Goal: Information Seeking & Learning: Check status

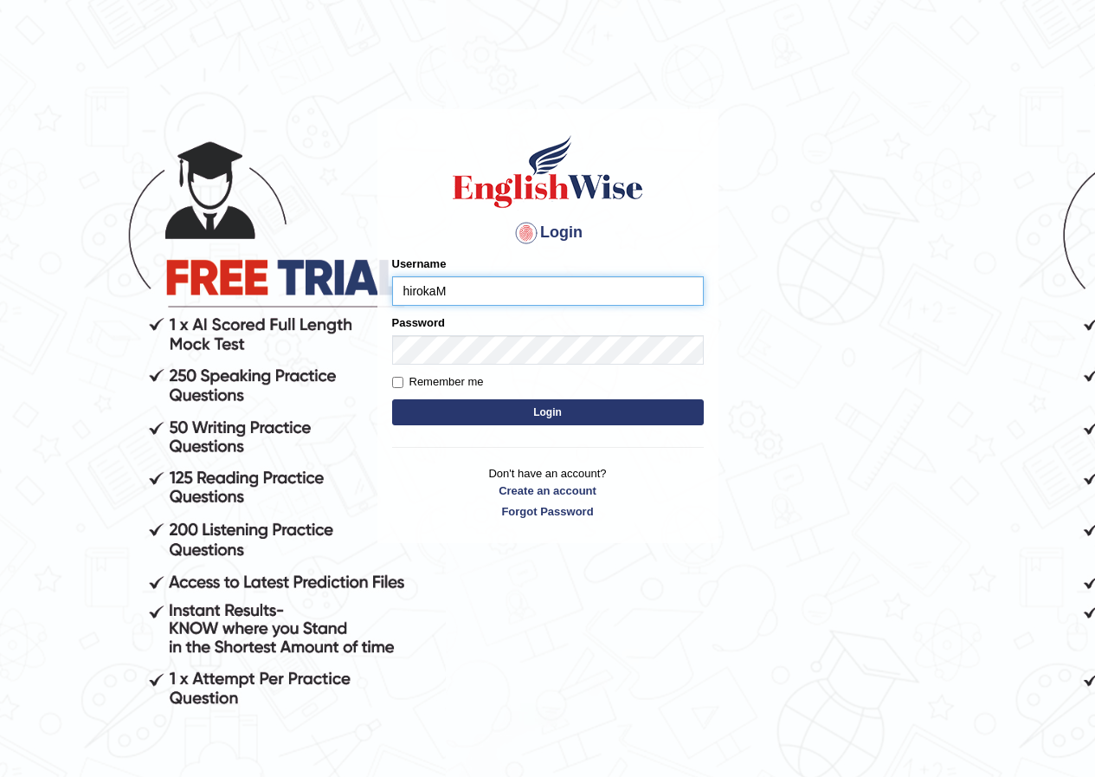
type input "hirokaM"
click at [520, 404] on button "Login" at bounding box center [548, 412] width 312 height 26
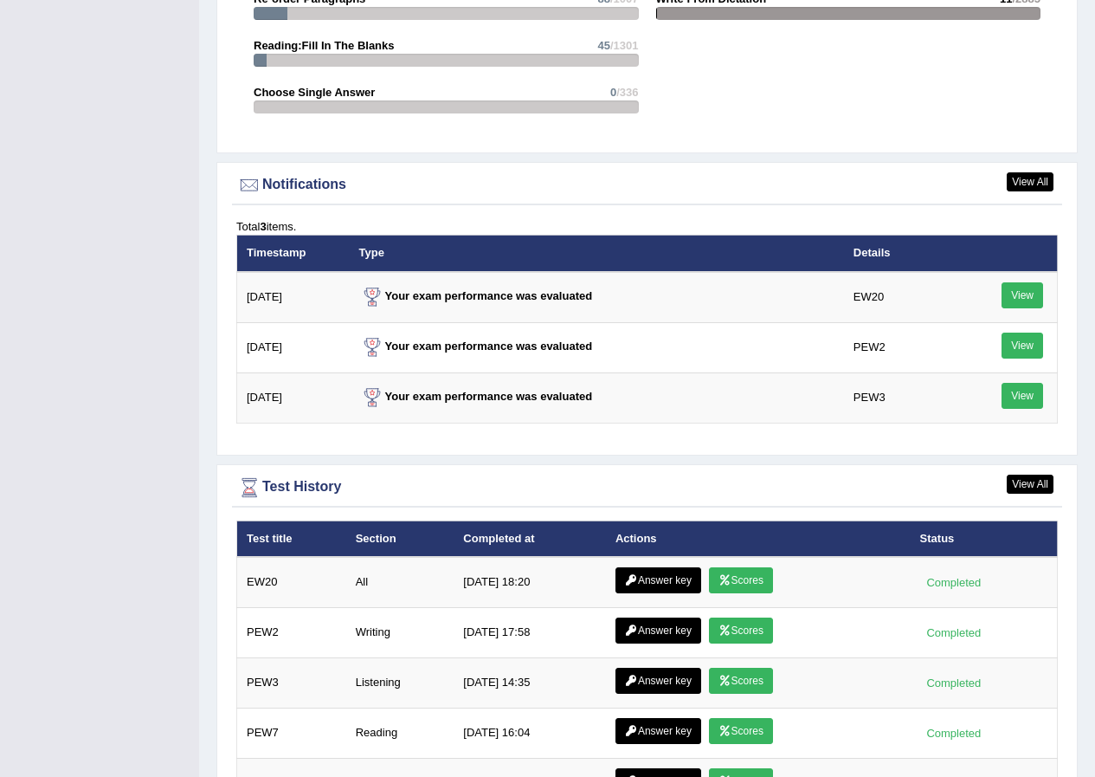
scroll to position [2078, 0]
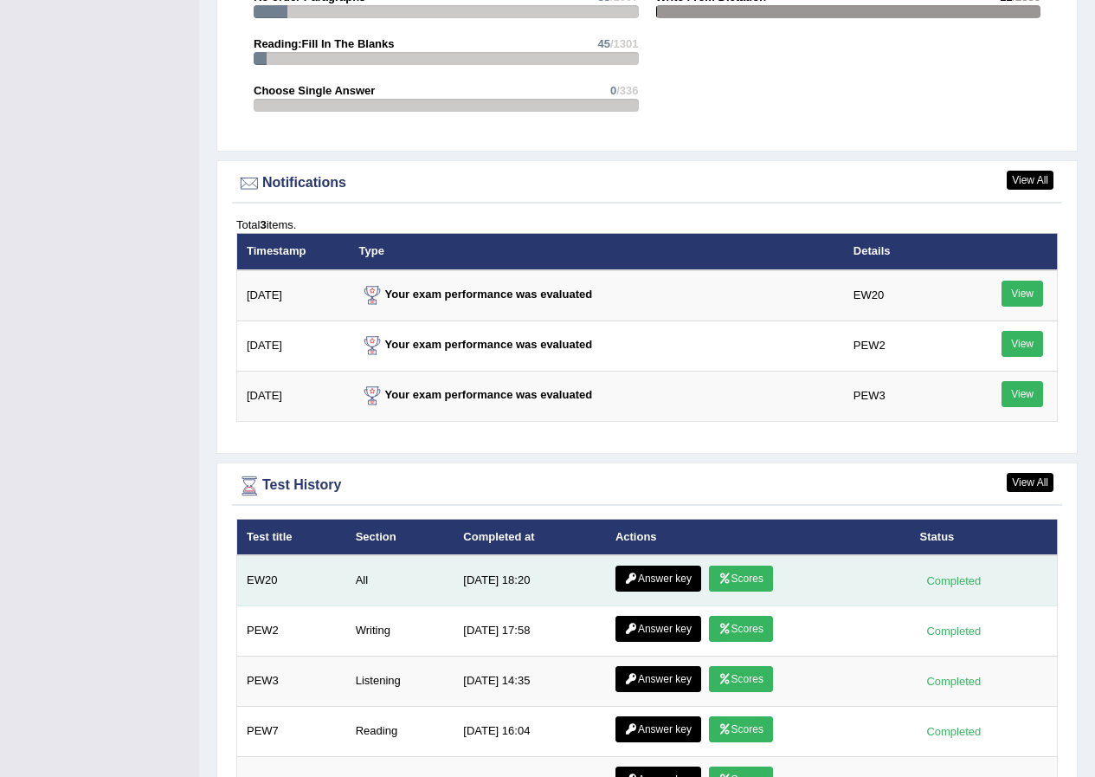
click at [636, 565] on link "Answer key" at bounding box center [659, 578] width 86 height 26
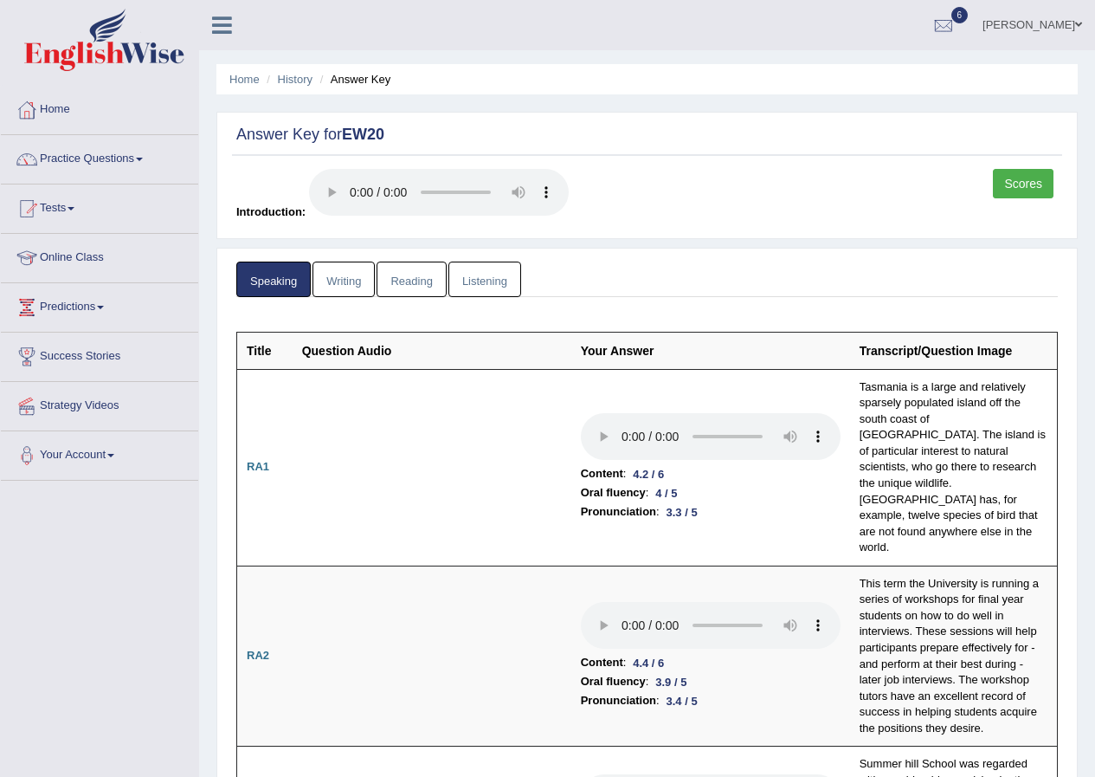
click at [365, 295] on link "Writing" at bounding box center [344, 280] width 62 height 36
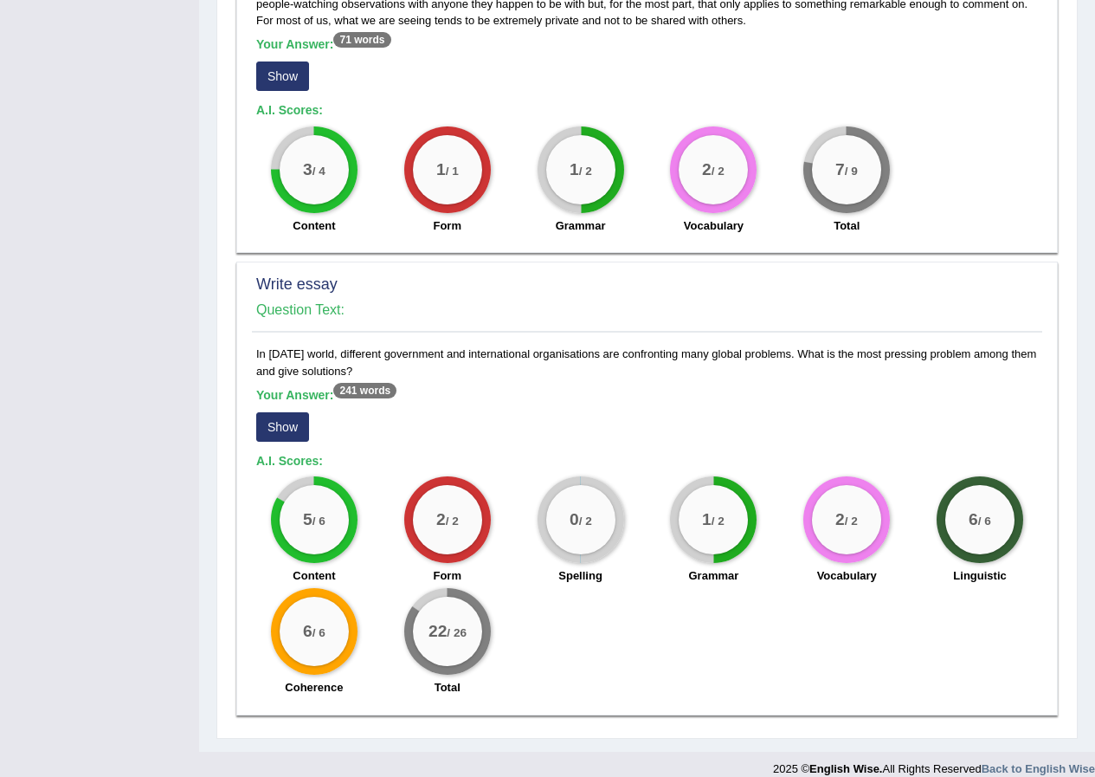
scroll to position [1251, 0]
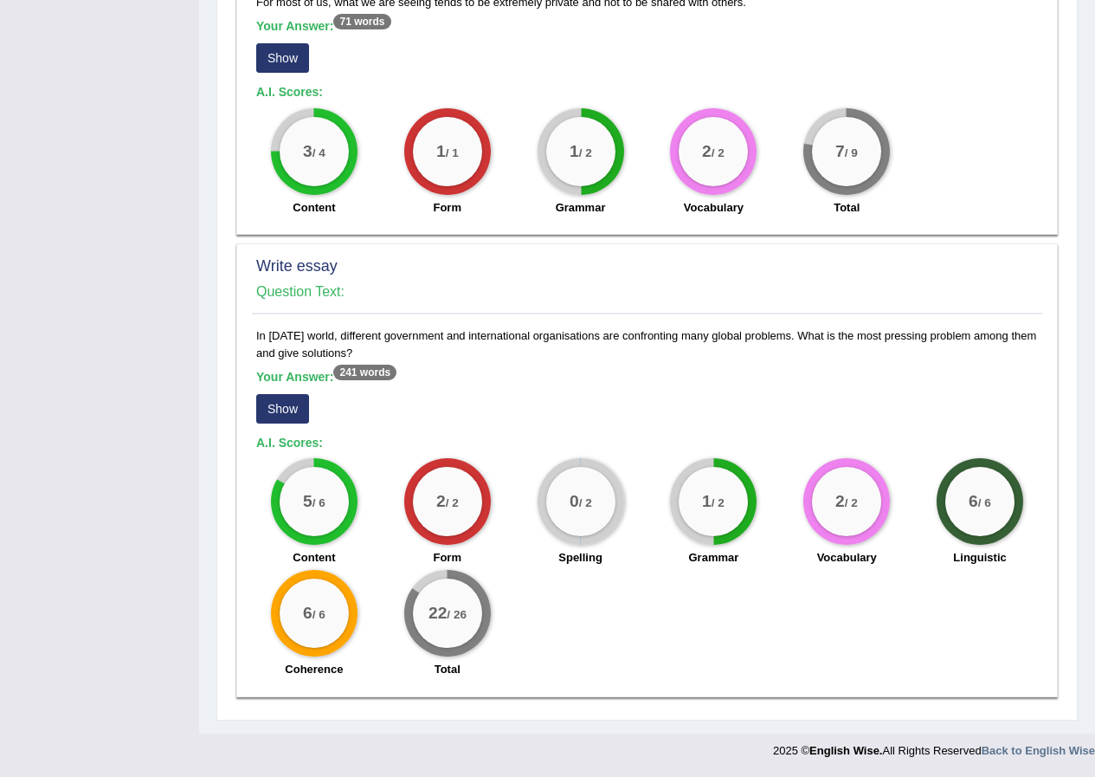
click at [294, 406] on button "Show" at bounding box center [282, 408] width 53 height 29
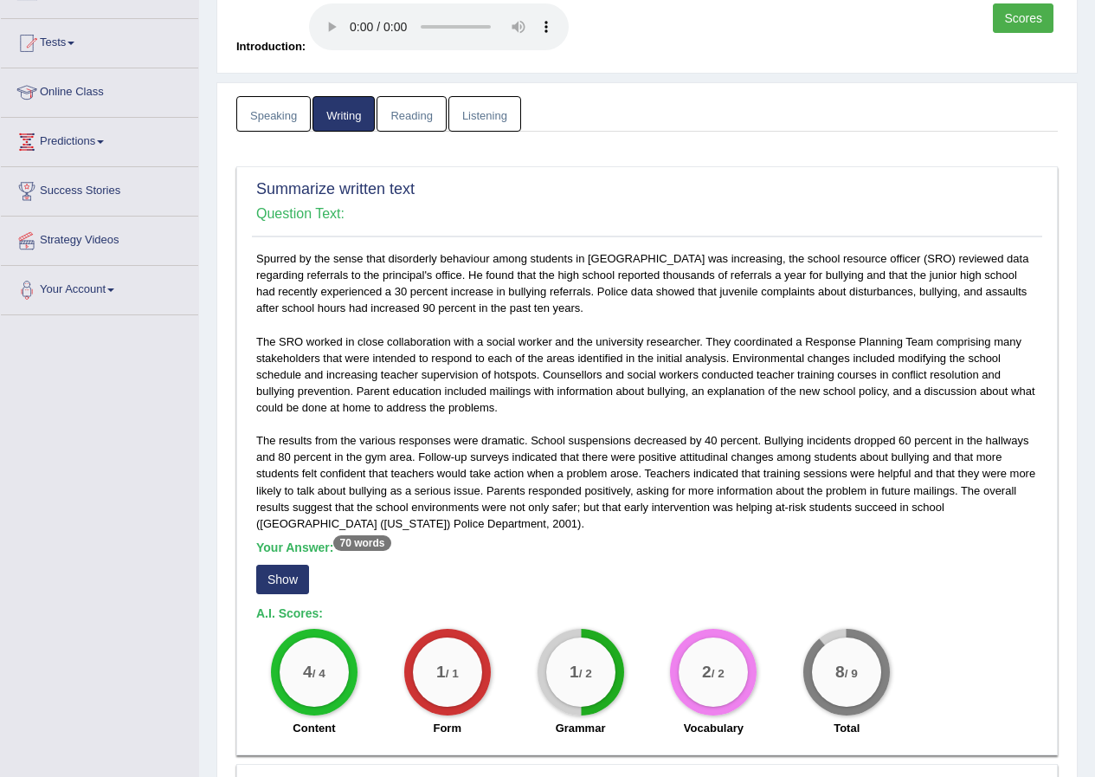
scroll to position [0, 0]
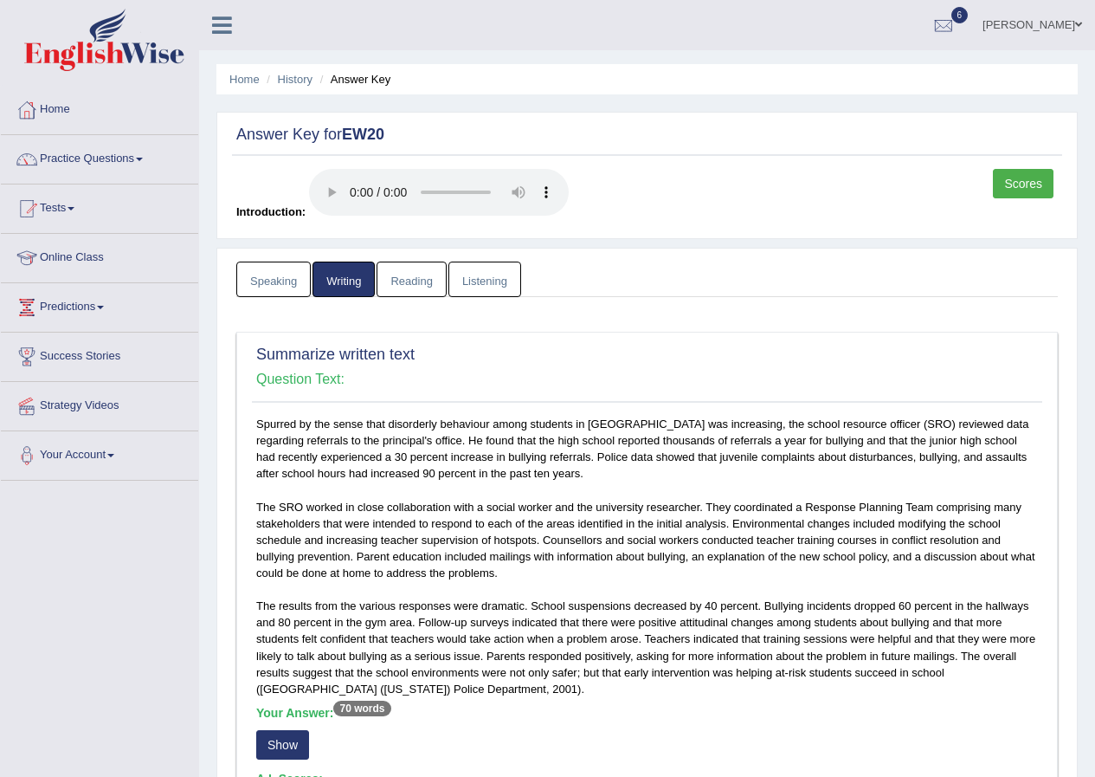
click at [419, 280] on link "Reading" at bounding box center [411, 280] width 69 height 36
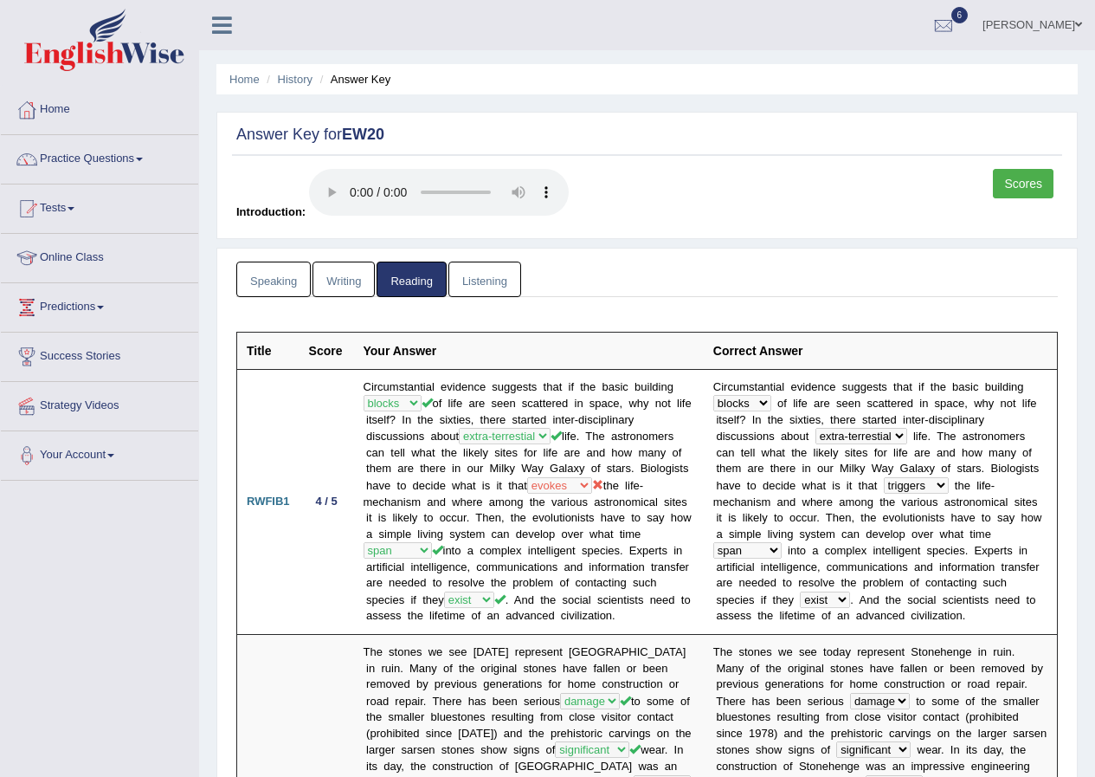
click at [1024, 181] on link "Scores" at bounding box center [1023, 183] width 61 height 29
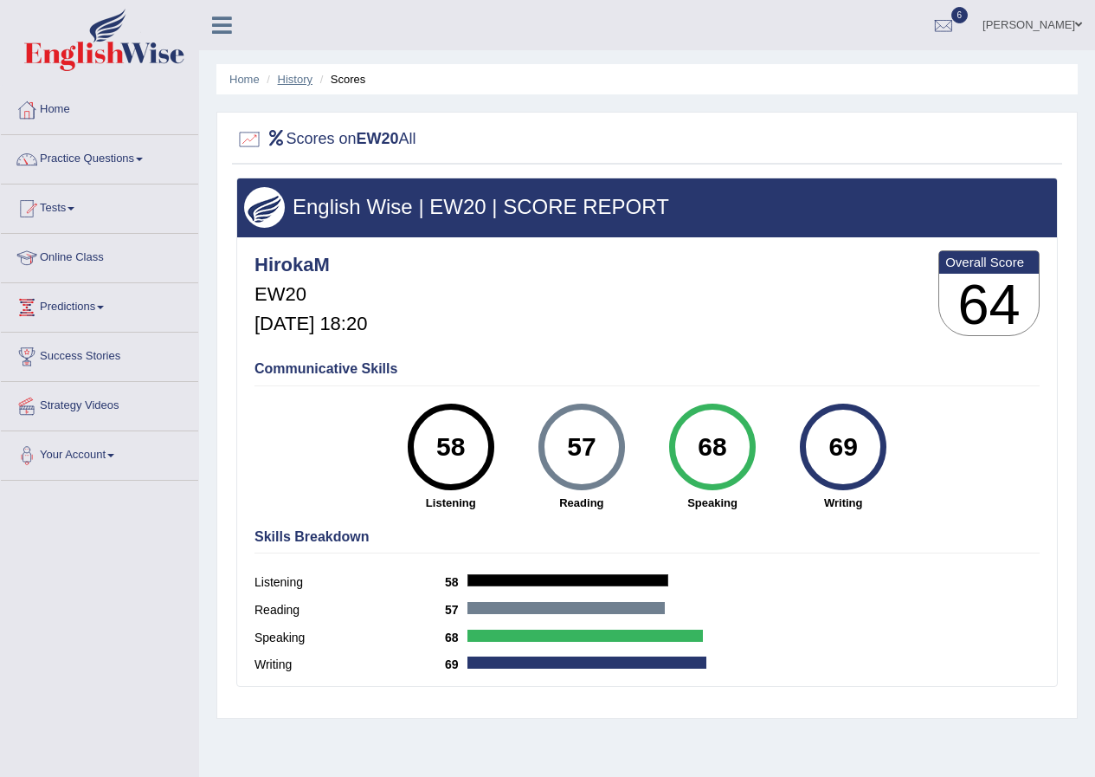
click at [294, 82] on link "History" at bounding box center [295, 79] width 35 height 13
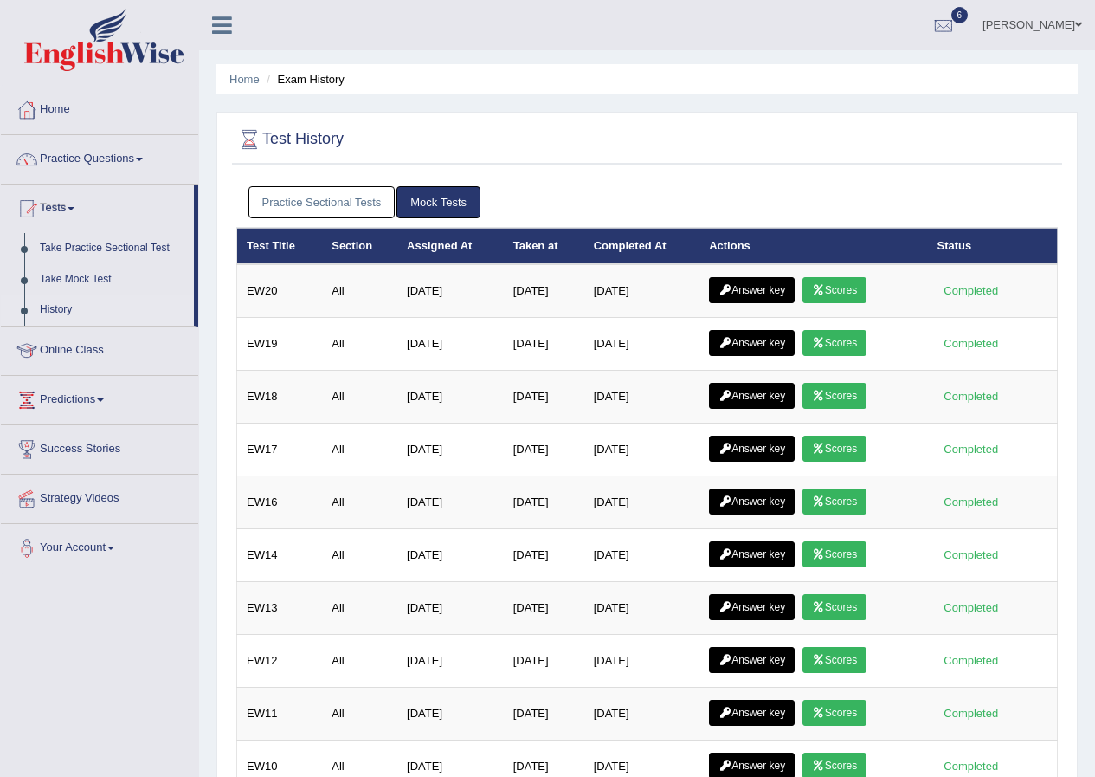
click at [318, 202] on link "Practice Sectional Tests" at bounding box center [322, 202] width 147 height 32
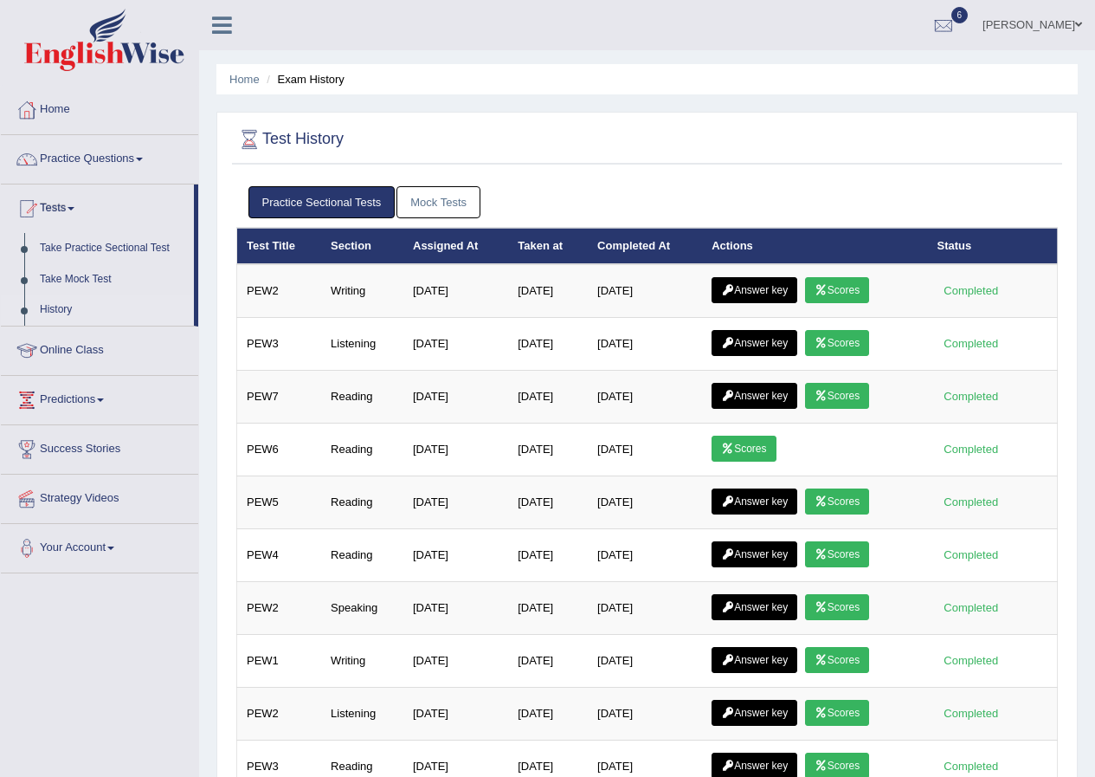
click at [443, 197] on link "Mock Tests" at bounding box center [439, 202] width 84 height 32
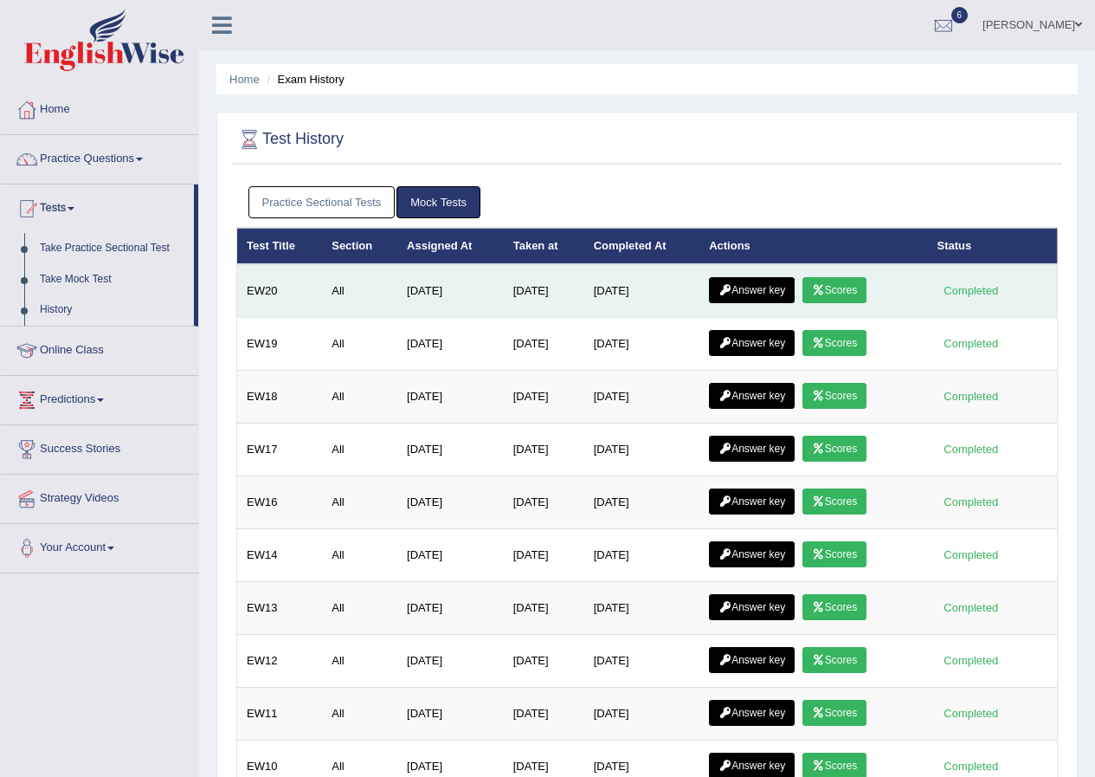
click at [795, 292] on link "Answer key" at bounding box center [752, 290] width 86 height 26
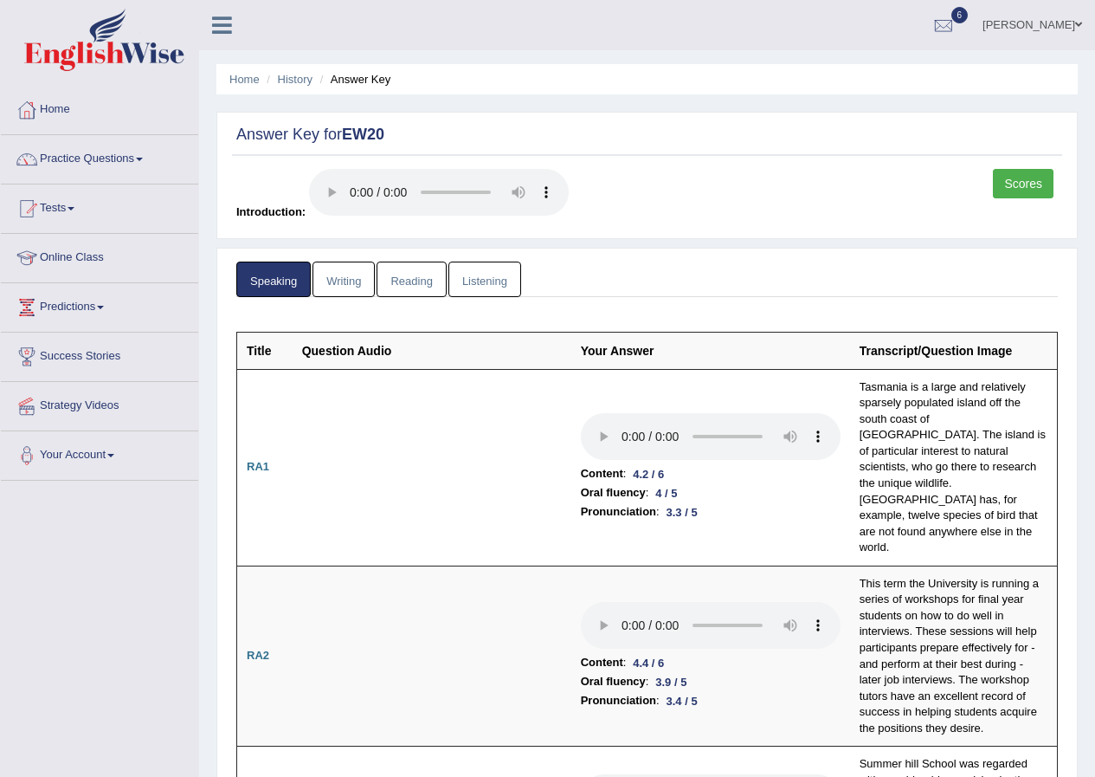
click at [482, 286] on link "Listening" at bounding box center [485, 280] width 73 height 36
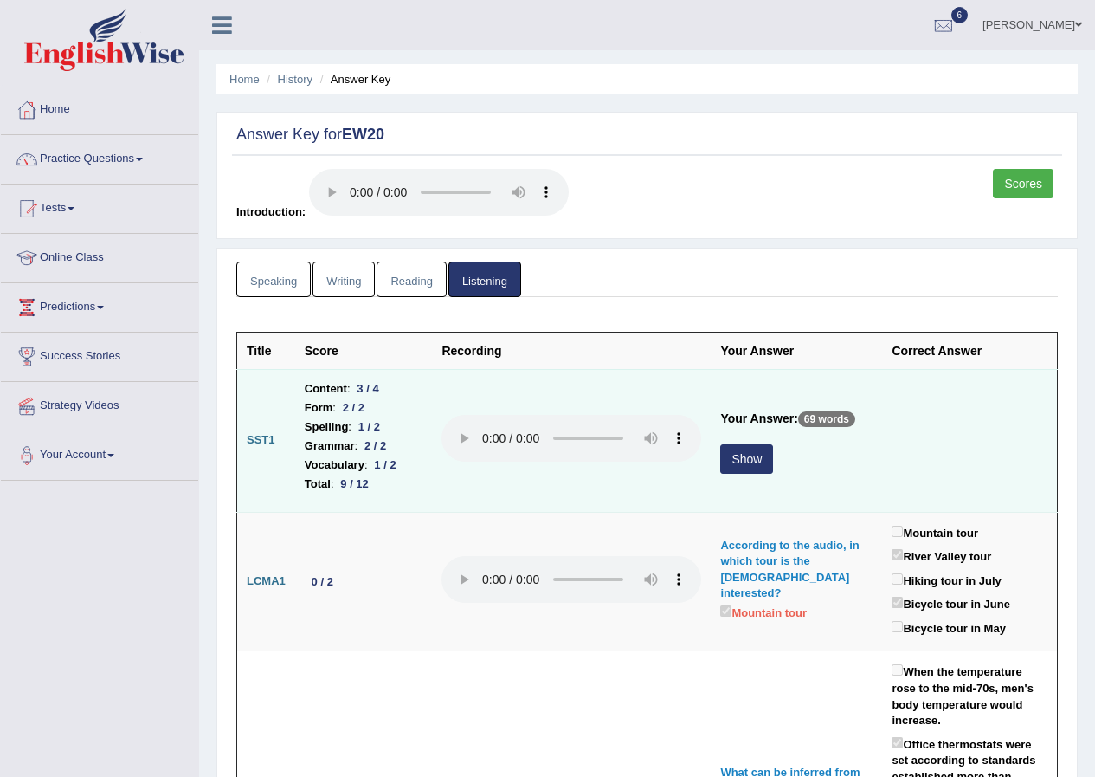
click at [732, 458] on button "Show" at bounding box center [746, 458] width 53 height 29
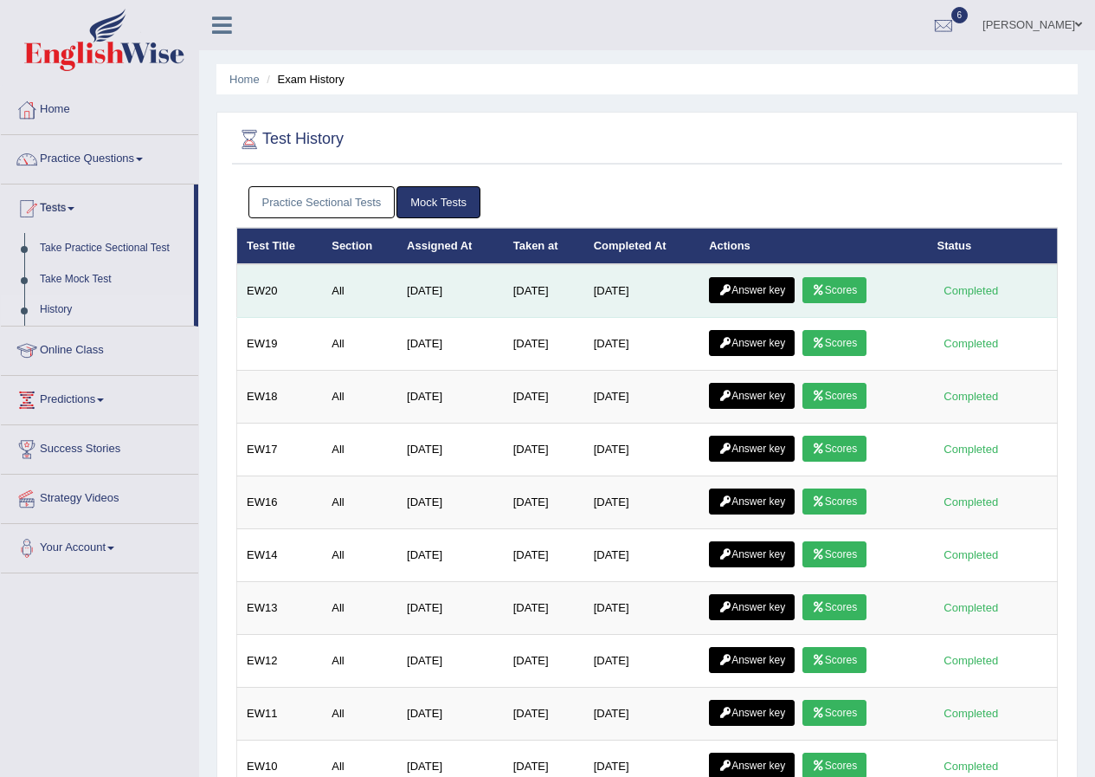
click at [856, 287] on link "Scores" at bounding box center [835, 290] width 64 height 26
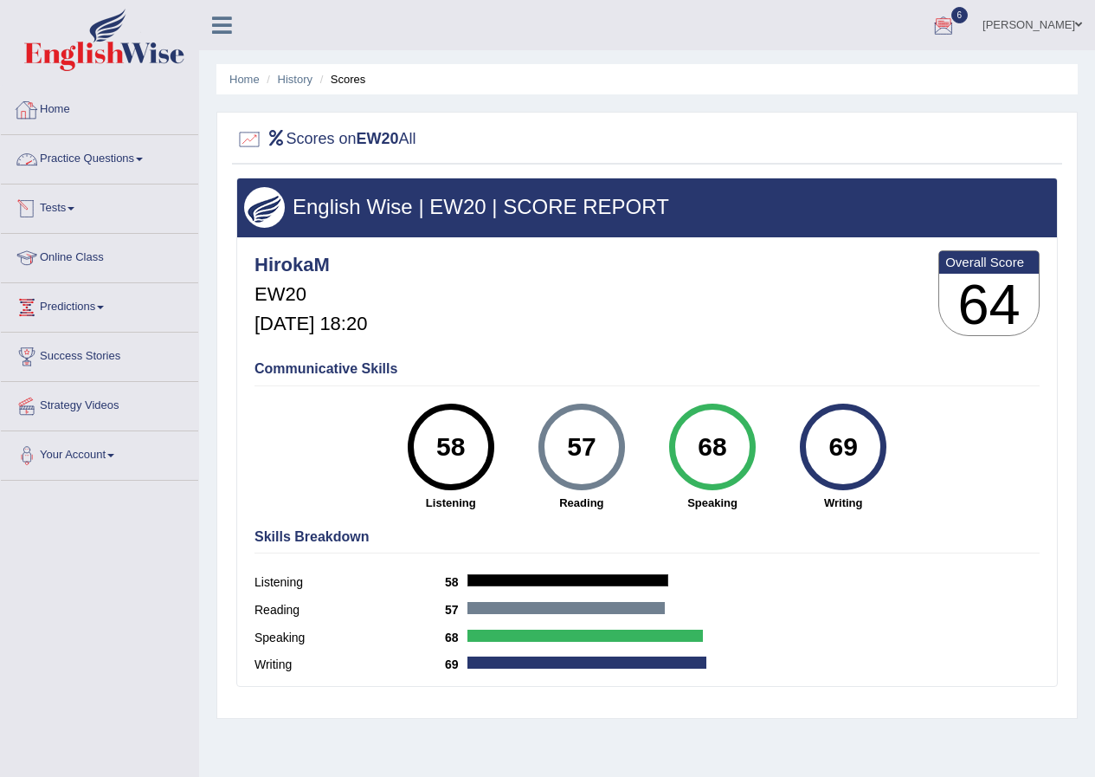
click at [87, 165] on link "Practice Questions" at bounding box center [99, 156] width 197 height 43
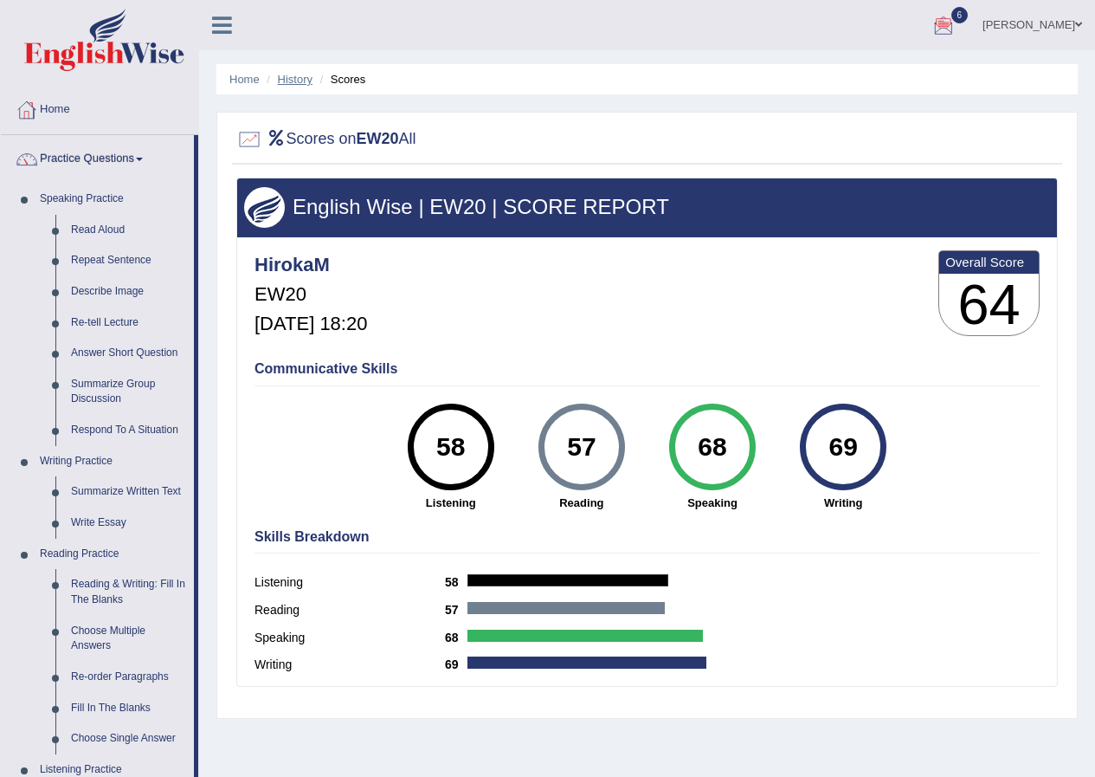
click at [290, 77] on link "History" at bounding box center [295, 79] width 35 height 13
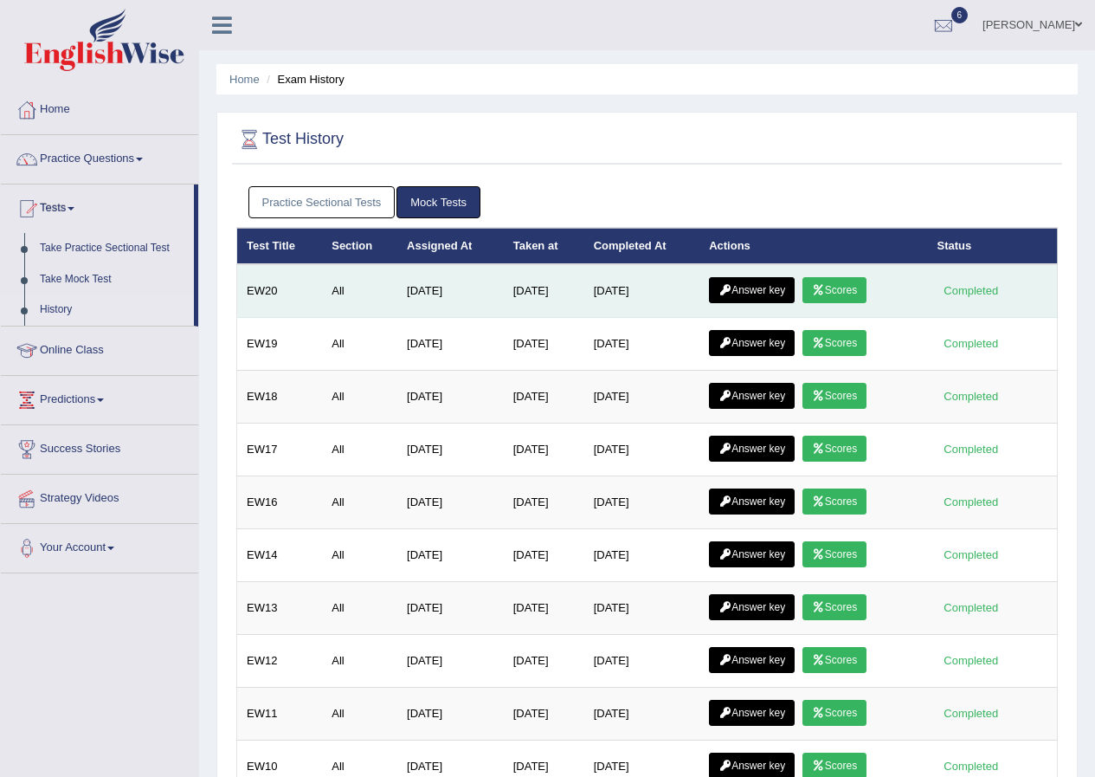
click at [754, 295] on link "Answer key" at bounding box center [752, 290] width 86 height 26
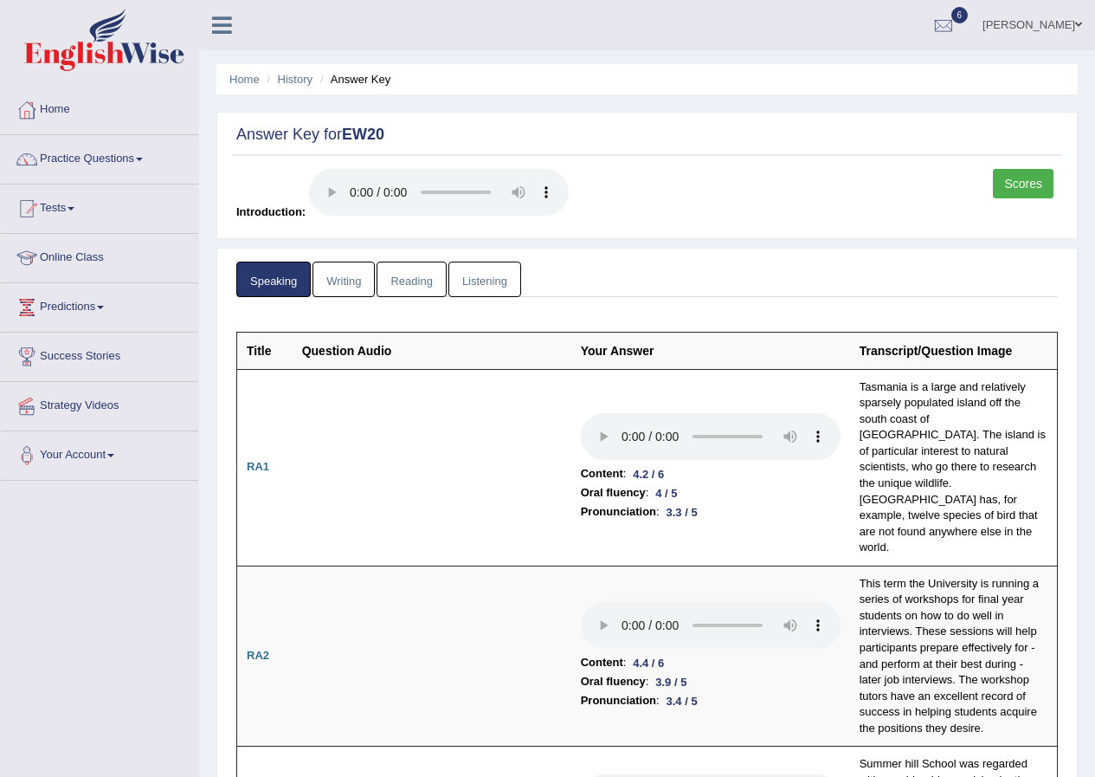
click at [392, 283] on link "Reading" at bounding box center [411, 280] width 69 height 36
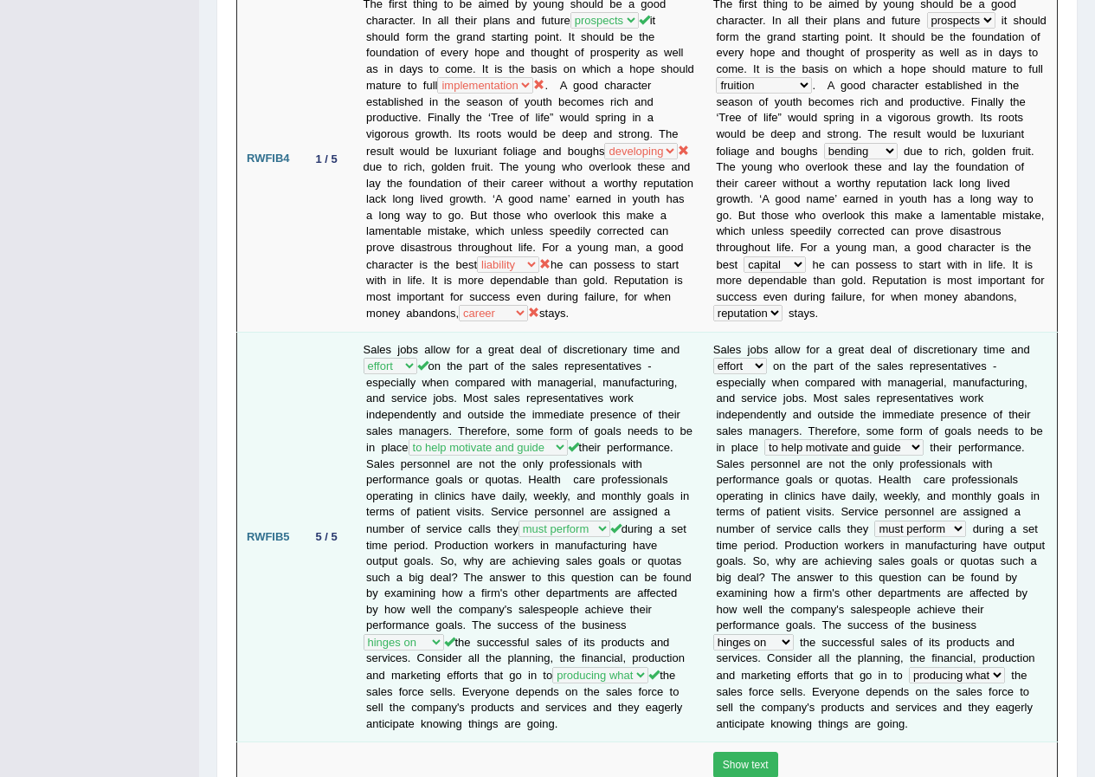
scroll to position [1367, 0]
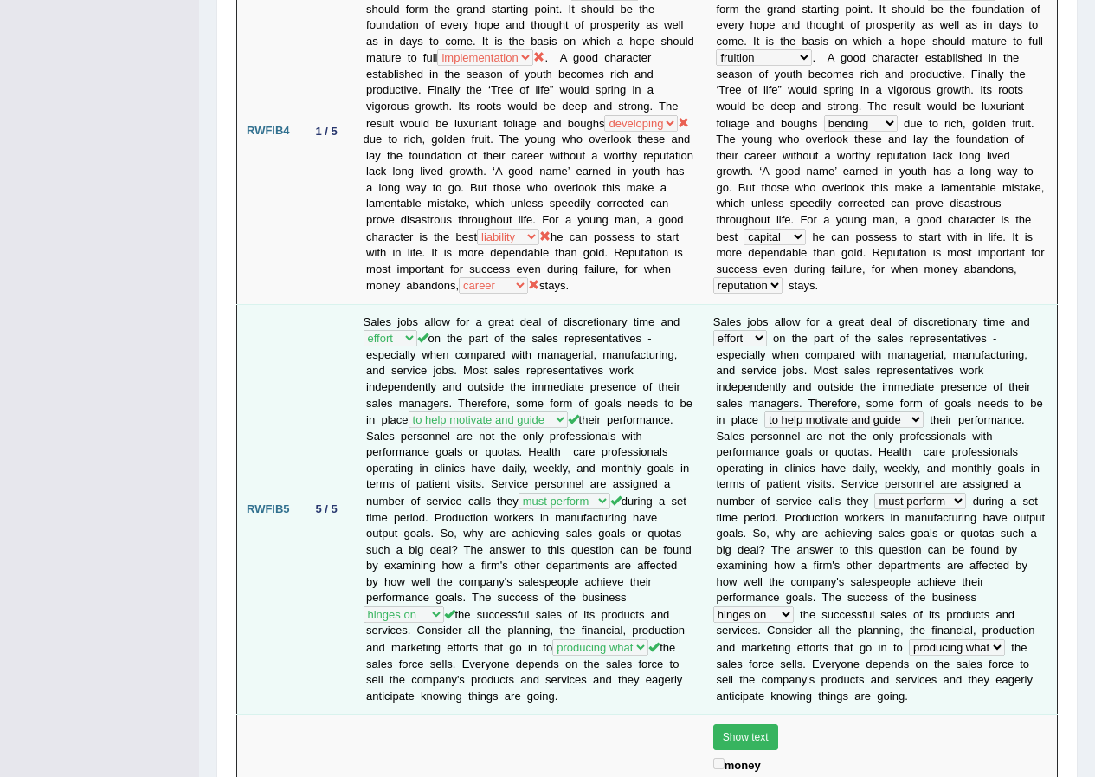
drag, startPoint x: 355, startPoint y: 714, endPoint x: 417, endPoint y: 660, distance: 82.2
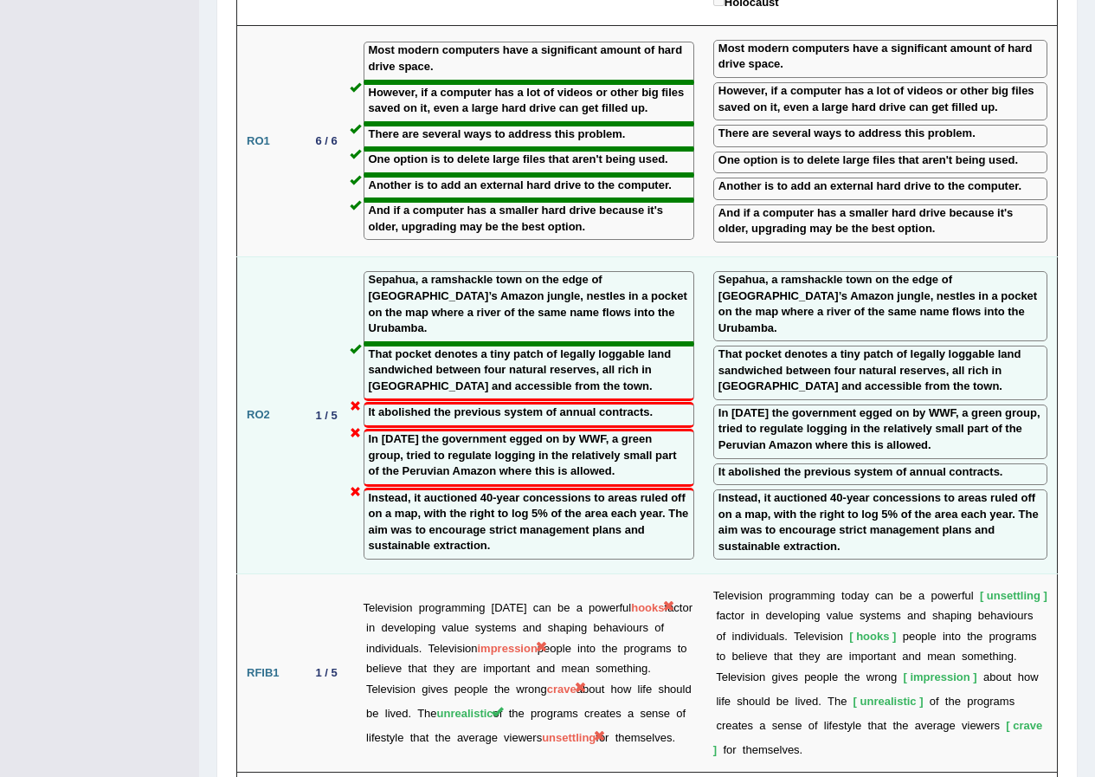
scroll to position [2406, 0]
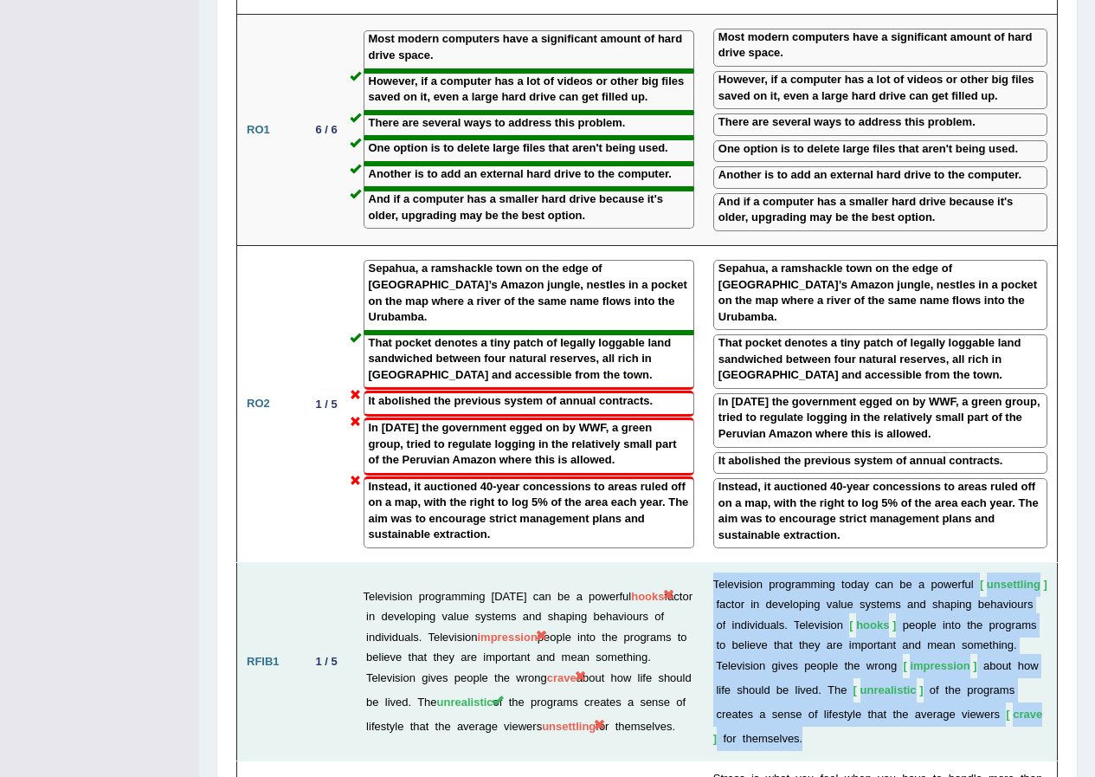
drag, startPoint x: 717, startPoint y: 554, endPoint x: 937, endPoint y: 710, distance: 269.6
click at [938, 711] on td "T e l e v i s i o n p r o g r a m m i n g t o d a y c a n b e a p o w e r f u l…" at bounding box center [881, 661] width 354 height 197
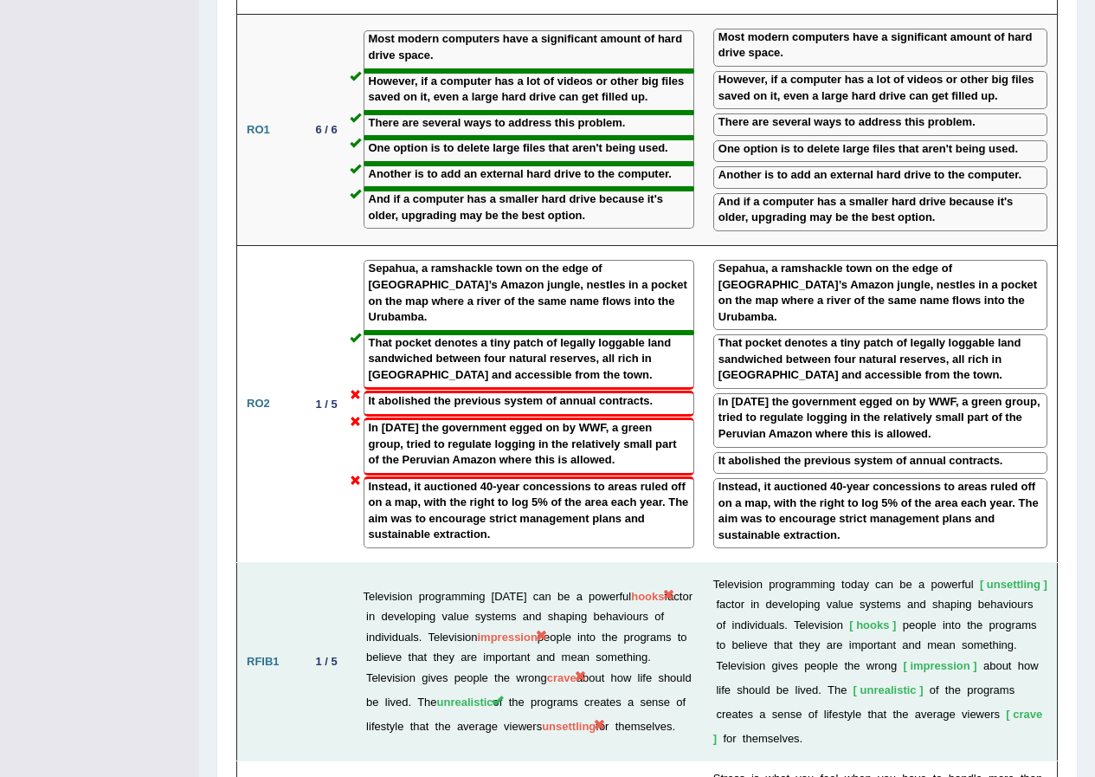
click at [700, 563] on td "Television programming today can be a powerful hooks factor in developing value…" at bounding box center [529, 661] width 350 height 197
drag, startPoint x: 890, startPoint y: 602, endPoint x: 862, endPoint y: 602, distance: 28.6
click at [862, 618] on span "hooks" at bounding box center [872, 624] width 47 height 13
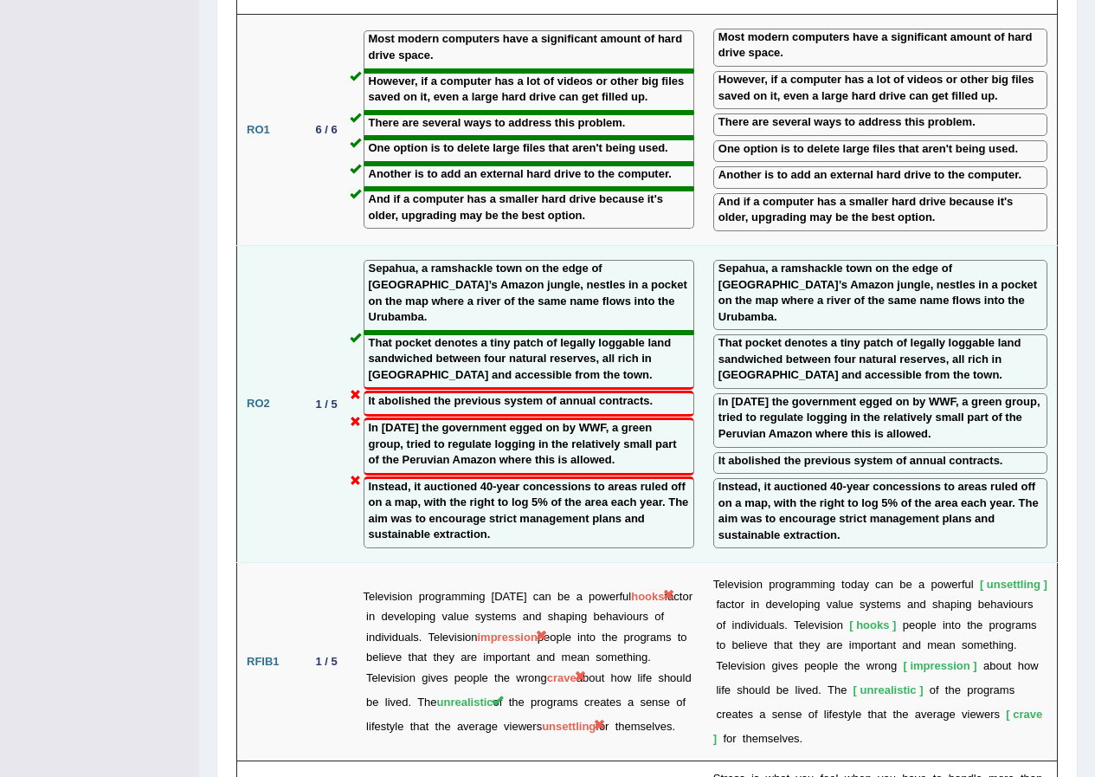
drag, startPoint x: 861, startPoint y: 602, endPoint x: 798, endPoint y: 506, distance: 114.6
click at [798, 506] on label "Instead, it auctioned 40-year concessions to areas ruled off on a map, with the…" at bounding box center [881, 511] width 324 height 64
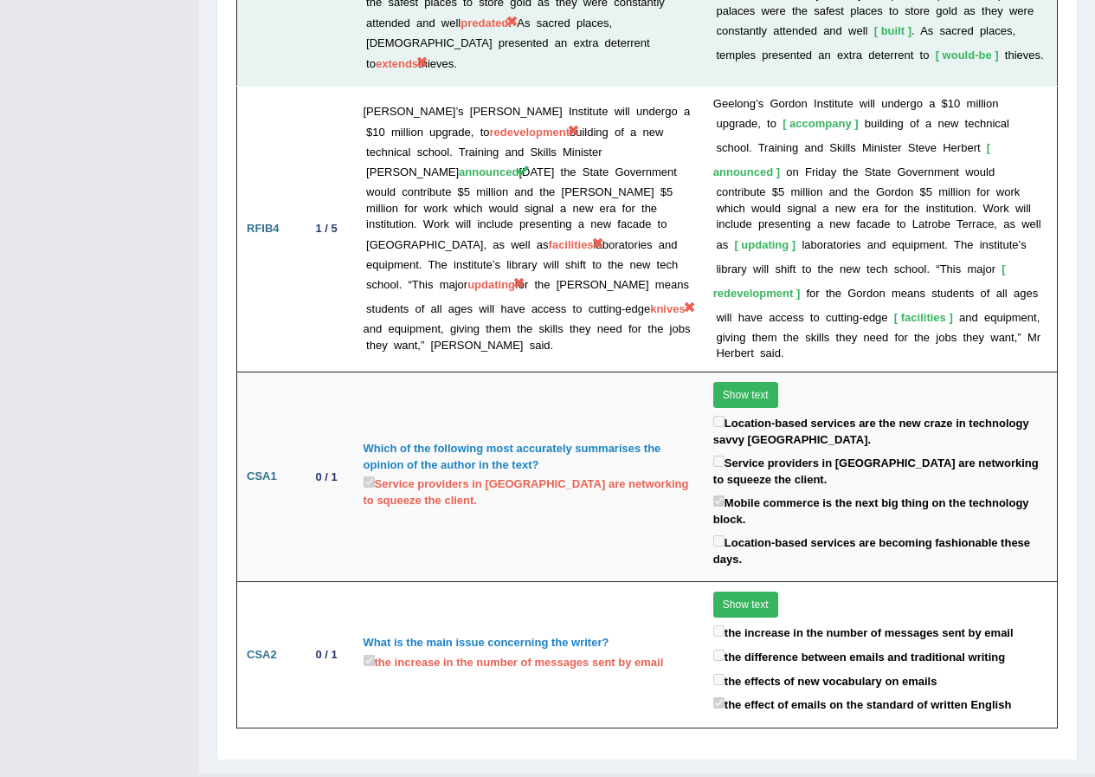
scroll to position [3513, 0]
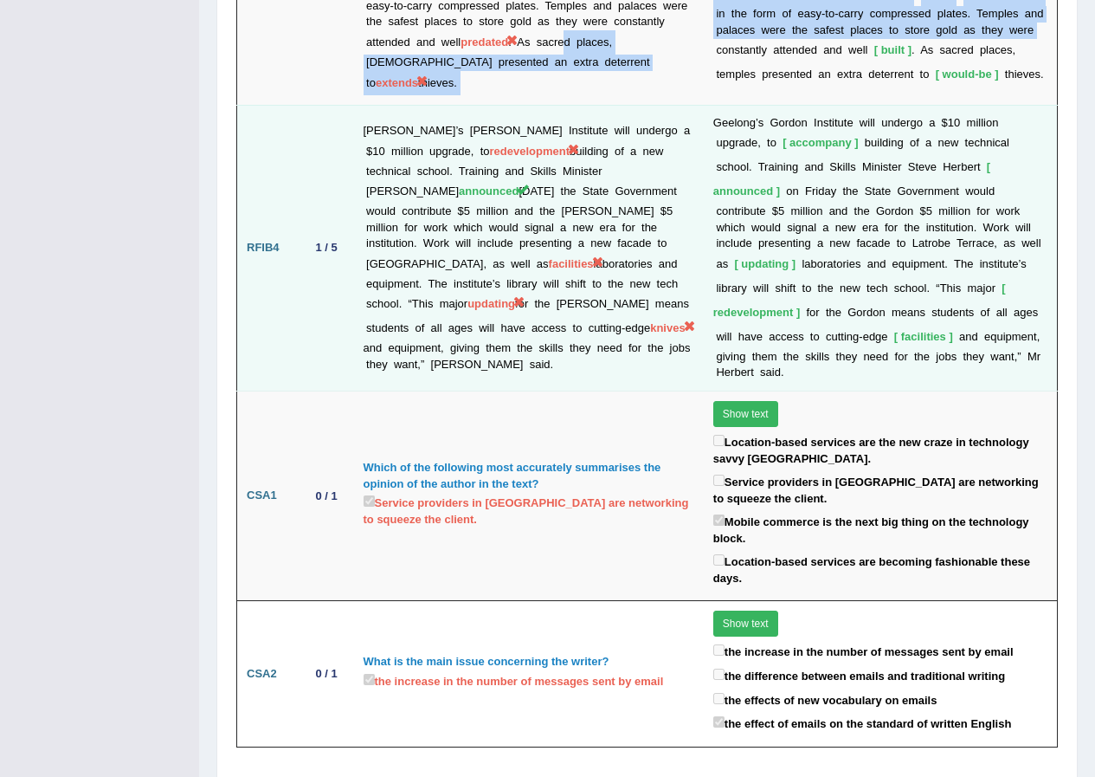
drag, startPoint x: 631, startPoint y: 18, endPoint x: 1044, endPoint y: 136, distance: 429.5
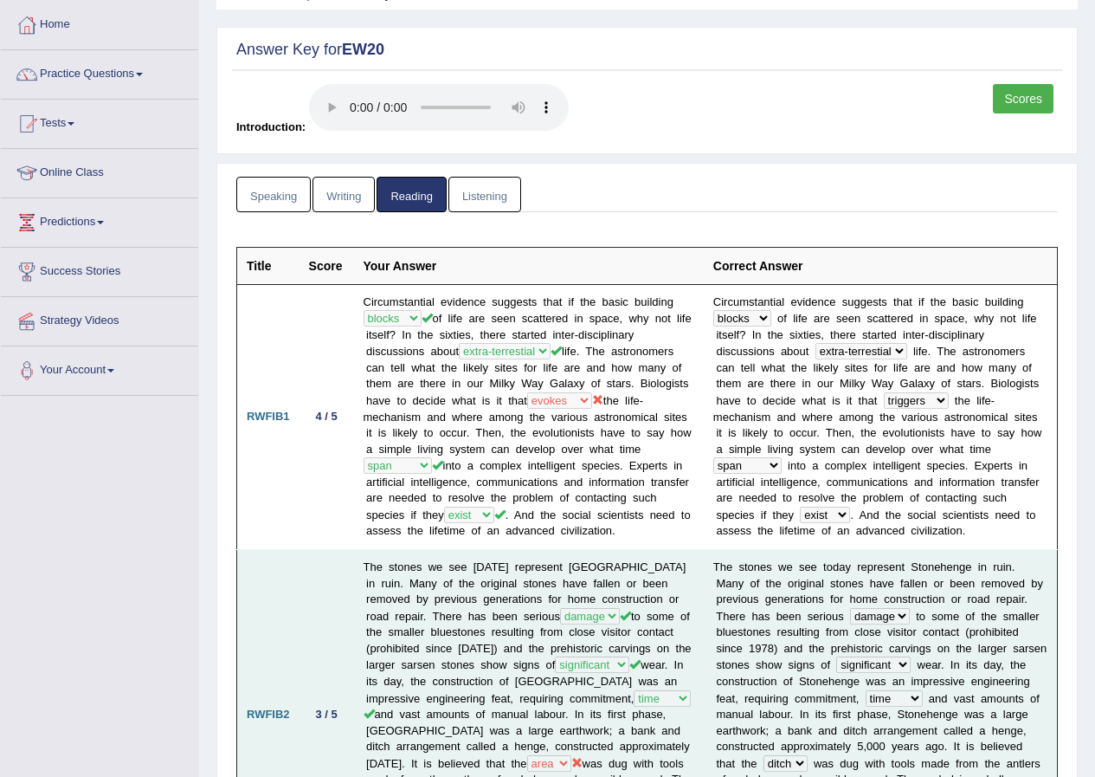
scroll to position [0, 0]
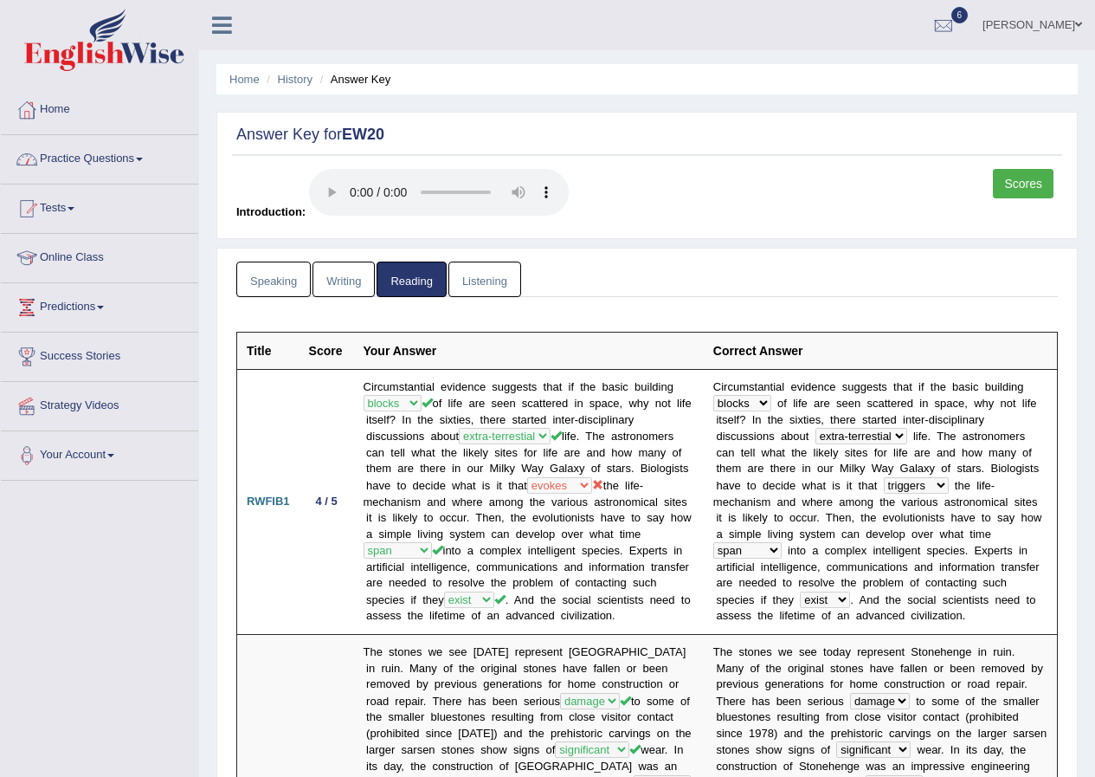
click at [1022, 180] on link "Scores" at bounding box center [1023, 183] width 61 height 29
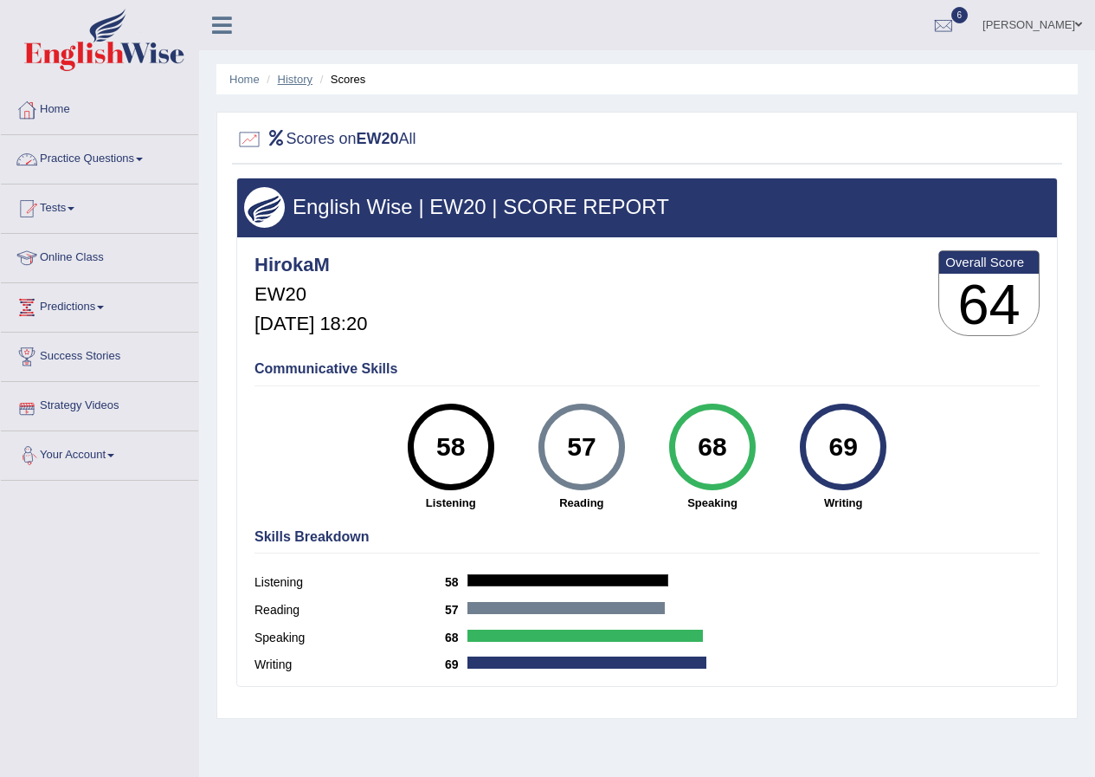
click at [303, 75] on link "History" at bounding box center [295, 79] width 35 height 13
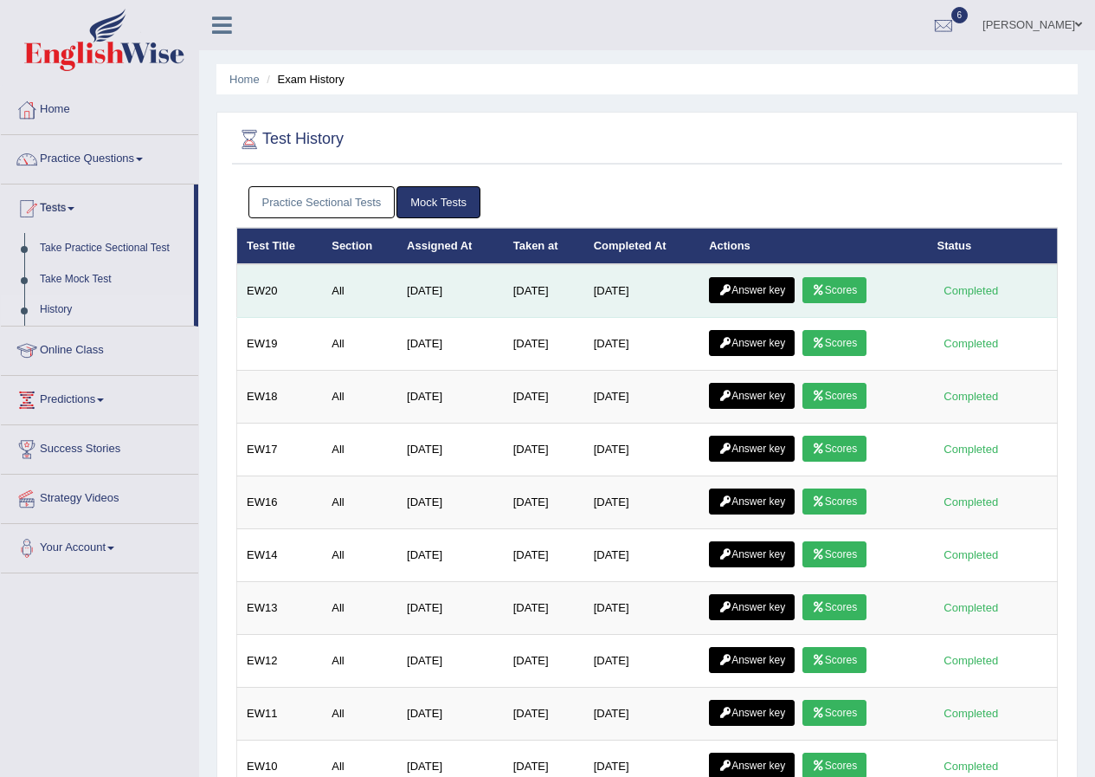
click at [723, 291] on icon at bounding box center [725, 290] width 13 height 10
click at [713, 309] on td "Answer key Scores" at bounding box center [814, 291] width 228 height 54
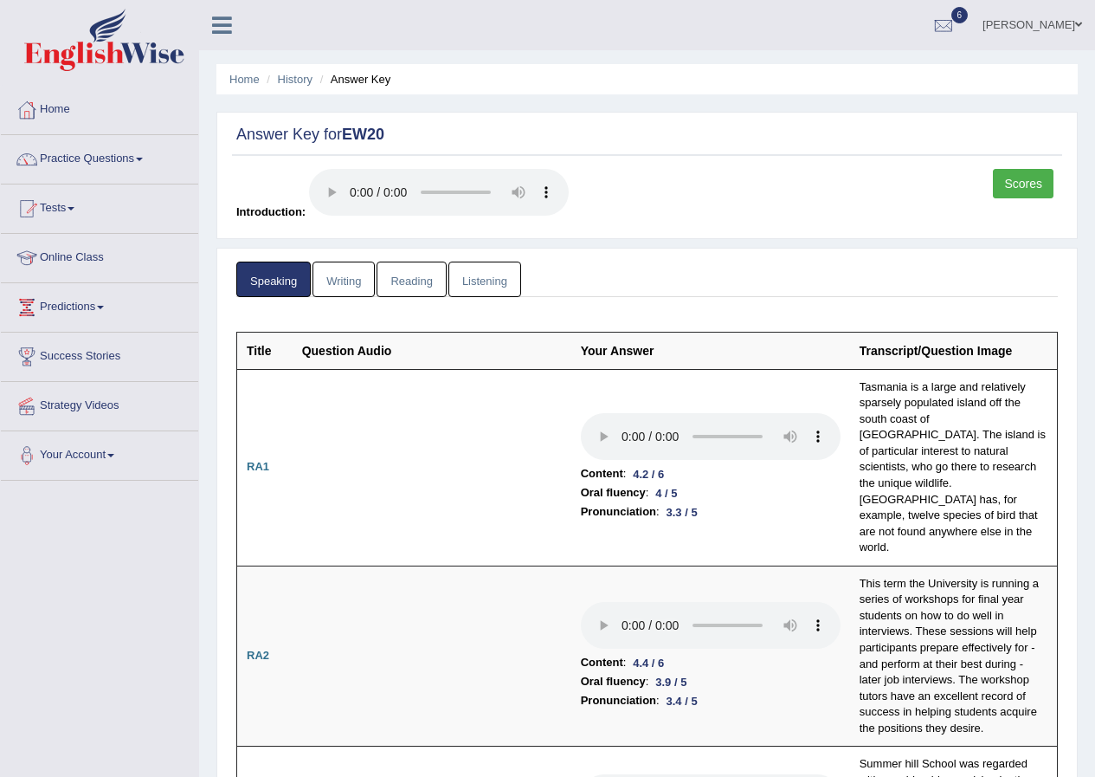
click at [341, 287] on link "Writing" at bounding box center [344, 280] width 62 height 36
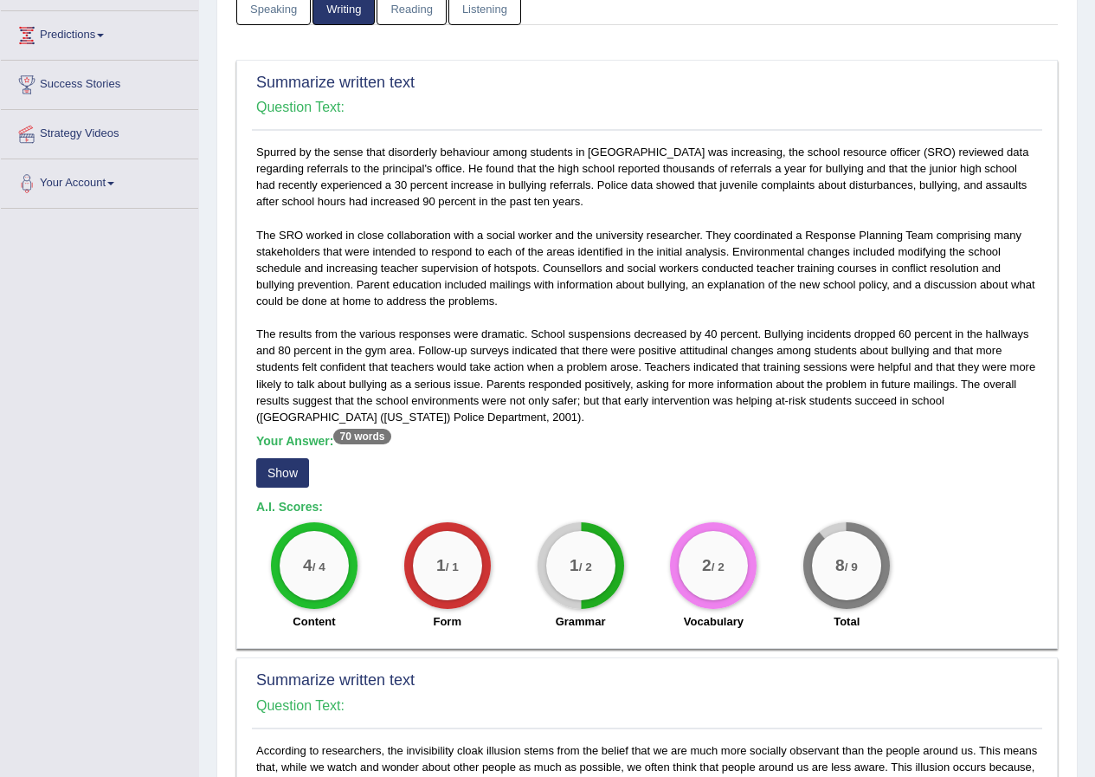
scroll to position [346, 0]
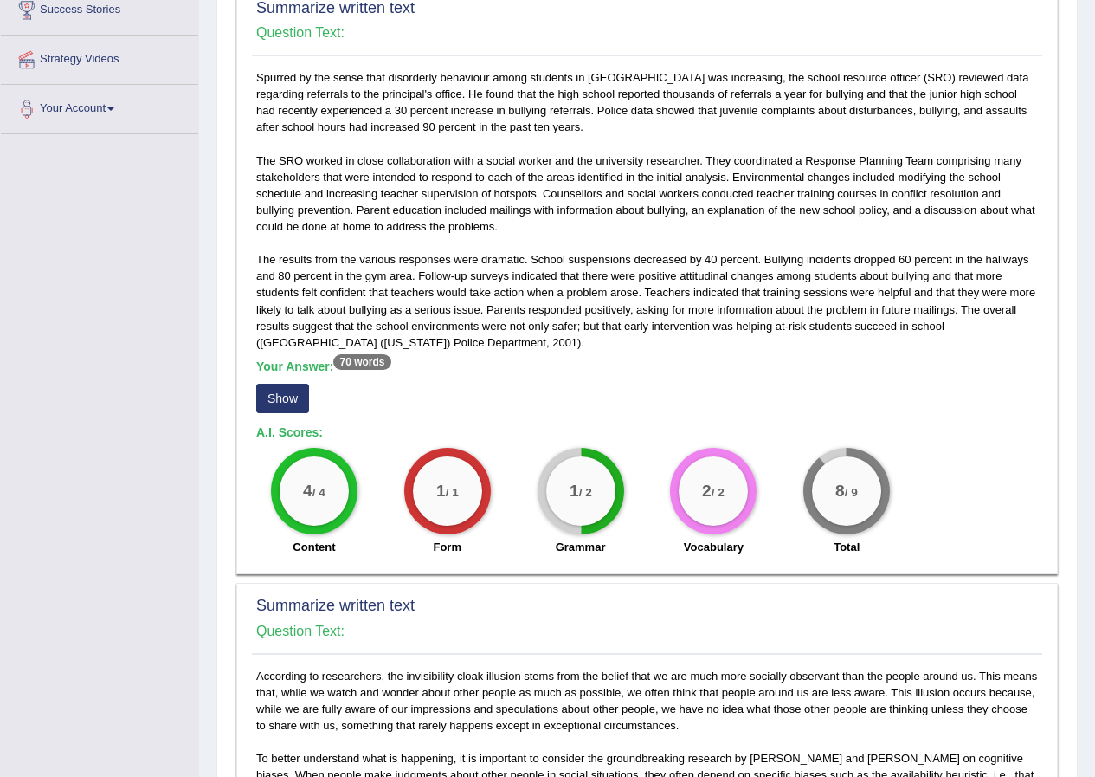
click at [305, 404] on button "Show" at bounding box center [282, 398] width 53 height 29
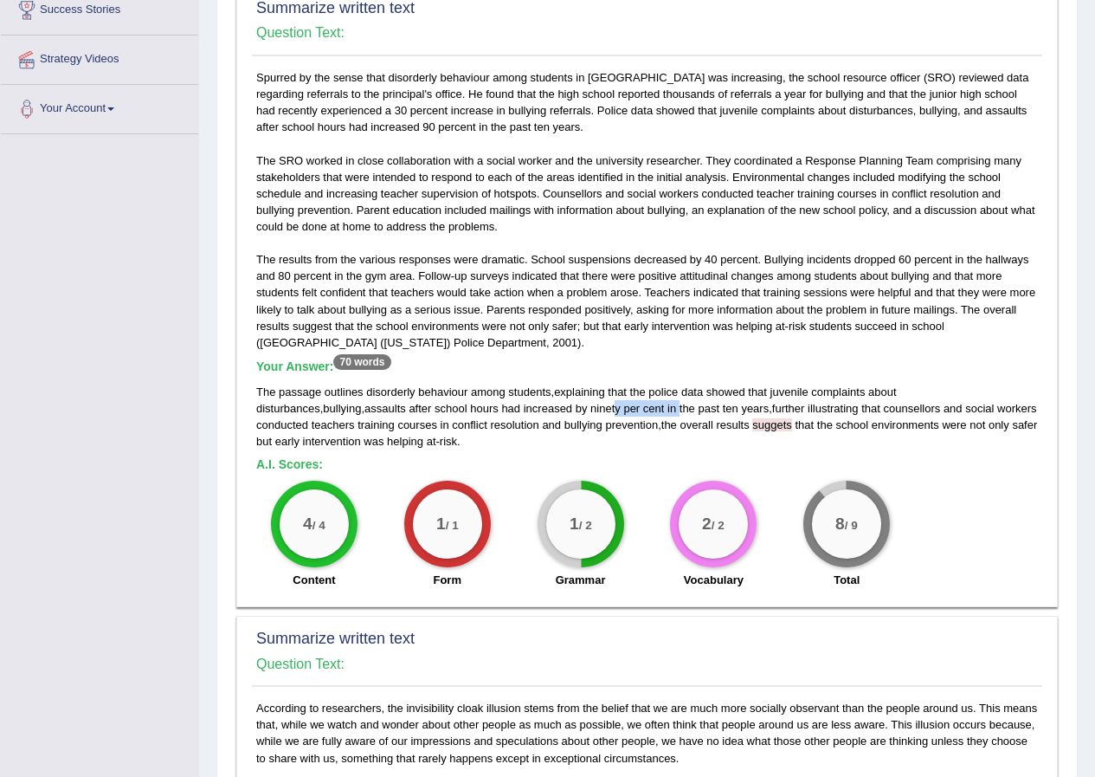
drag, startPoint x: 572, startPoint y: 414, endPoint x: 508, endPoint y: 412, distance: 64.1
click at [508, 412] on div "The passage outlines disorderly behaviour among students , explaining that the …" at bounding box center [647, 417] width 782 height 66
drag, startPoint x: 618, startPoint y: 429, endPoint x: 654, endPoint y: 426, distance: 35.6
click at [654, 426] on div "The passage outlines disorderly behaviour among students , explaining that the …" at bounding box center [647, 417] width 782 height 66
drag, startPoint x: 510, startPoint y: 408, endPoint x: 553, endPoint y: 410, distance: 43.4
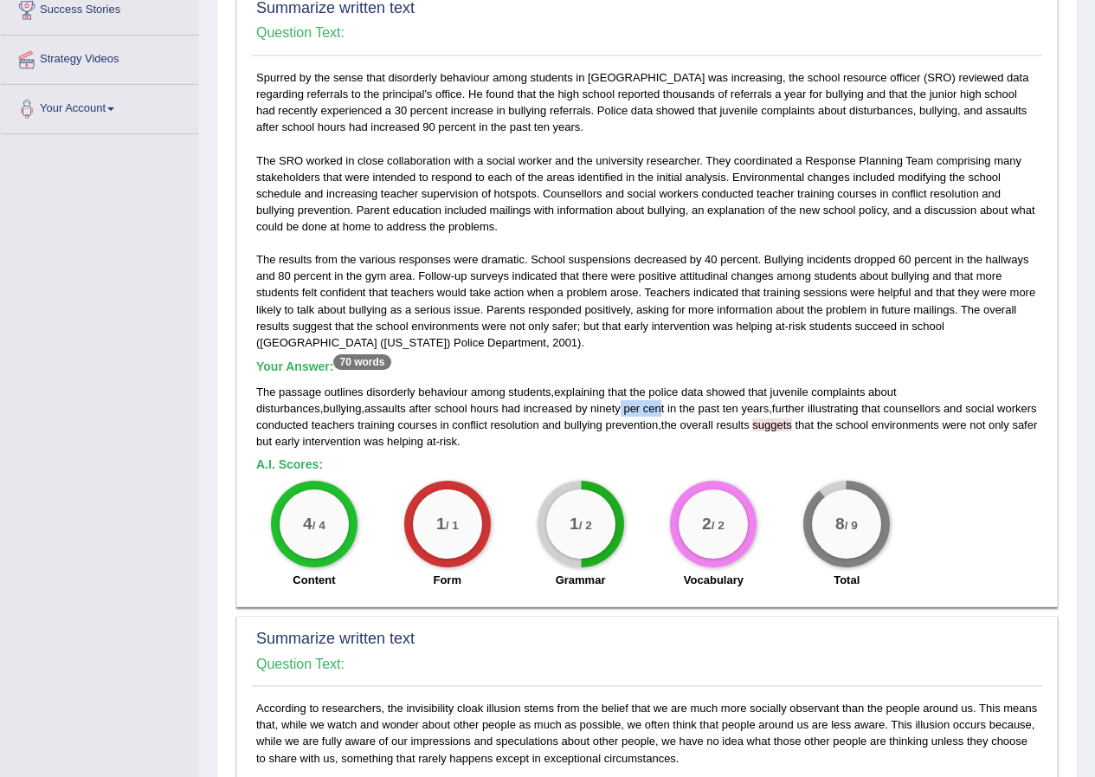
click at [553, 410] on div "The passage outlines disorderly behaviour among students , explaining that the …" at bounding box center [647, 417] width 782 height 66
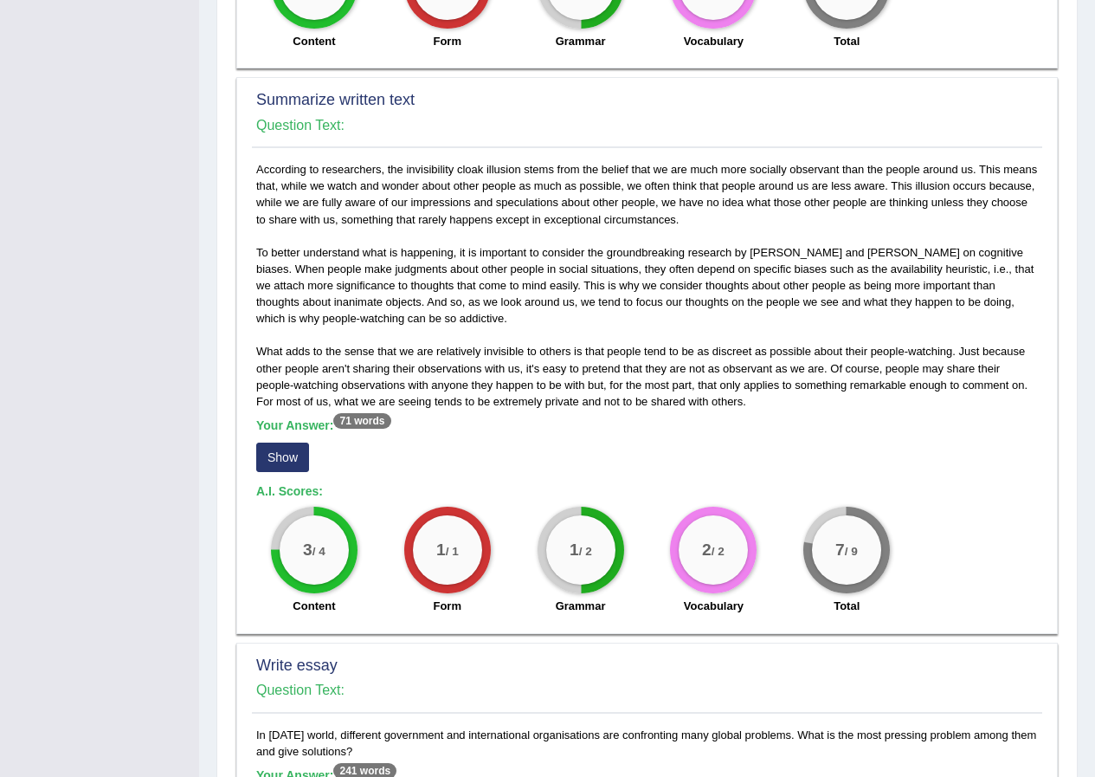
scroll to position [953, 0]
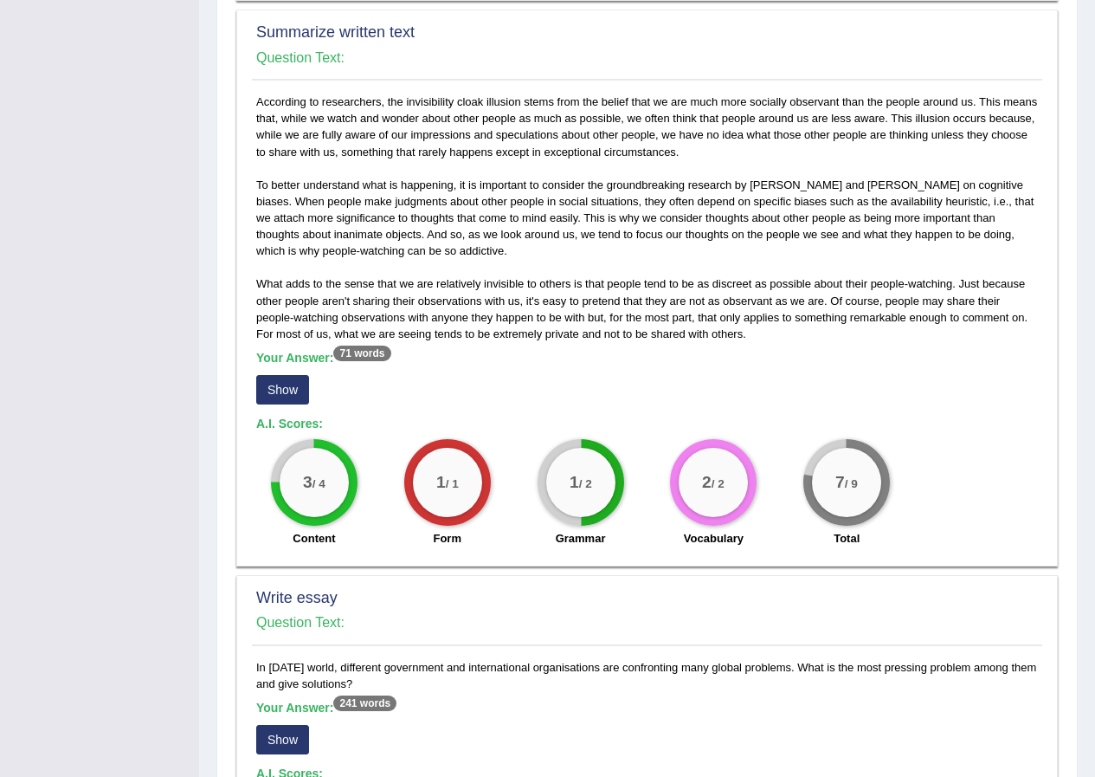
click at [269, 390] on button "Show" at bounding box center [282, 389] width 53 height 29
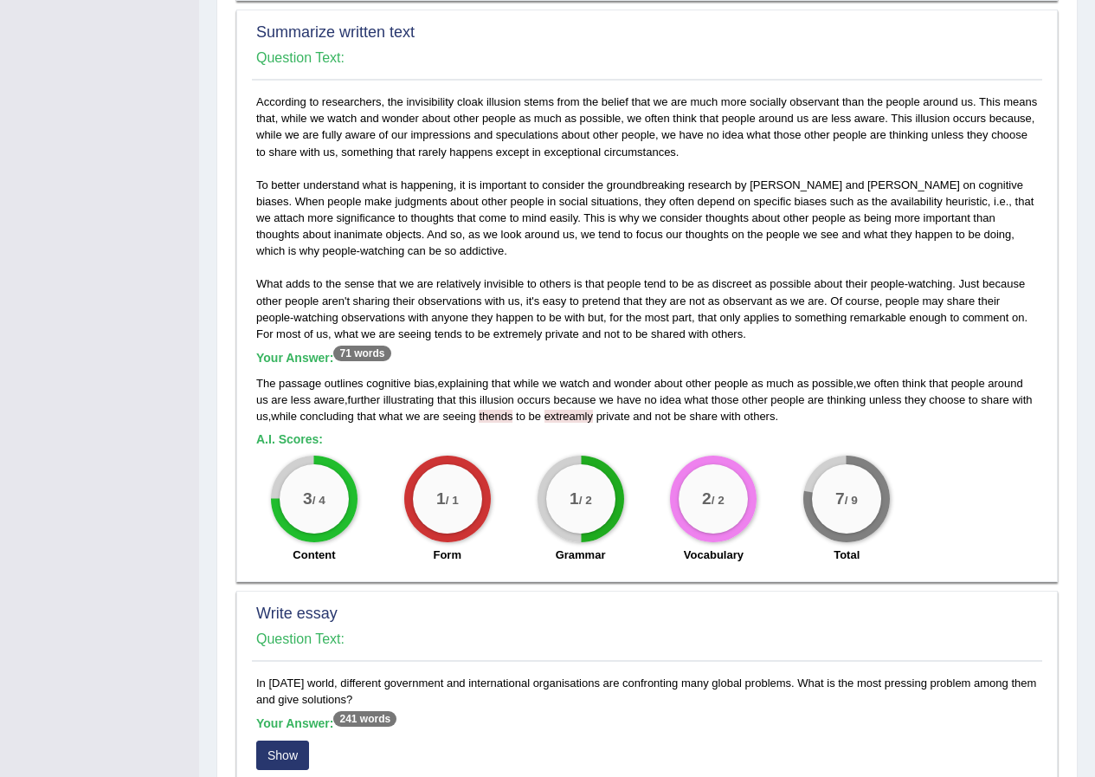
drag, startPoint x: 546, startPoint y: 437, endPoint x: 563, endPoint y: 421, distance: 23.3
click at [563, 421] on div "According to researchers, the invisibility cloak illusion stems from the belief…" at bounding box center [647, 333] width 791 height 479
click at [574, 429] on div "According to researchers, the invisibility cloak illusion stems from the belief…" at bounding box center [647, 333] width 791 height 479
drag, startPoint x: 591, startPoint y: 419, endPoint x: 481, endPoint y: 421, distance: 110.0
click at [481, 421] on div "The passage outlines cognitive bias , explaining that while we watch and wonder…" at bounding box center [647, 399] width 782 height 49
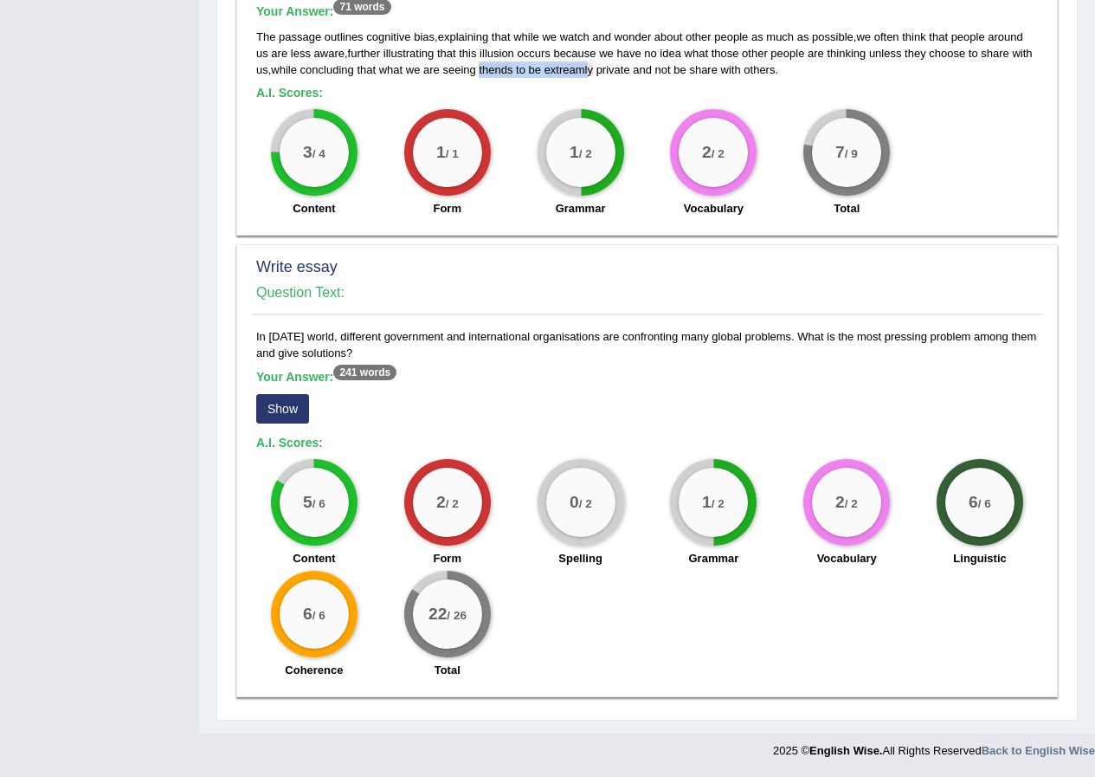
click at [298, 420] on button "Show" at bounding box center [282, 408] width 53 height 29
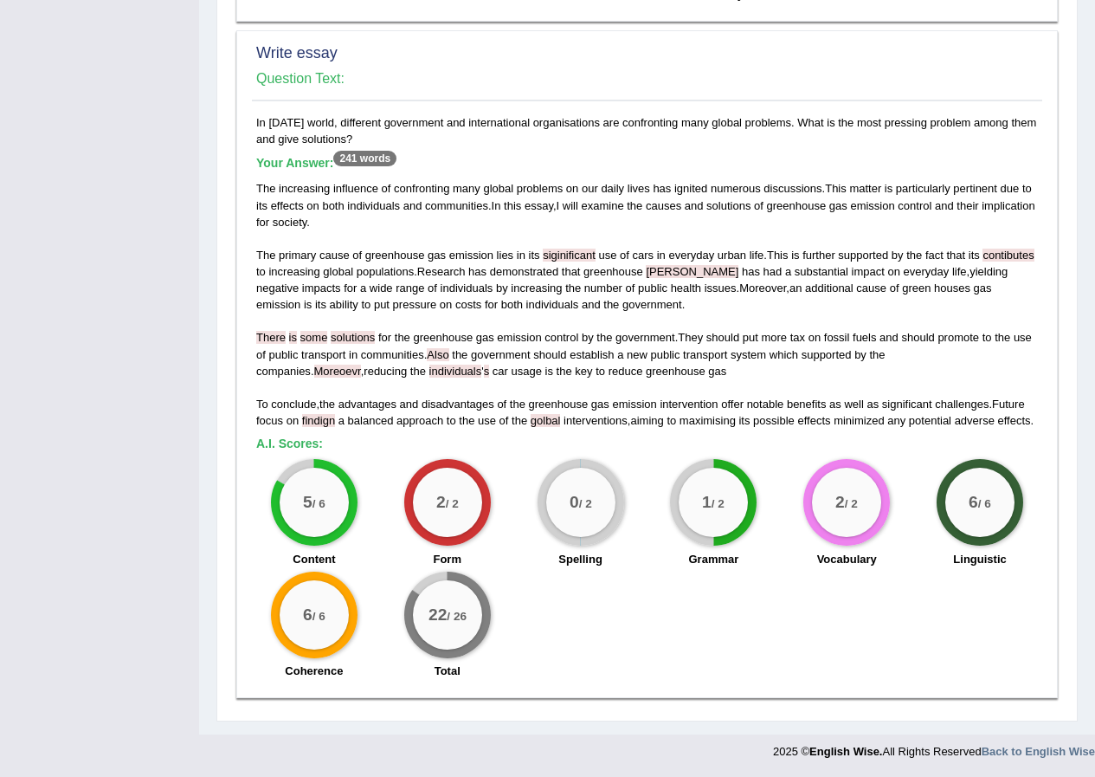
scroll to position [1514, 0]
drag, startPoint x: 540, startPoint y: 255, endPoint x: 593, endPoint y: 254, distance: 52.9
click at [593, 254] on div "The increasing influence of confronting many global problems on our daily lives…" at bounding box center [647, 303] width 782 height 249
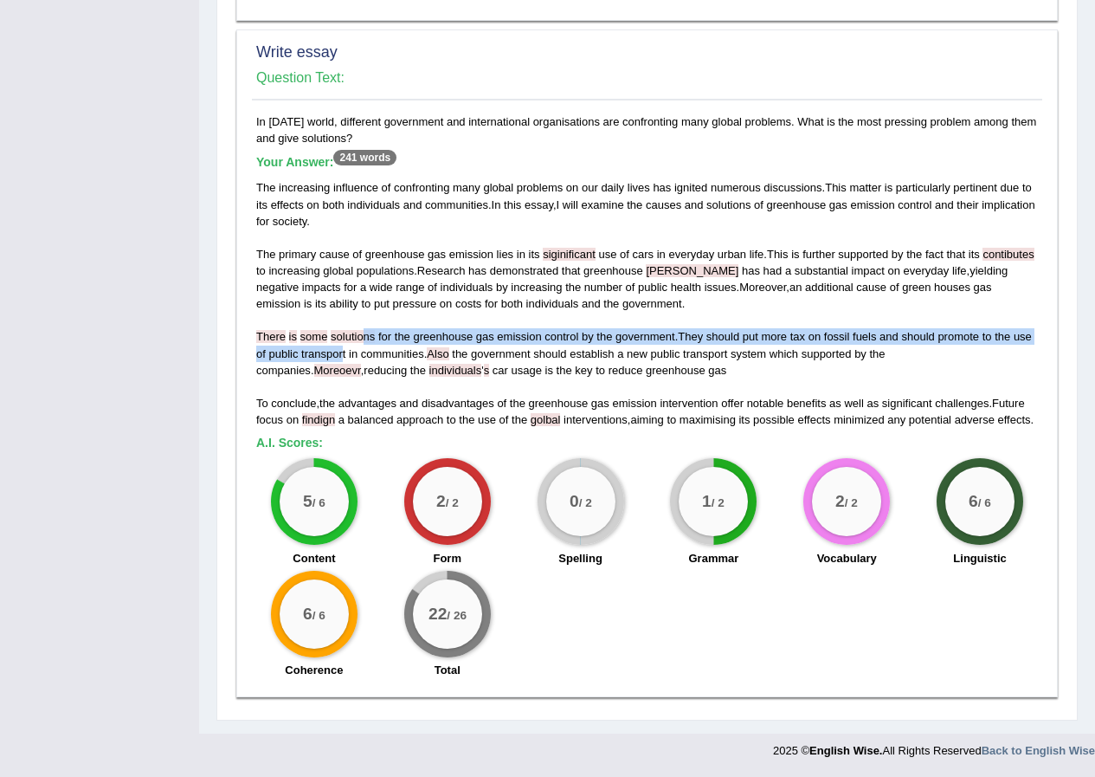
drag, startPoint x: 344, startPoint y: 351, endPoint x: 364, endPoint y: 341, distance: 22.1
click at [365, 341] on div "The increasing influence of confronting many global problems on our daily lives…" at bounding box center [647, 303] width 782 height 249
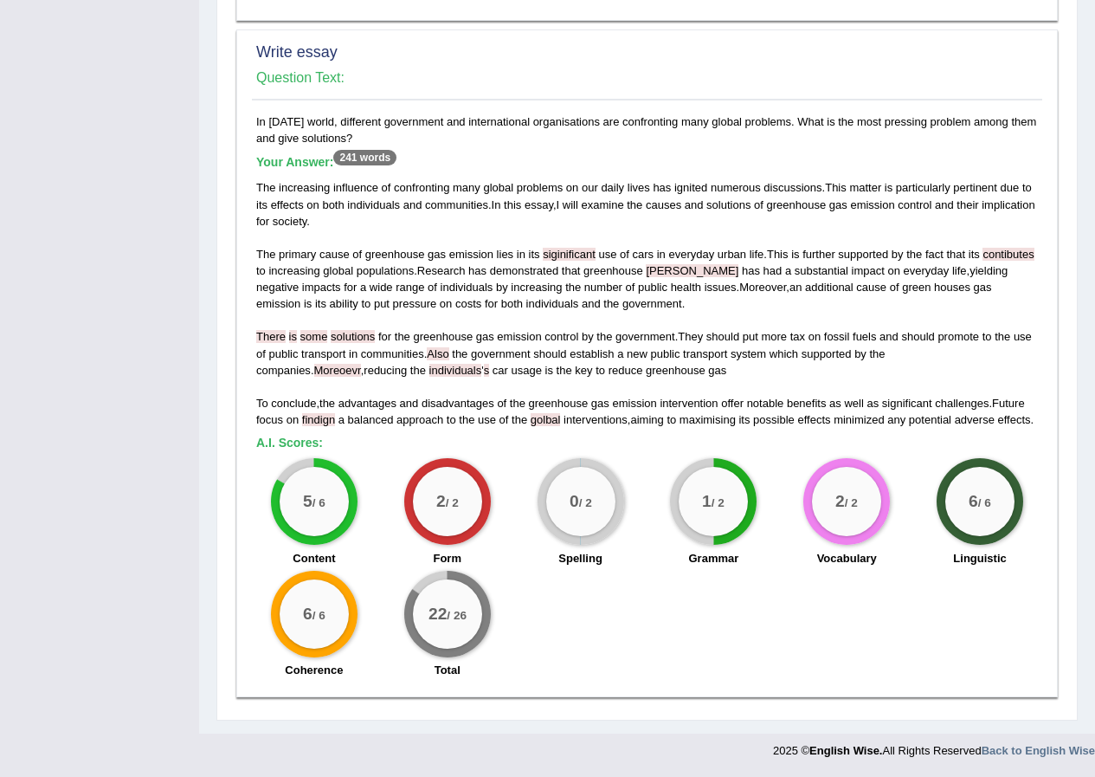
click at [557, 371] on span "the" at bounding box center [565, 370] width 16 height 13
click at [449, 354] on span "Also" at bounding box center [438, 353] width 22 height 13
drag, startPoint x: 386, startPoint y: 373, endPoint x: 458, endPoint y: 371, distance: 71.9
click at [493, 365] on span "car" at bounding box center [501, 370] width 16 height 13
drag, startPoint x: 337, startPoint y: 420, endPoint x: 301, endPoint y: 423, distance: 35.6
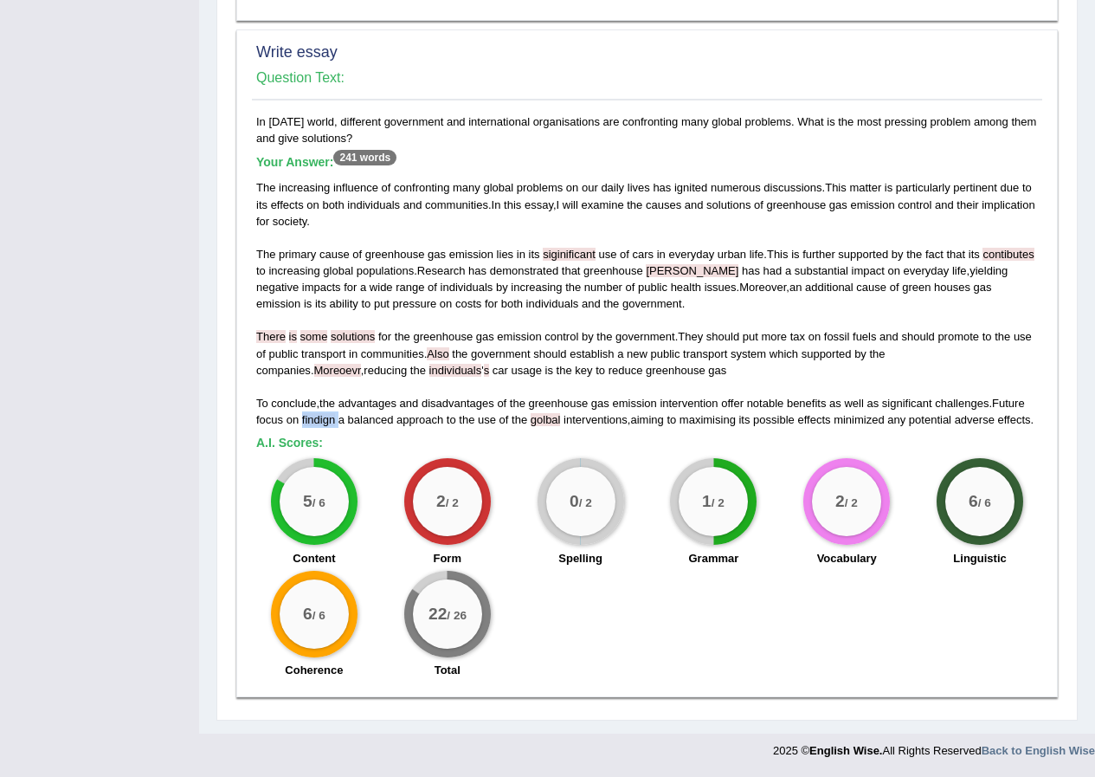
click at [301, 423] on div "The increasing influence of confronting many global problems on our daily lives…" at bounding box center [647, 303] width 782 height 249
drag, startPoint x: 997, startPoint y: 359, endPoint x: 979, endPoint y: 361, distance: 17.5
click at [979, 361] on div "The increasing influence of confronting many global problems on our daily lives…" at bounding box center [647, 303] width 782 height 249
drag, startPoint x: 257, startPoint y: 123, endPoint x: 397, endPoint y: 141, distance: 141.5
click at [397, 141] on div "In today’s world, different government and international organisations are conf…" at bounding box center [647, 400] width 791 height 574
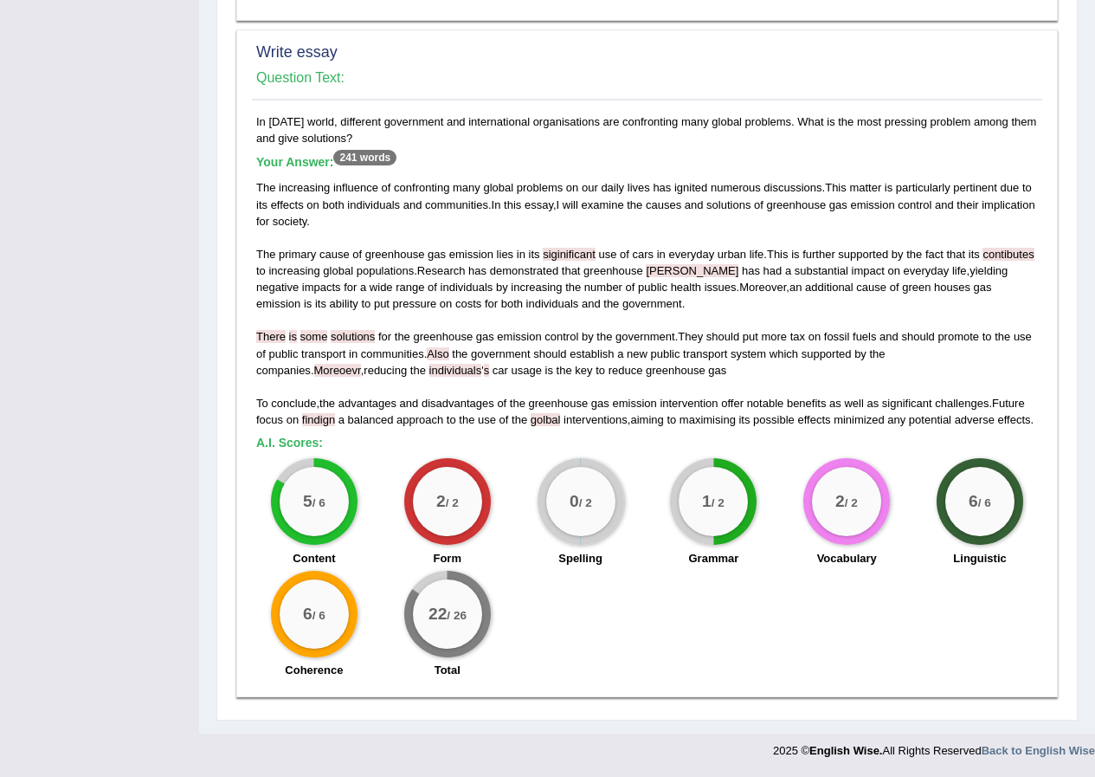
click at [598, 204] on span "examine" at bounding box center [602, 204] width 42 height 13
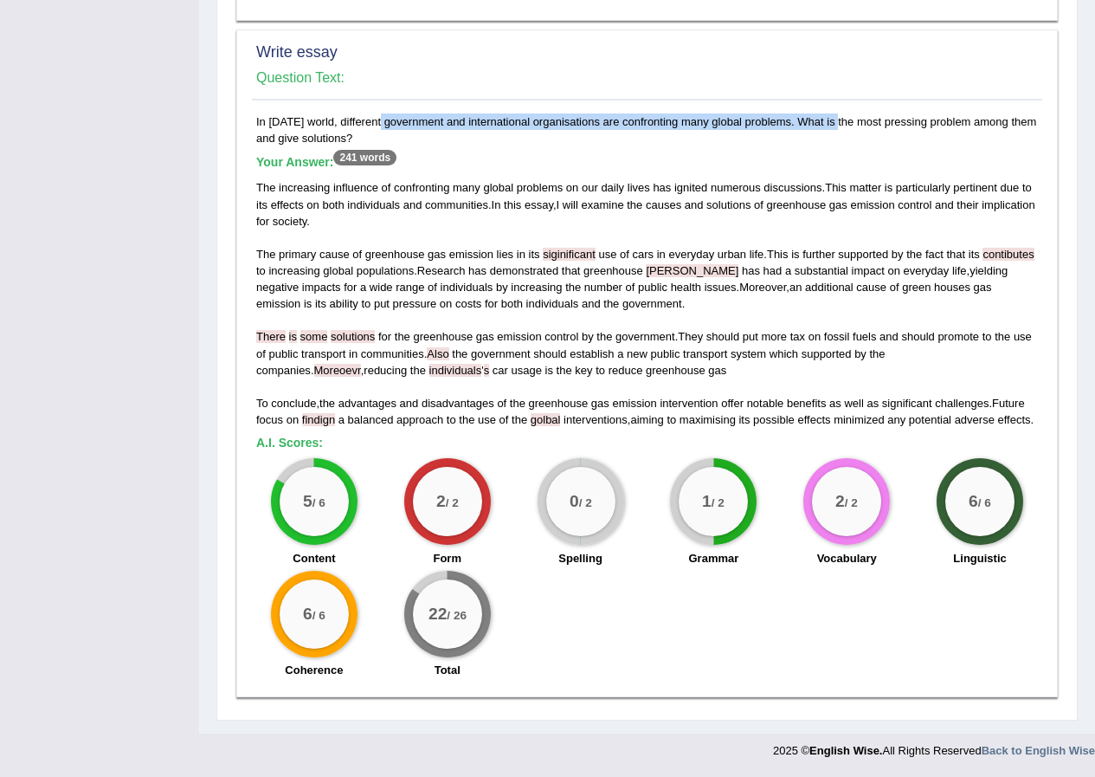
drag, startPoint x: 339, startPoint y: 123, endPoint x: 789, endPoint y: 120, distance: 450.3
click at [789, 122] on div "In today’s world, different government and international organisations are conf…" at bounding box center [647, 400] width 791 height 574
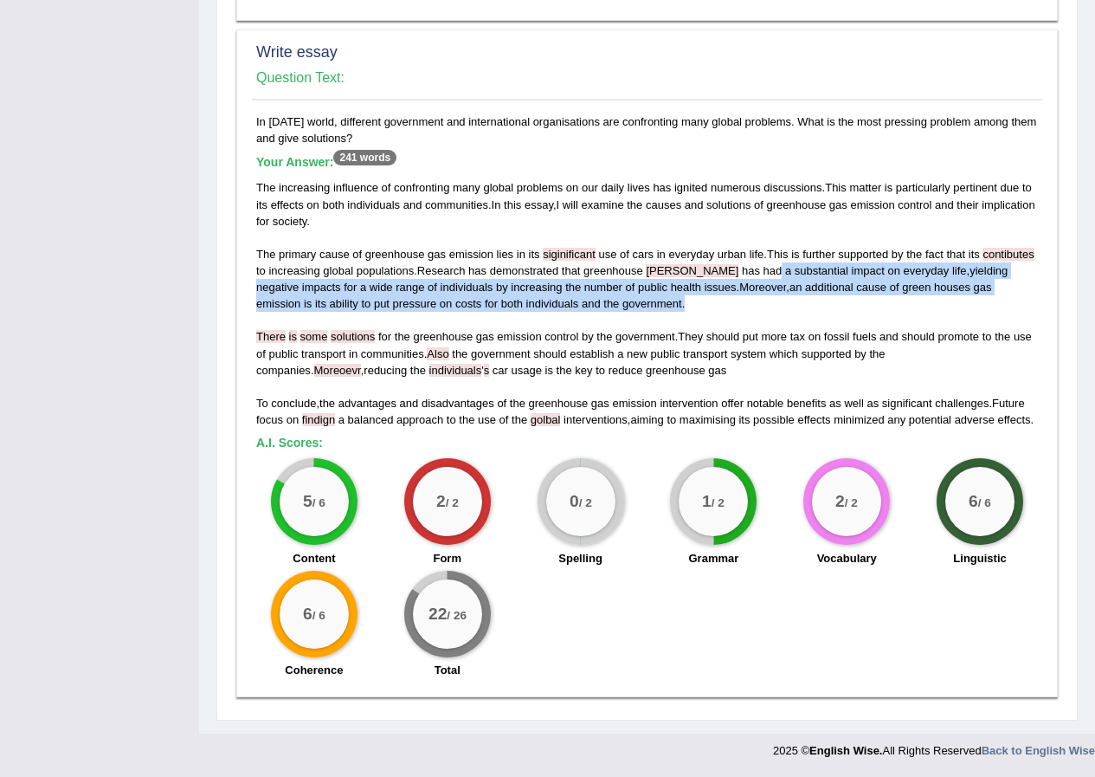
drag, startPoint x: 714, startPoint y: 265, endPoint x: 696, endPoint y: 304, distance: 42.6
click at [696, 304] on div "The increasing influence of confronting many global problems on our daily lives…" at bounding box center [647, 303] width 782 height 249
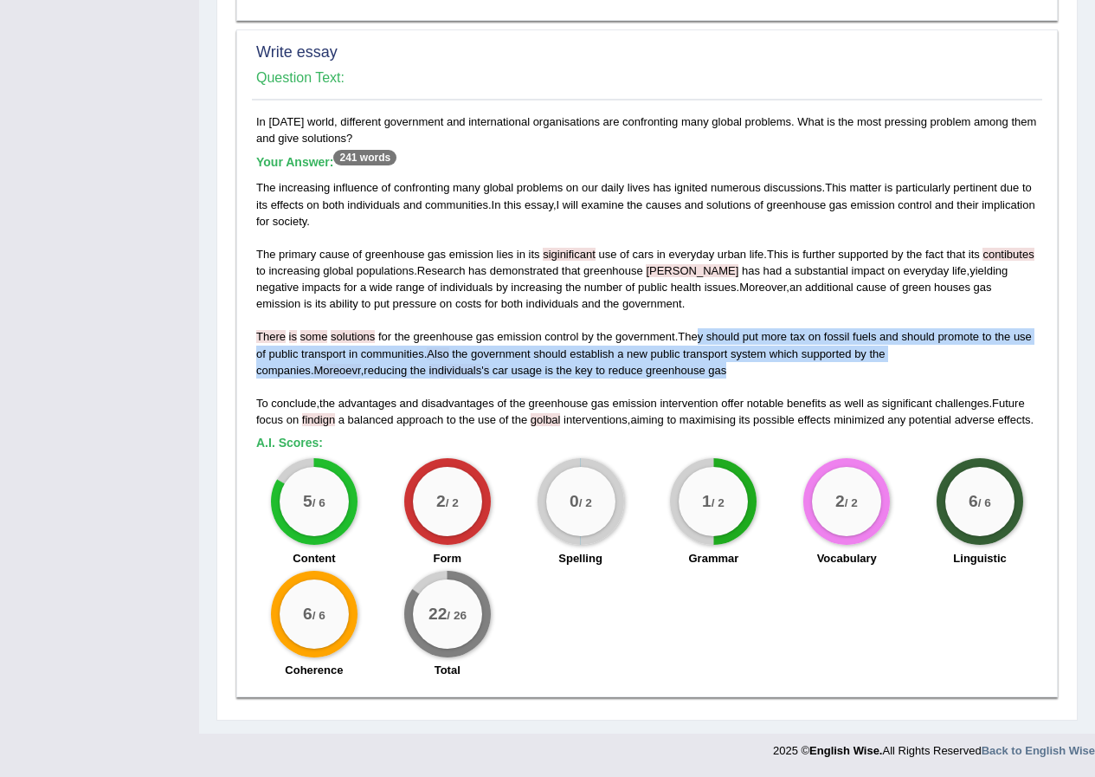
drag, startPoint x: 698, startPoint y: 338, endPoint x: 692, endPoint y: 371, distance: 34.3
click at [693, 372] on div "The increasing influence of confronting many global problems on our daily lives…" at bounding box center [647, 303] width 782 height 249
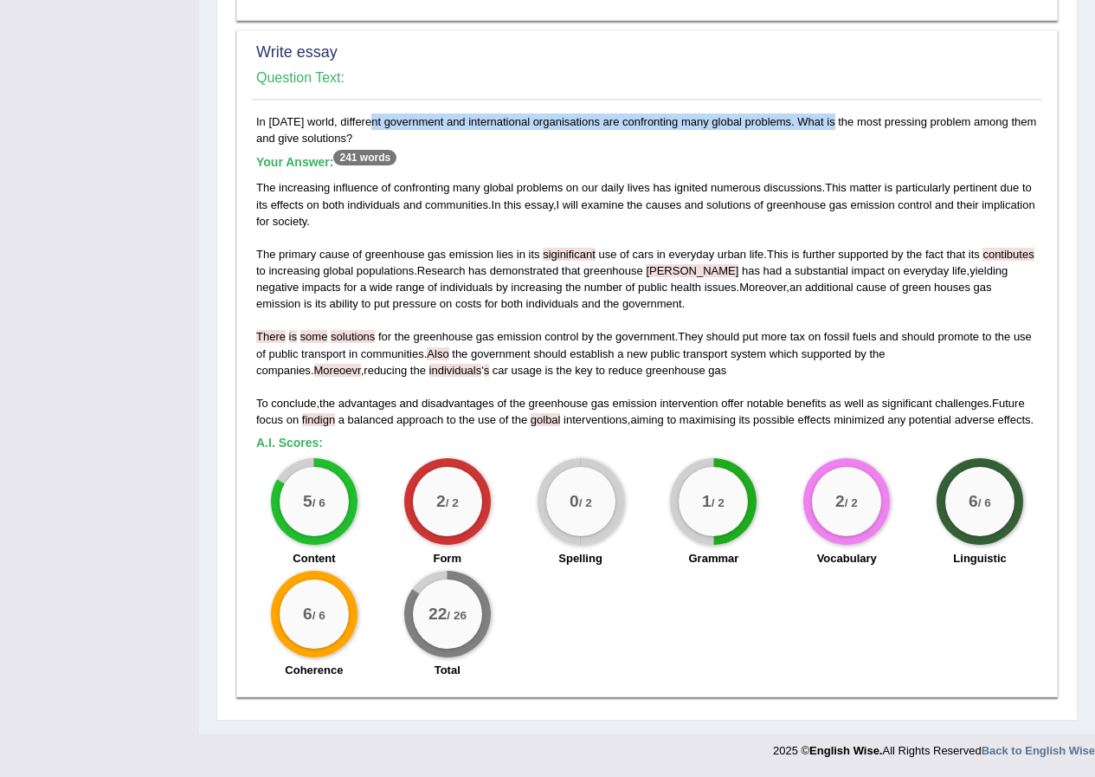
drag, startPoint x: 327, startPoint y: 116, endPoint x: 787, endPoint y: 126, distance: 459.9
click at [787, 126] on div "In today’s world, different government and international organisations are conf…" at bounding box center [647, 400] width 791 height 574
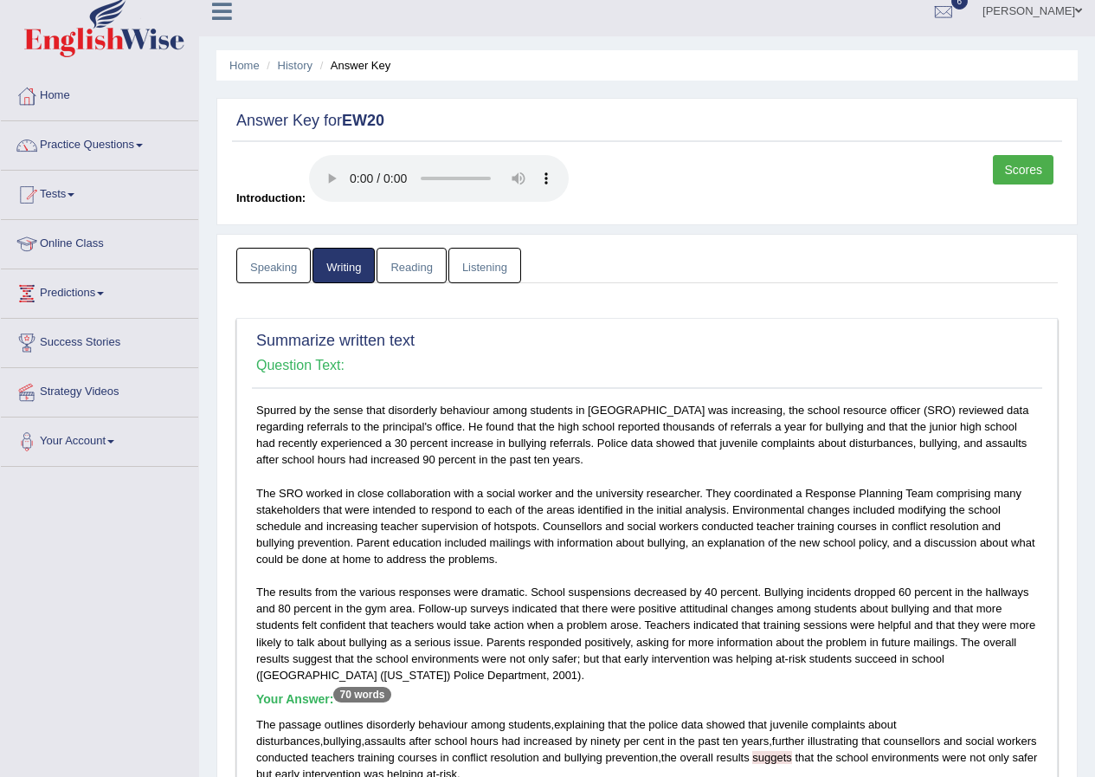
scroll to position [0, 0]
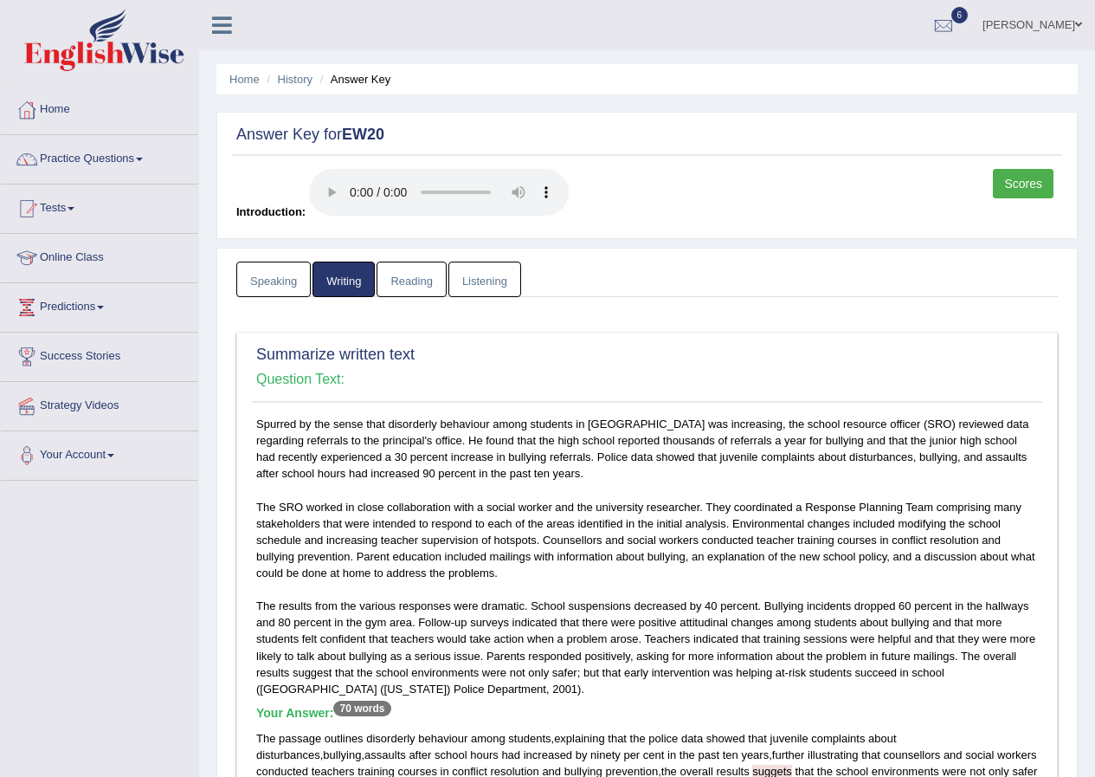
click at [437, 268] on link "Reading" at bounding box center [411, 280] width 69 height 36
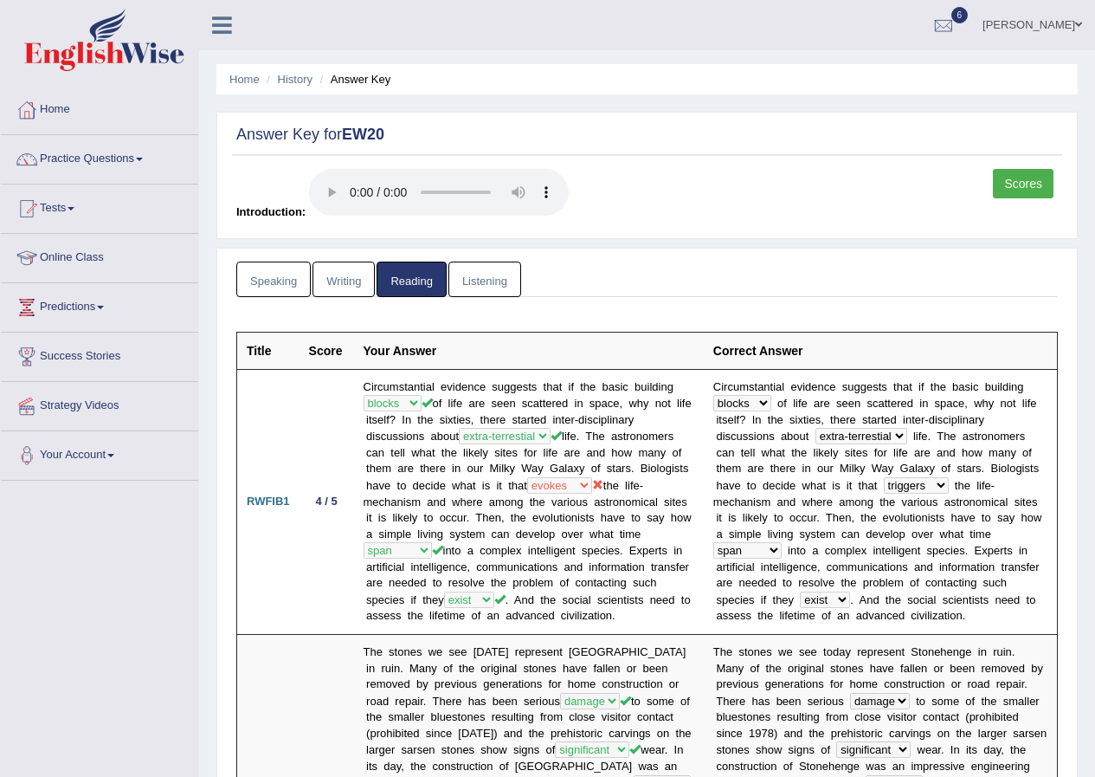
click at [473, 273] on link "Listening" at bounding box center [485, 280] width 73 height 36
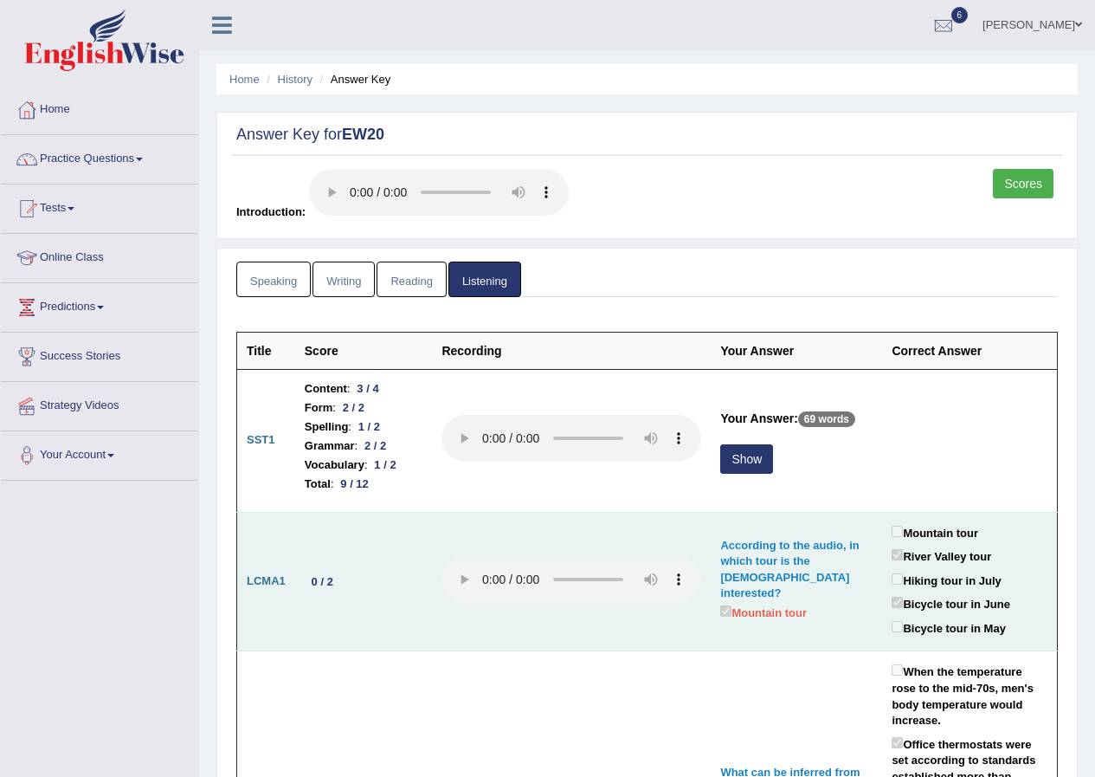
scroll to position [173, 0]
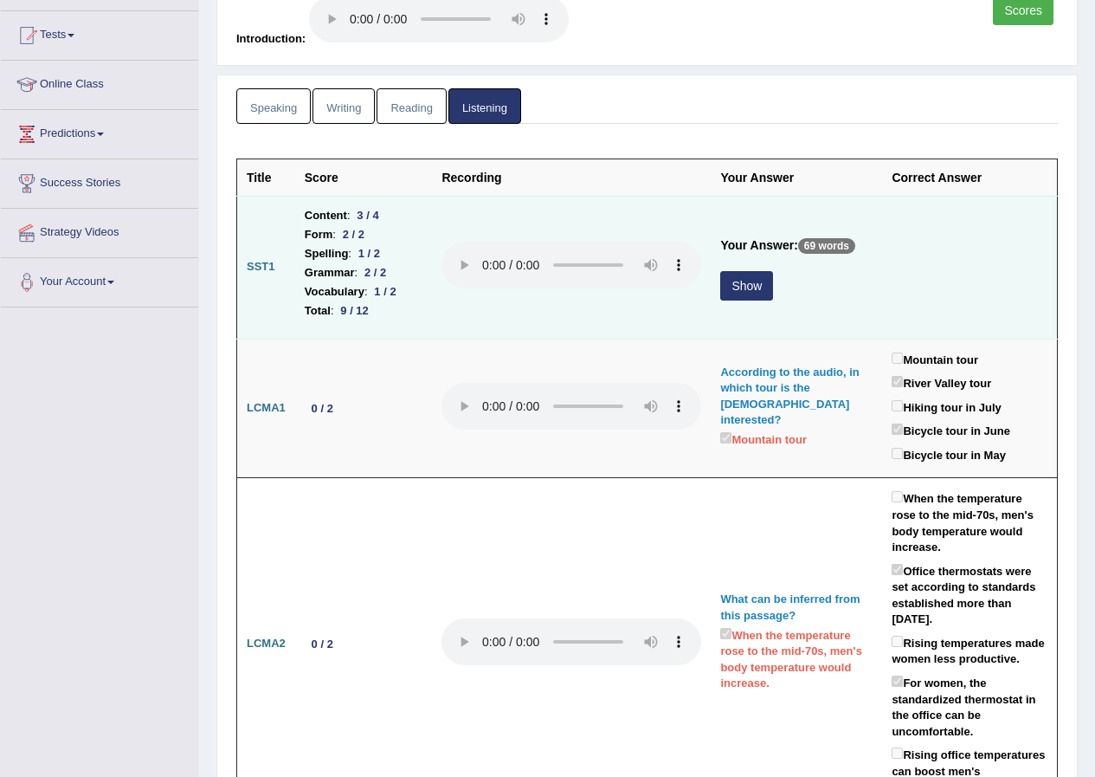
click at [720, 293] on button "Show" at bounding box center [746, 285] width 53 height 29
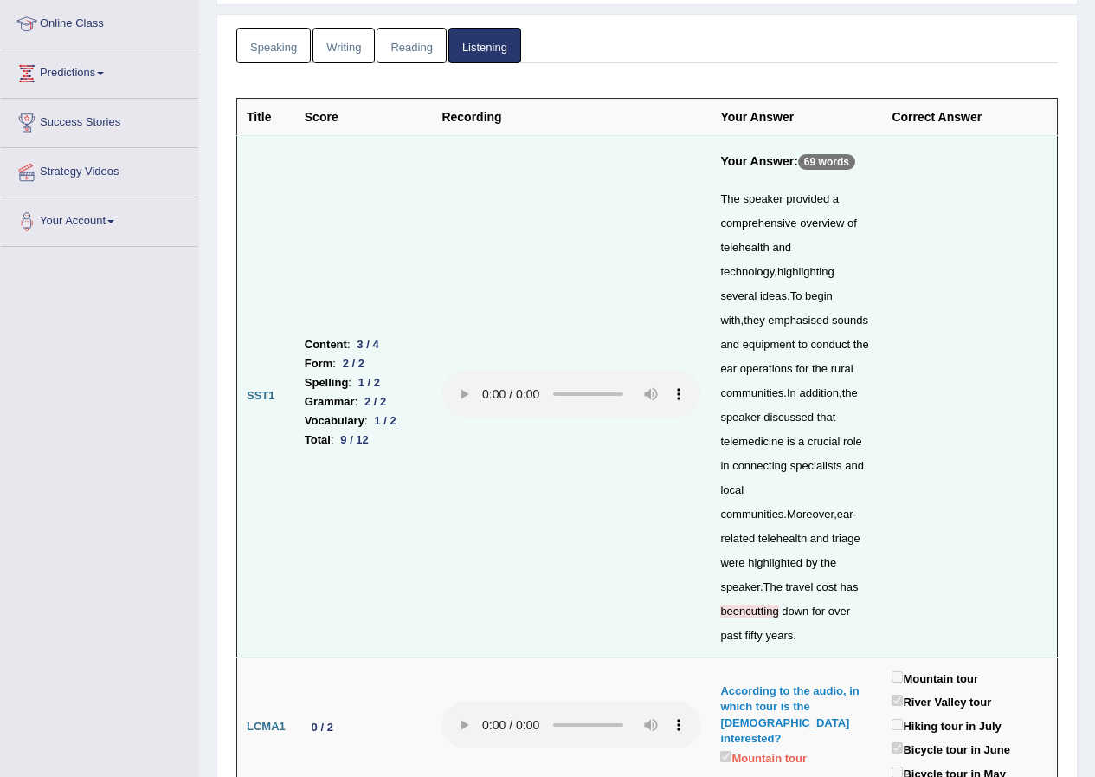
scroll to position [260, 0]
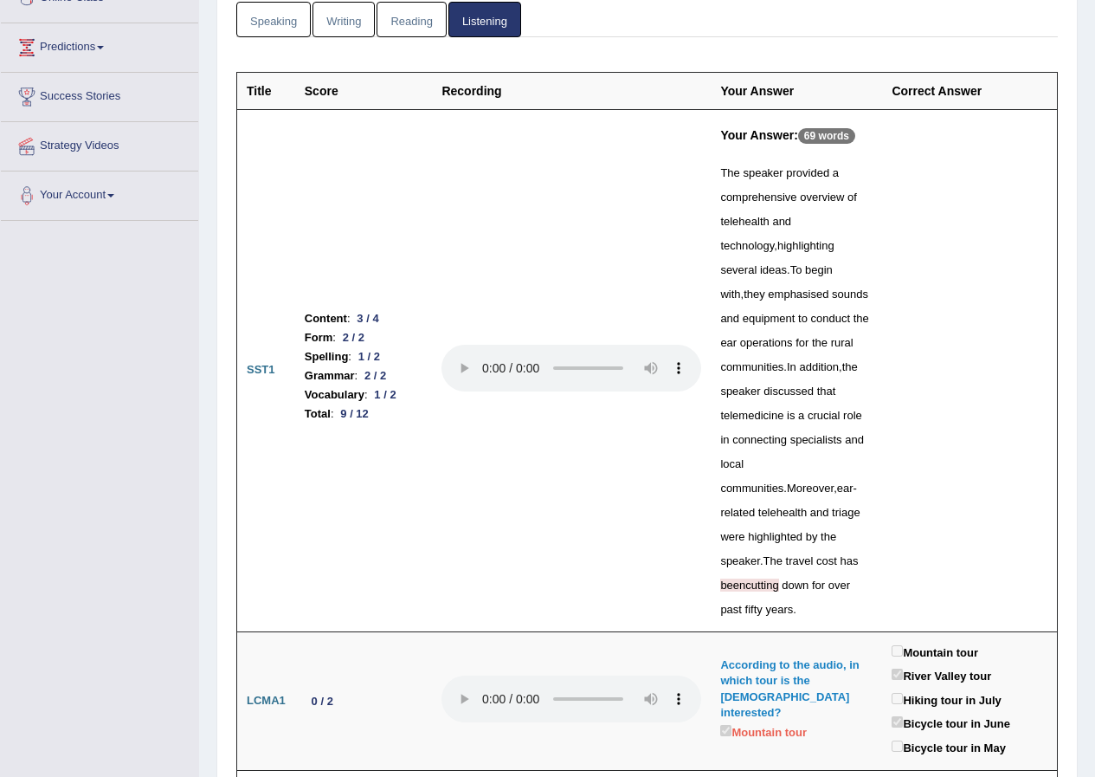
click at [778, 578] on span "beencutting" at bounding box center [749, 584] width 58 height 13
drag, startPoint x: 743, startPoint y: 473, endPoint x: 1046, endPoint y: 359, distance: 323.9
click at [772, 432] on div "The speaker provided a comprehensive overview of telehealth and technology , hi…" at bounding box center [796, 391] width 152 height 461
click at [817, 554] on span "cost" at bounding box center [827, 560] width 21 height 13
drag, startPoint x: 759, startPoint y: 539, endPoint x: 787, endPoint y: 534, distance: 28.0
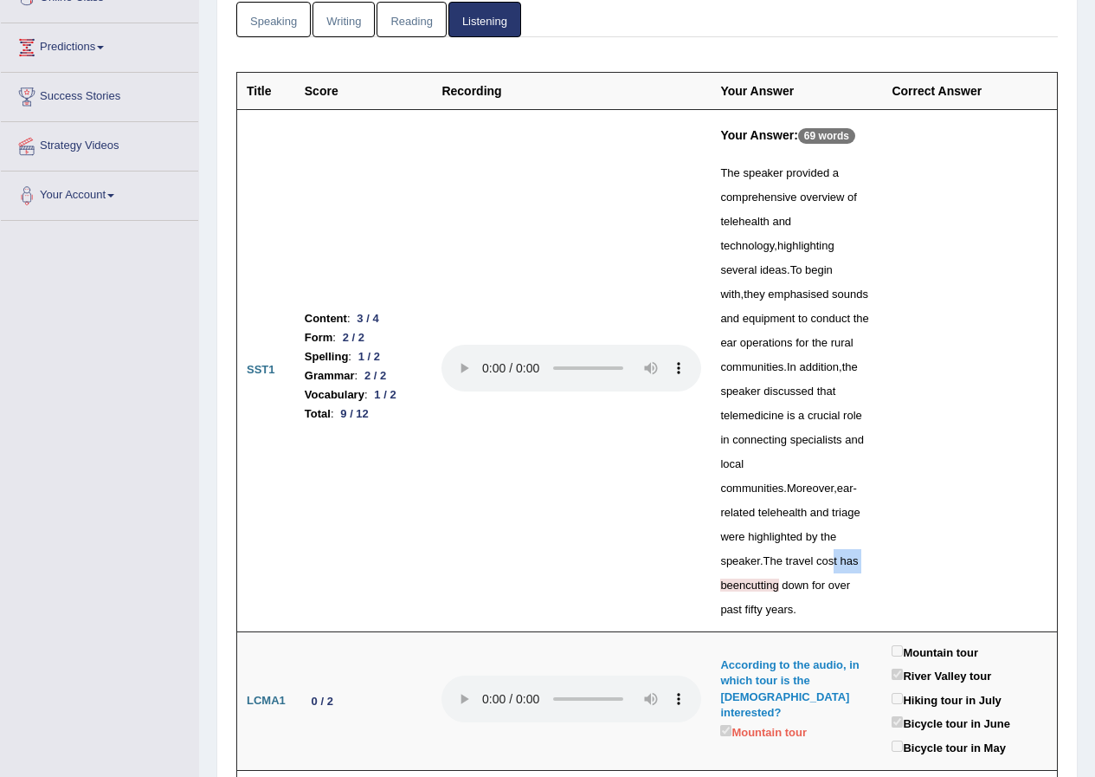
click at [787, 534] on div "The speaker provided a comprehensive overview of telehealth and technology , hi…" at bounding box center [796, 391] width 152 height 461
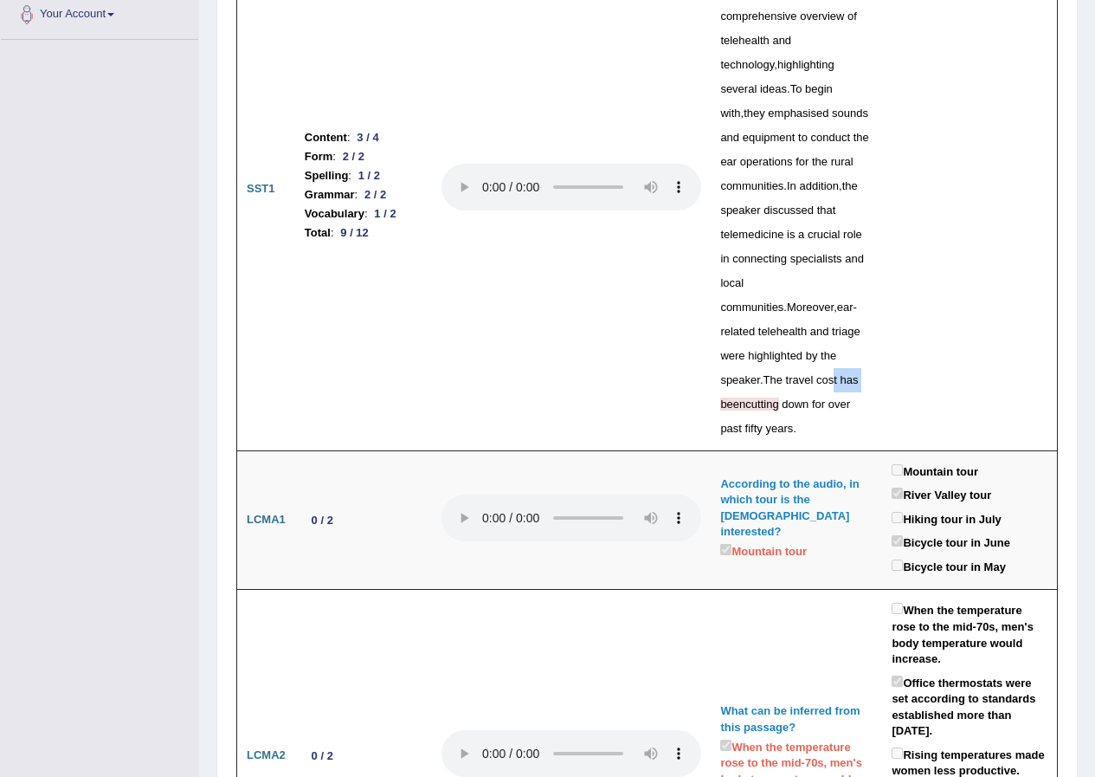
scroll to position [433, 0]
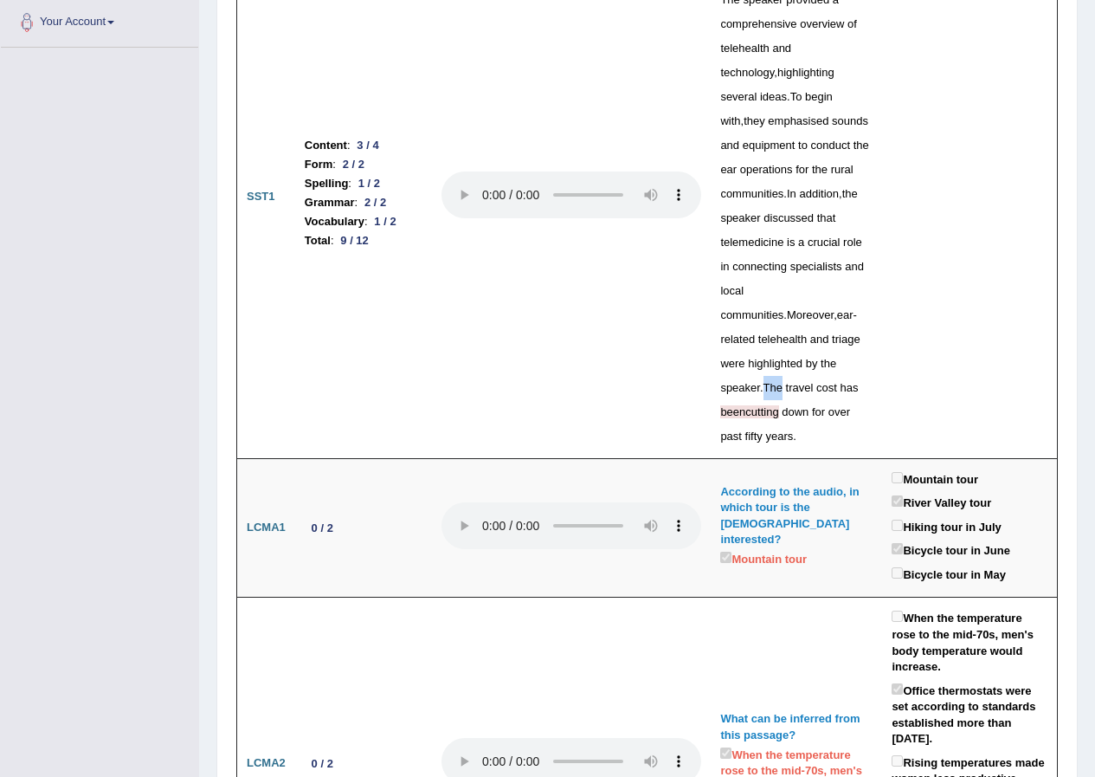
drag, startPoint x: 848, startPoint y: 341, endPoint x: 864, endPoint y: 341, distance: 16.5
click at [783, 381] on span "The" at bounding box center [773, 387] width 19 height 13
drag, startPoint x: 712, startPoint y: 366, endPoint x: 749, endPoint y: 364, distance: 37.3
click at [749, 364] on div "The speaker provided a comprehensive overview of telehealth and technology , hi…" at bounding box center [796, 218] width 152 height 461
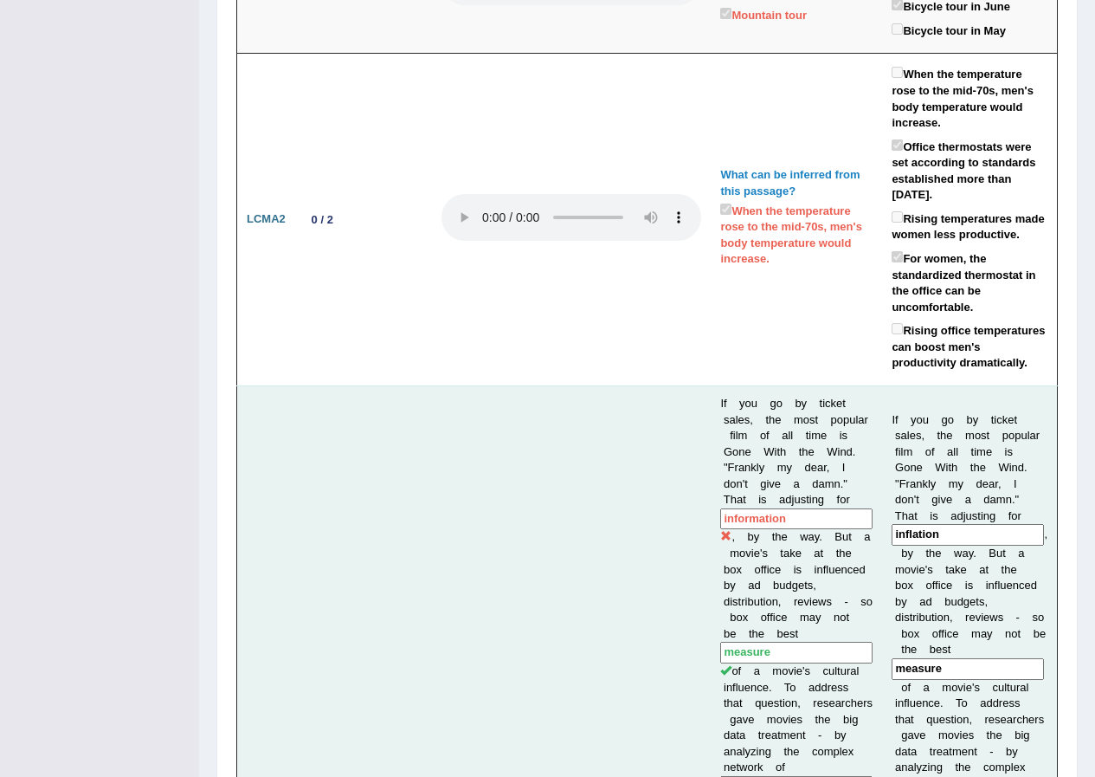
scroll to position [1126, 0]
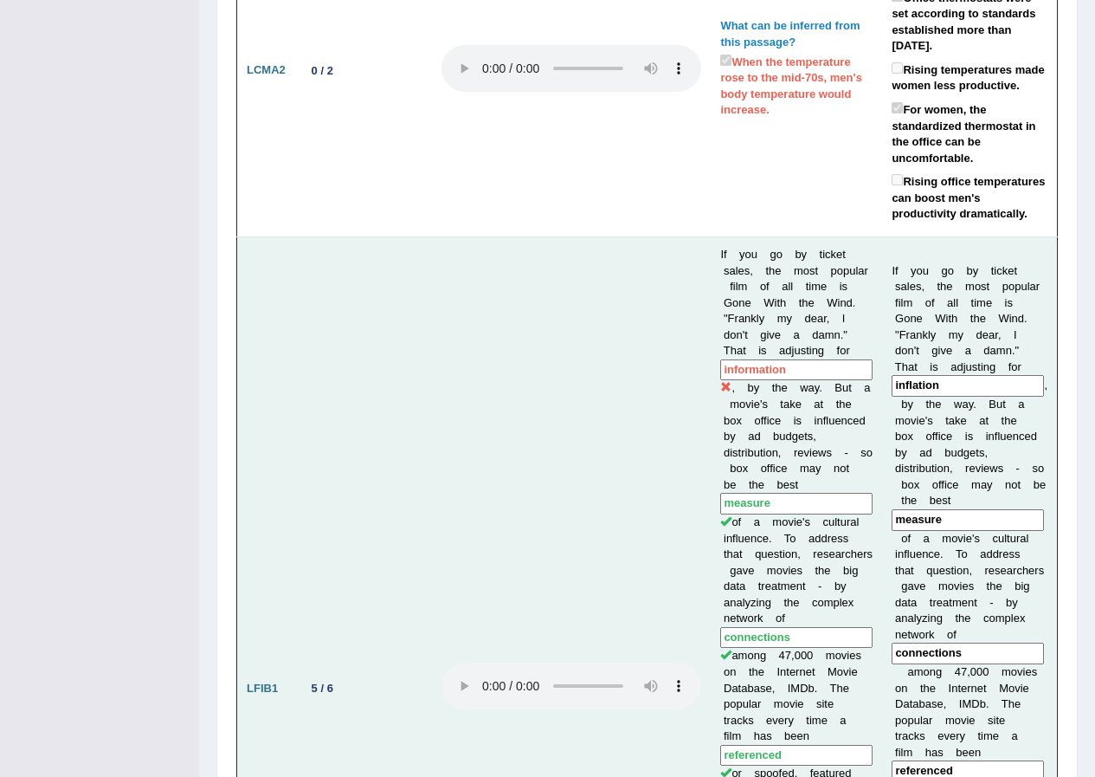
drag, startPoint x: 803, startPoint y: 317, endPoint x: 635, endPoint y: 389, distance: 182.7
click at [686, 342] on tr "LFIB1 5 / 6 If you go by ticket sales, the most popular film of all time is Gon…" at bounding box center [647, 687] width 821 height 903
drag, startPoint x: 756, startPoint y: 220, endPoint x: 796, endPoint y: 286, distance: 76.9
click at [796, 286] on td "If you go by ticket sales, the most popular film of all time is Gone With the W…" at bounding box center [796, 687] width 171 height 903
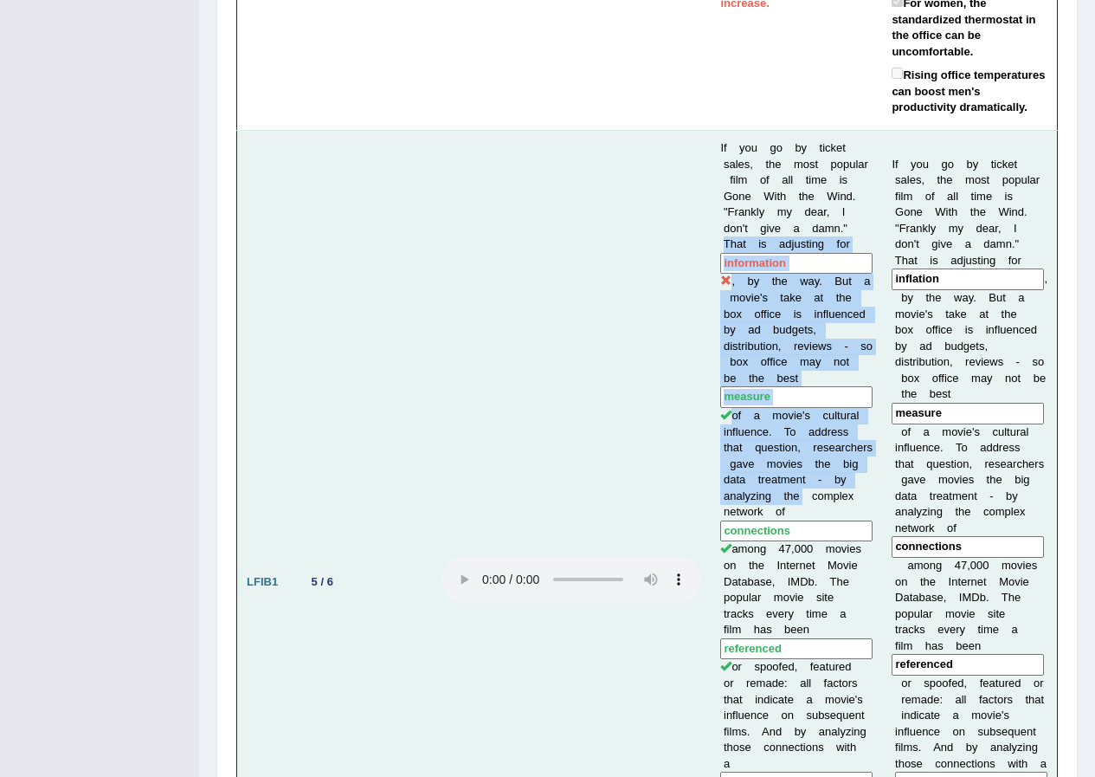
scroll to position [1212, 0]
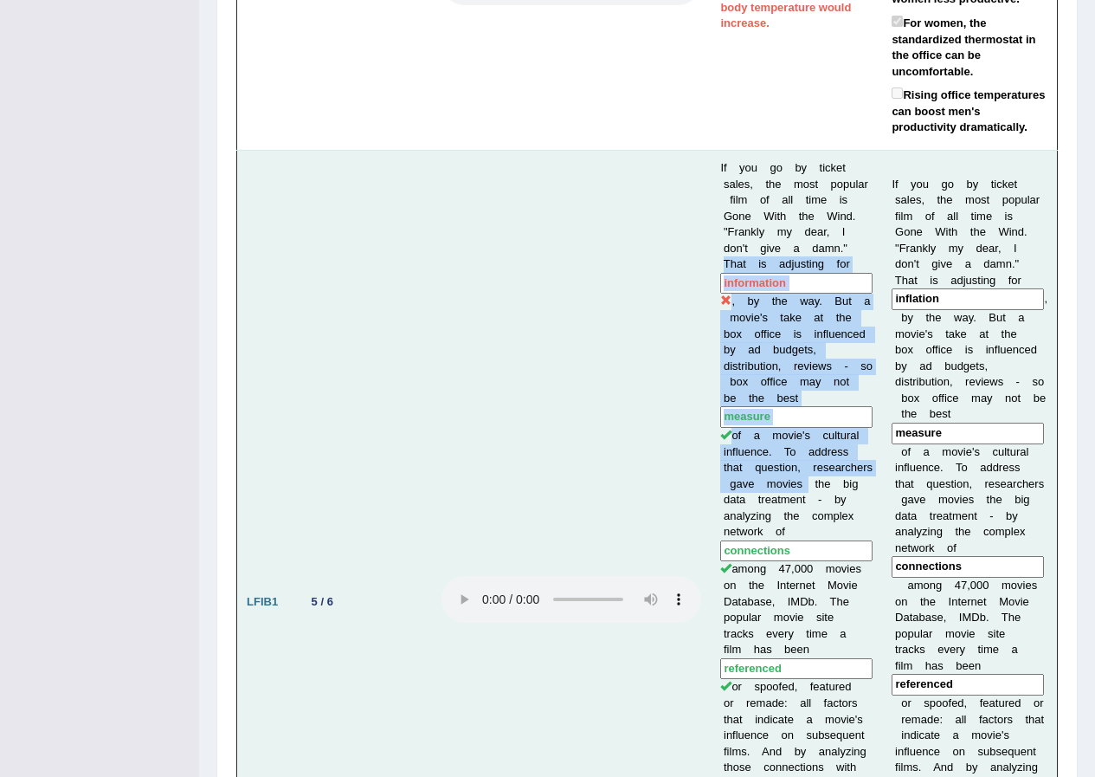
drag, startPoint x: 715, startPoint y: 307, endPoint x: 768, endPoint y: 402, distance: 108.2
click at [771, 405] on td "If you go by ticket sales, the most popular film of all time is Gone With the W…" at bounding box center [796, 601] width 171 height 903
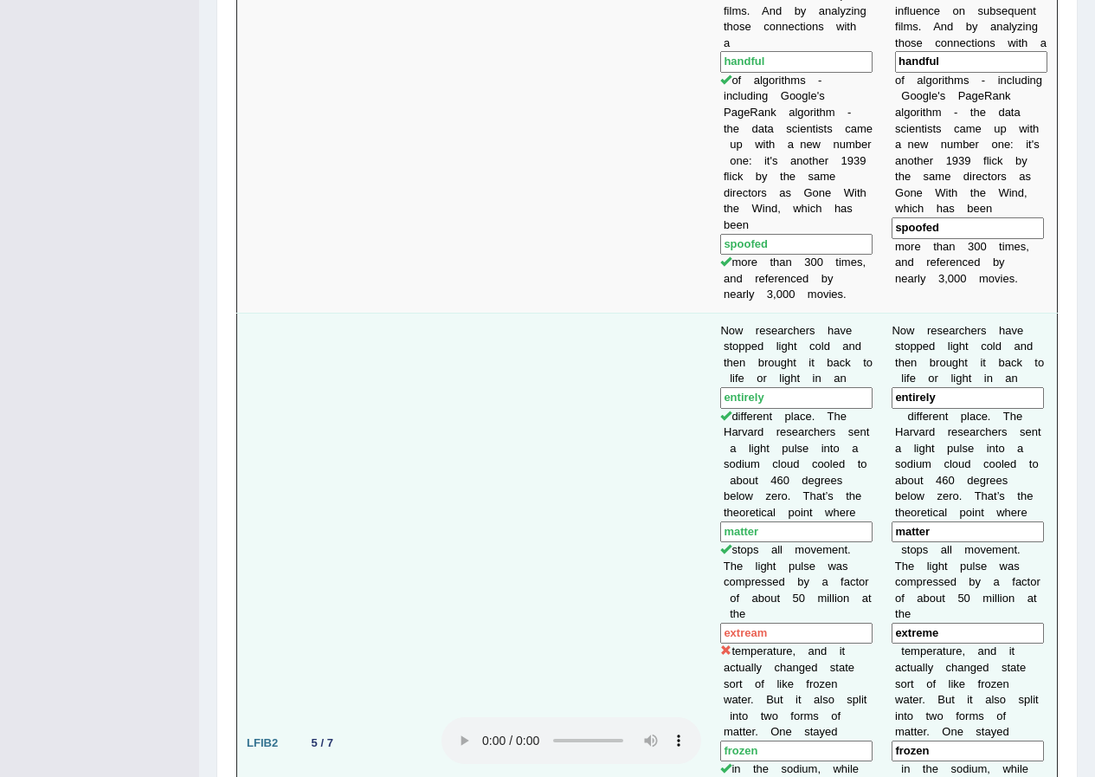
scroll to position [1992, 0]
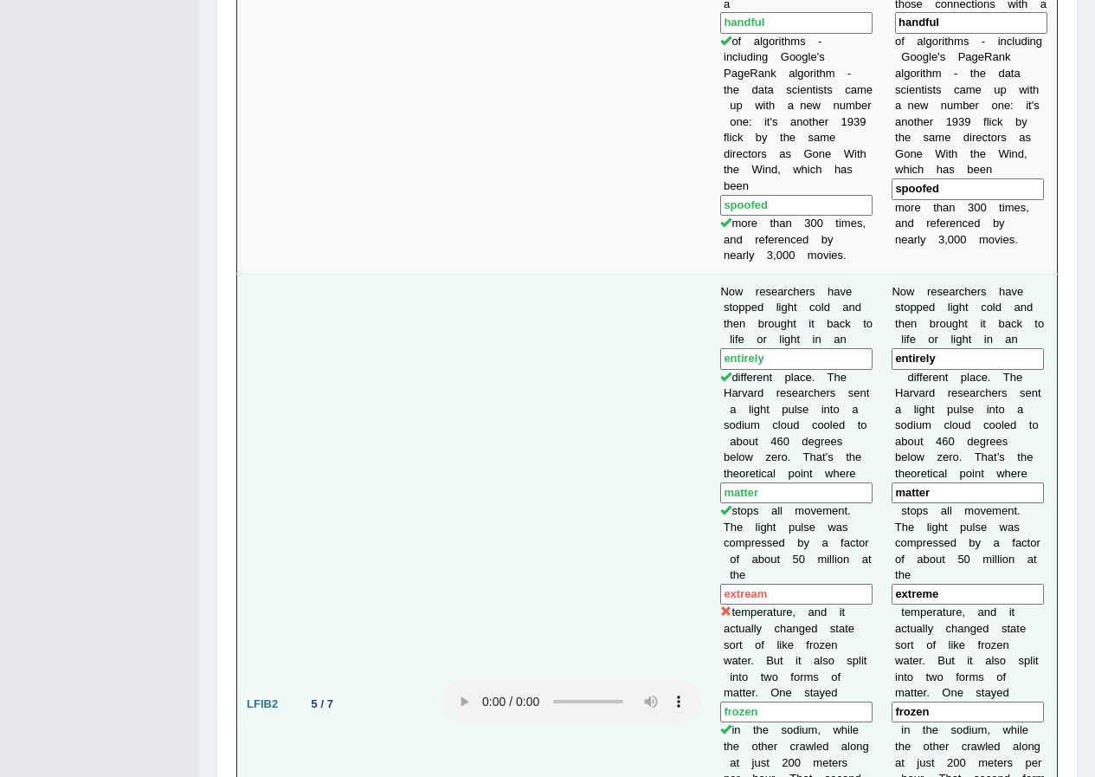
drag, startPoint x: 758, startPoint y: 508, endPoint x: 676, endPoint y: 507, distance: 81.4
click at [676, 507] on tr "LFIB2 5 / 7 Now researchers have stopped light cold and then brought it back to…" at bounding box center [647, 704] width 821 height 860
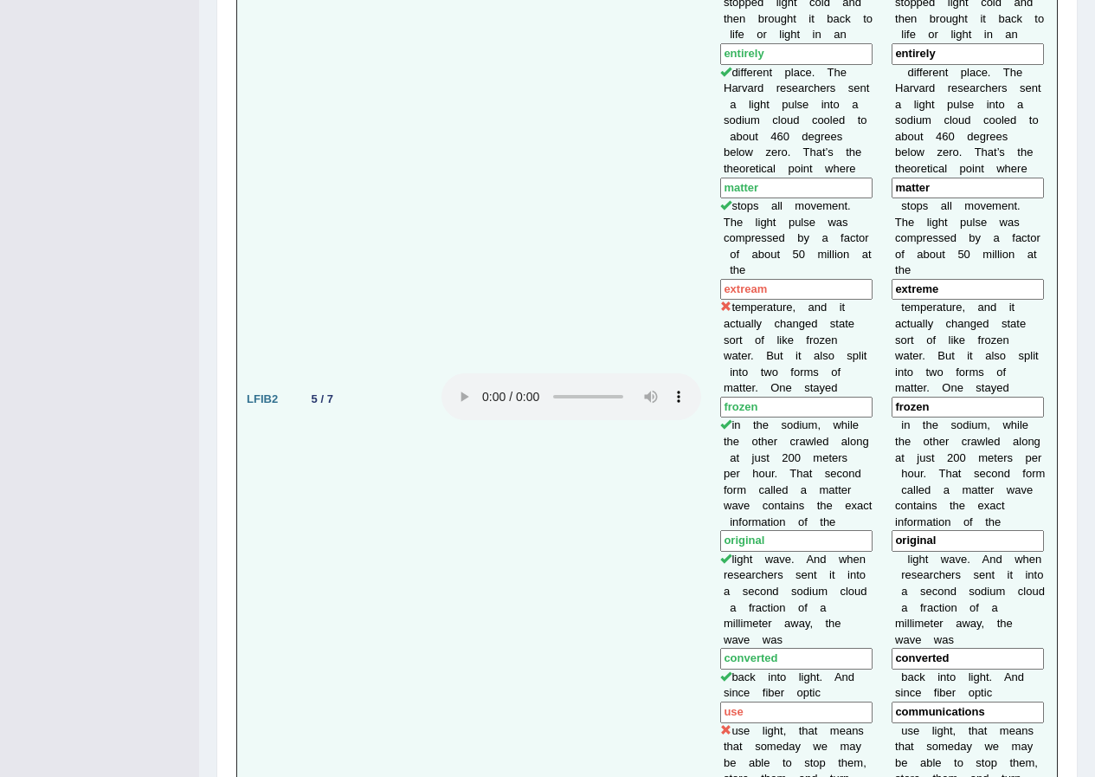
scroll to position [2425, 0]
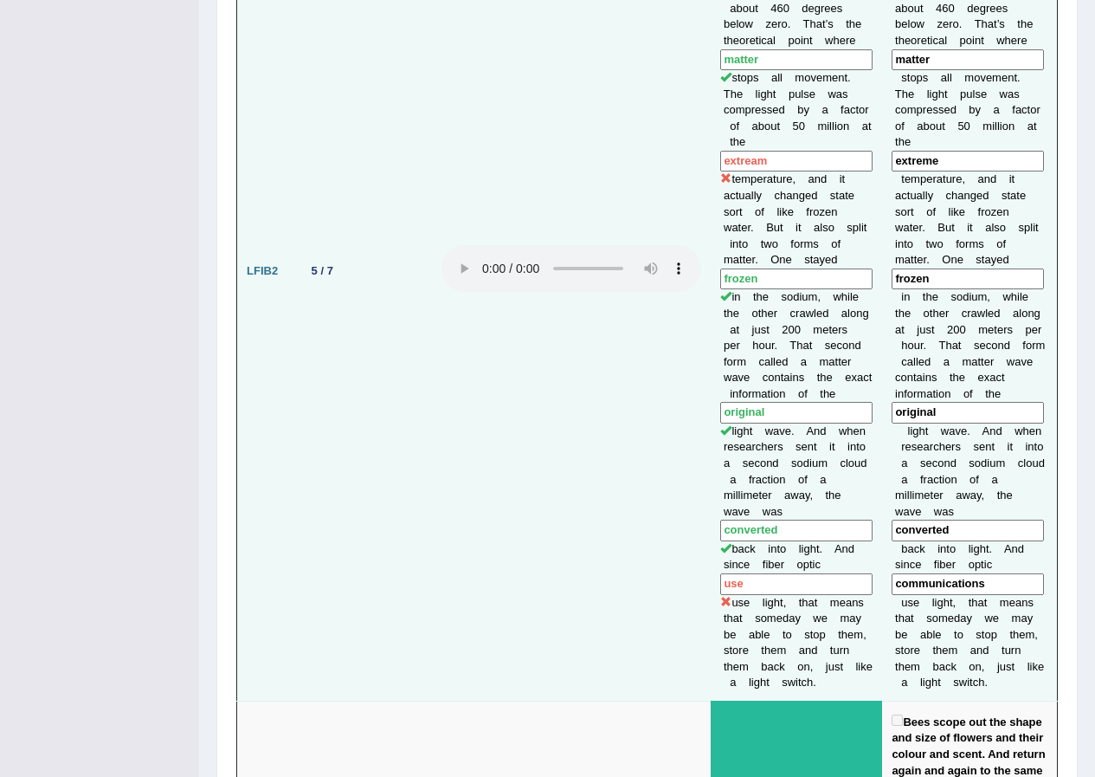
drag, startPoint x: 753, startPoint y: 494, endPoint x: 792, endPoint y: 491, distance: 40.0
click at [792, 491] on td "Now researchers have stopped light cold and then brought it back to life or lig…" at bounding box center [796, 271] width 171 height 860
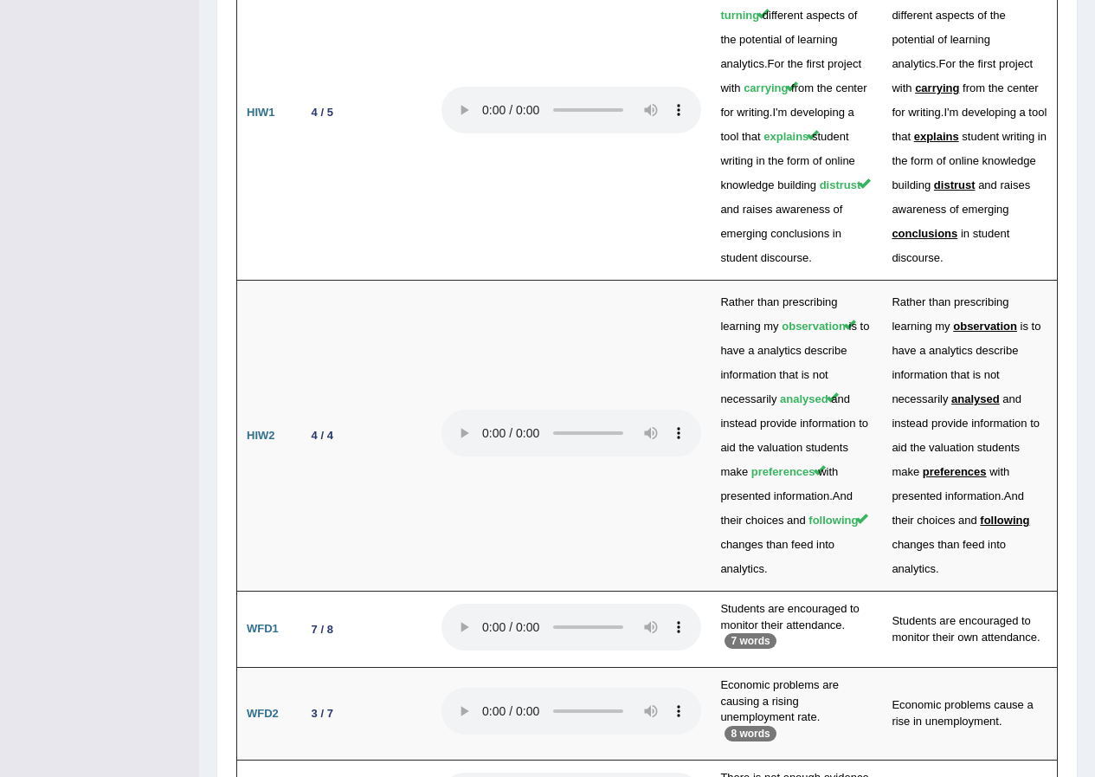
scroll to position [4621, 0]
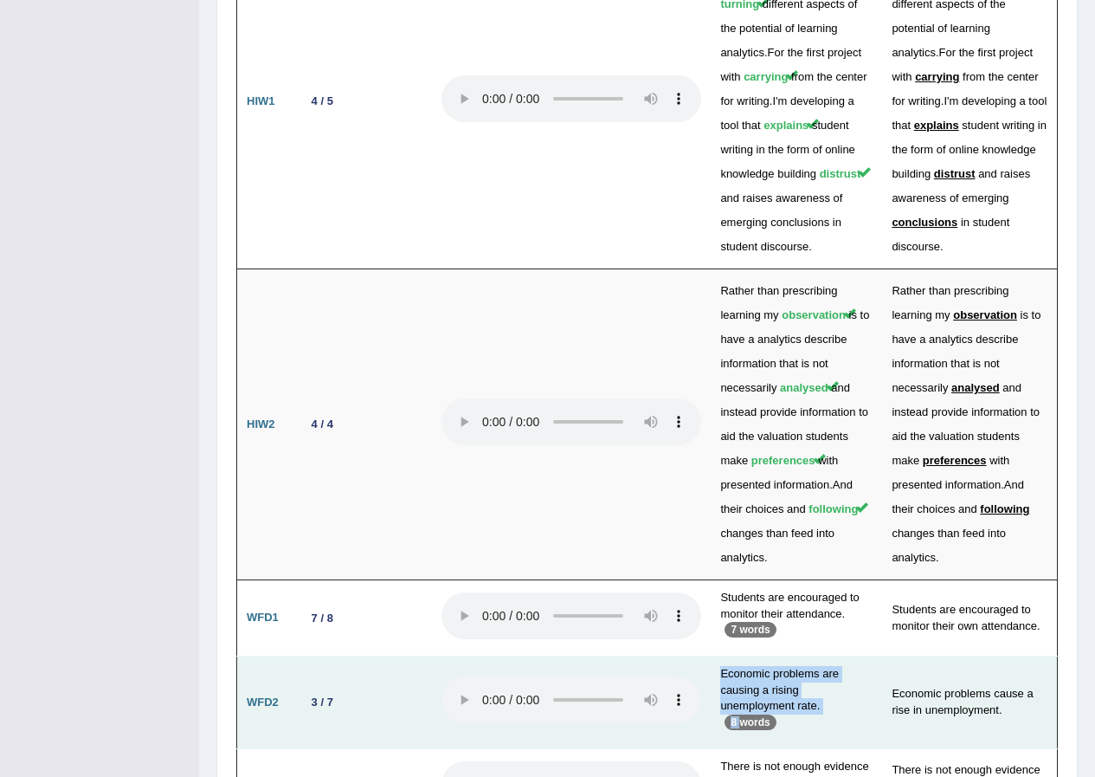
drag, startPoint x: 707, startPoint y: 549, endPoint x: 755, endPoint y: 585, distance: 59.4
click at [755, 656] on td "Economic problems are causing a rising unemployment rate. 8 words" at bounding box center [796, 702] width 171 height 93
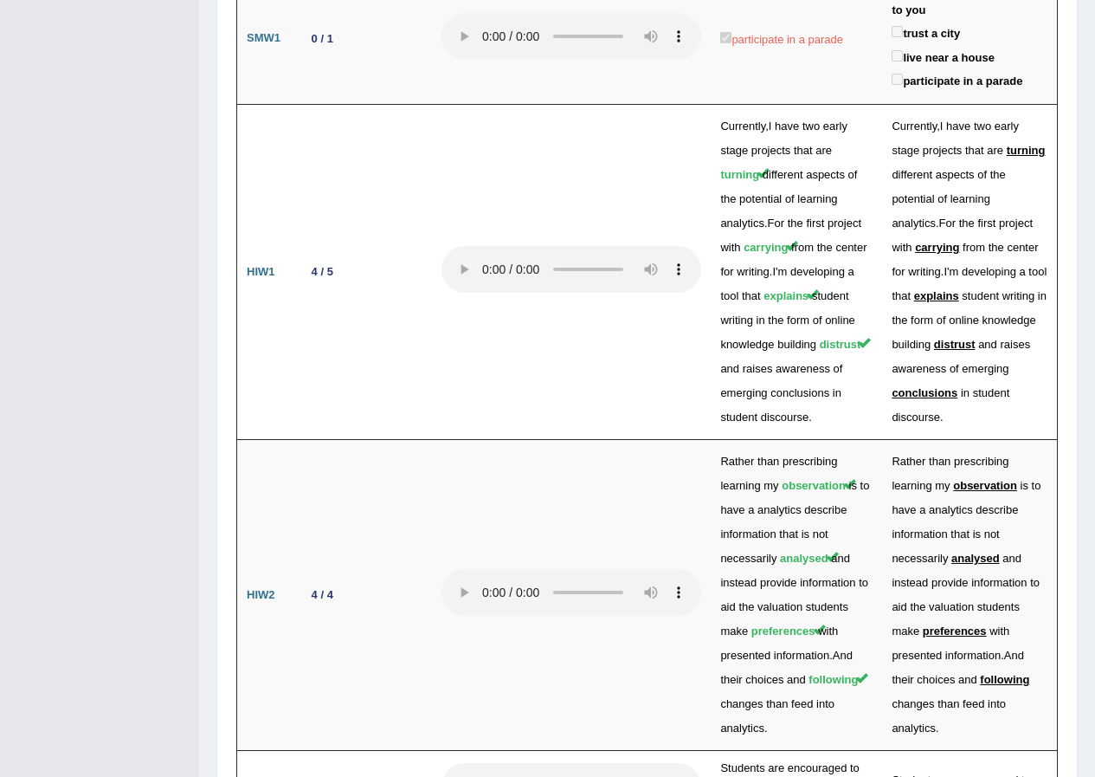
scroll to position [4188, 0]
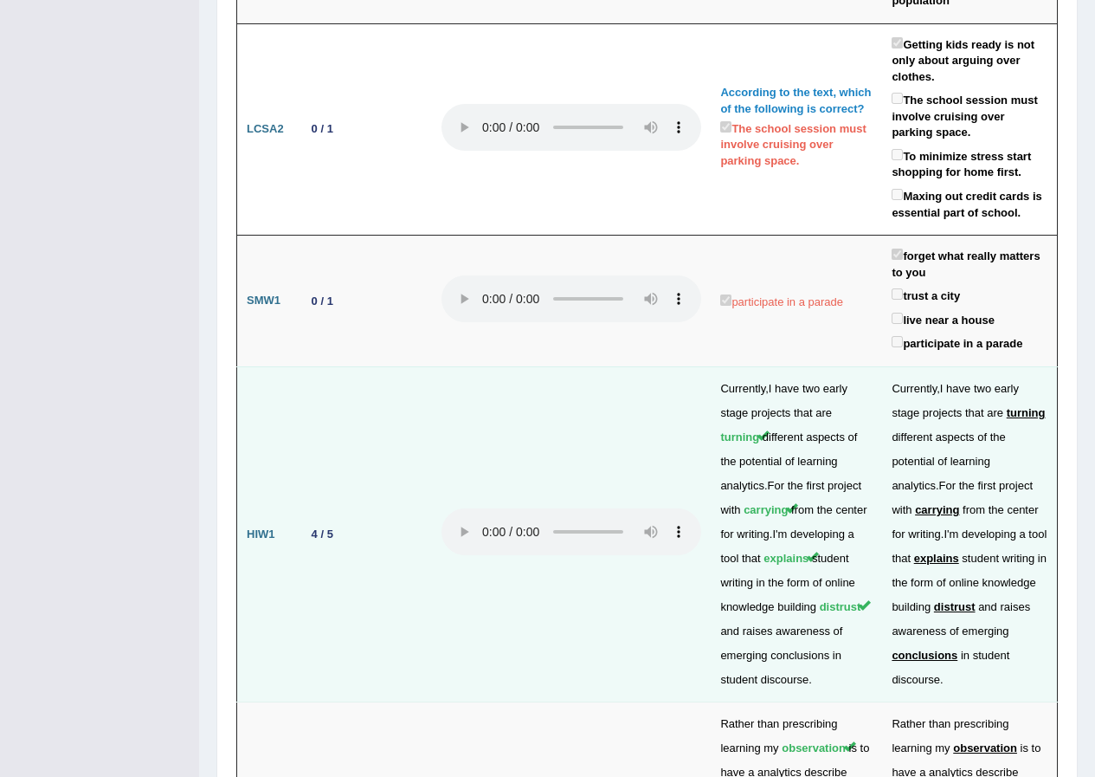
drag, startPoint x: 784, startPoint y: 623, endPoint x: 626, endPoint y: 570, distance: 166.5
click at [626, 570] on td at bounding box center [571, 533] width 279 height 335
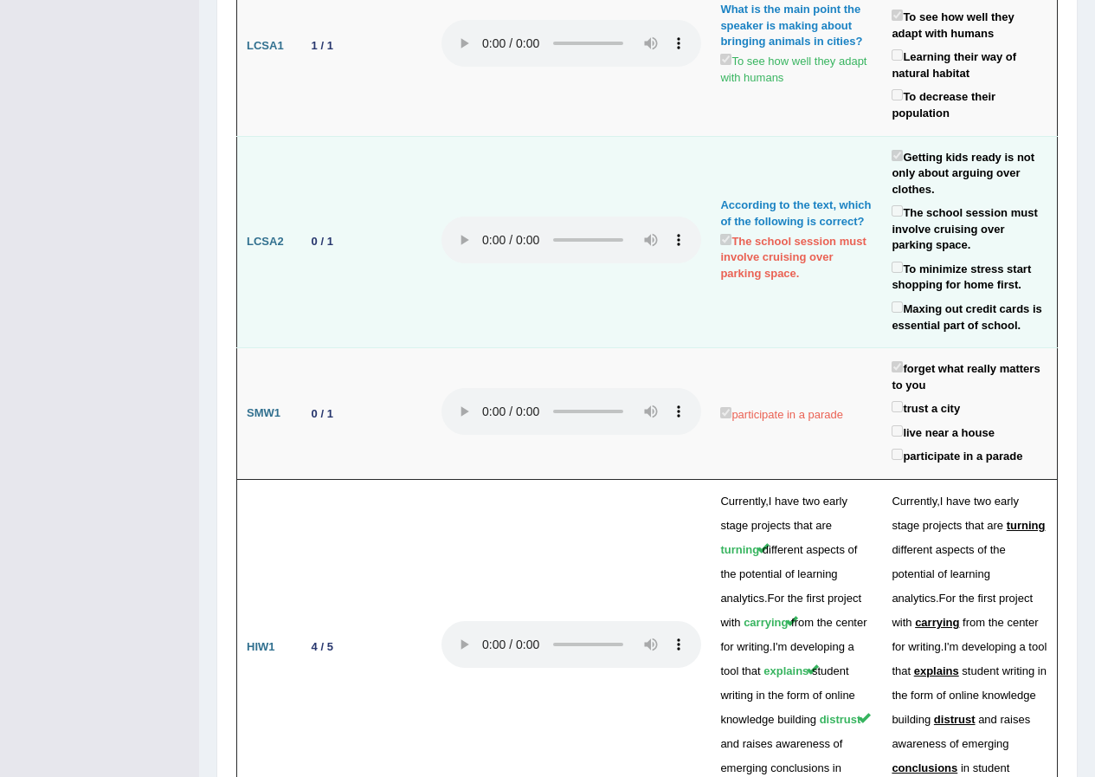
scroll to position [3928, 0]
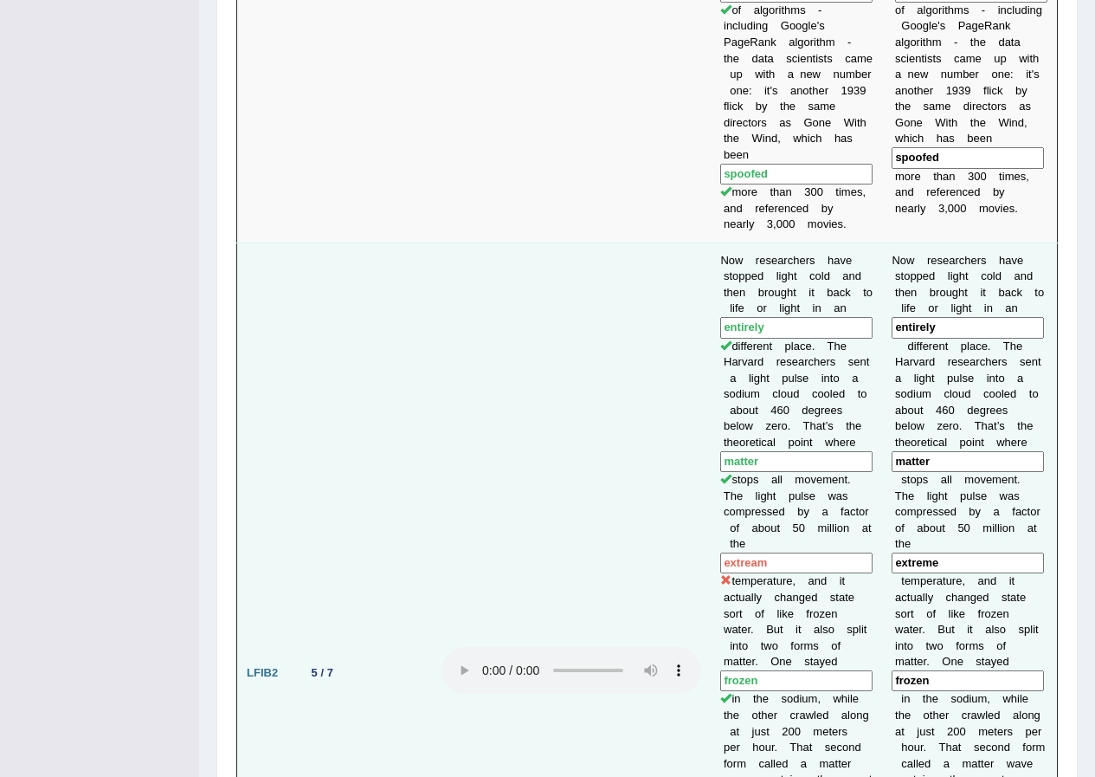
click at [513, 302] on td at bounding box center [571, 672] width 279 height 860
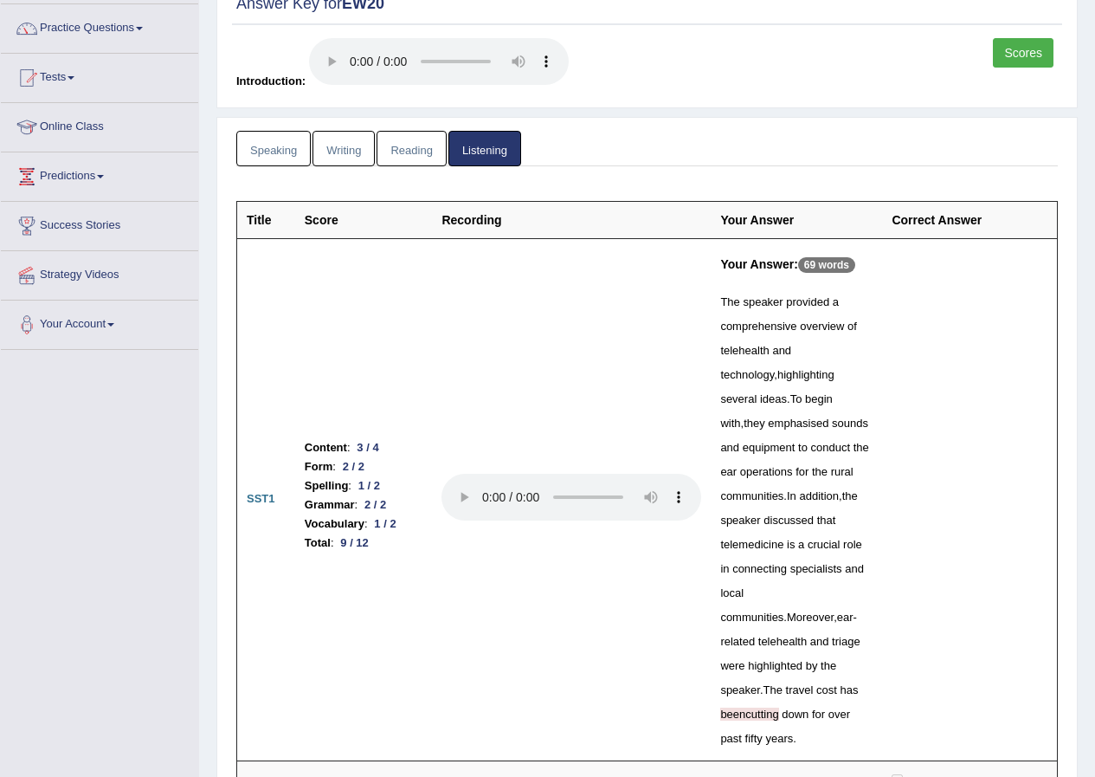
scroll to position [0, 0]
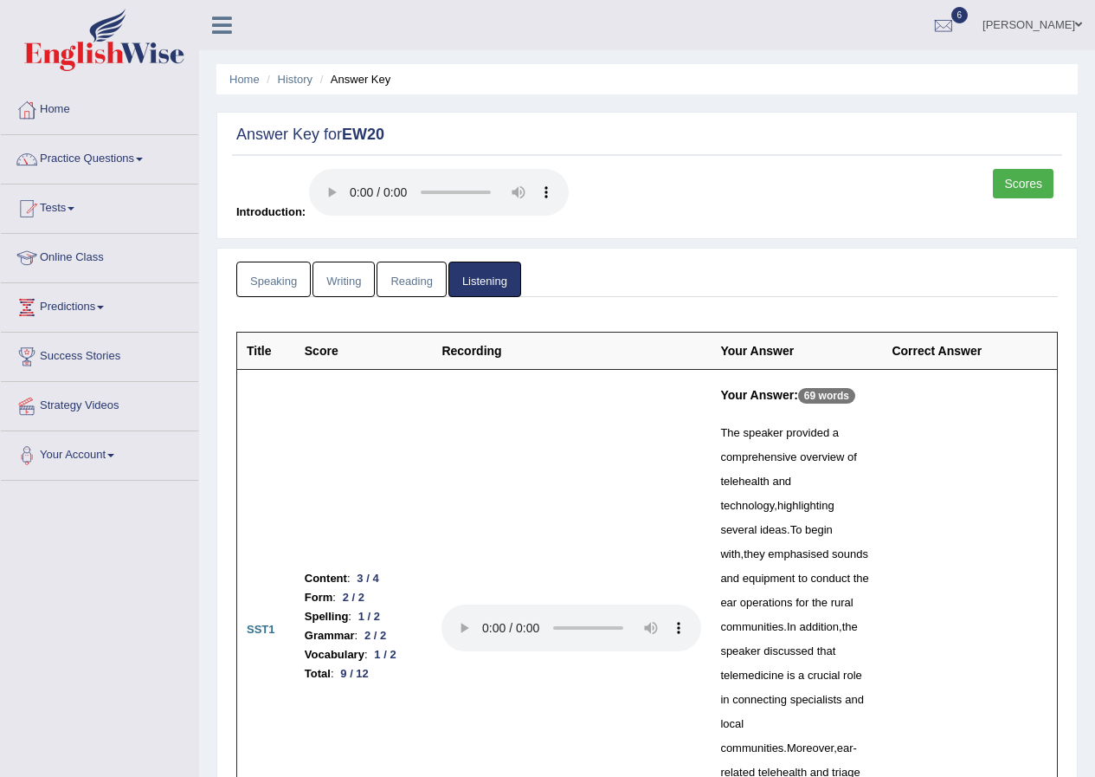
click at [421, 289] on link "Reading" at bounding box center [411, 280] width 69 height 36
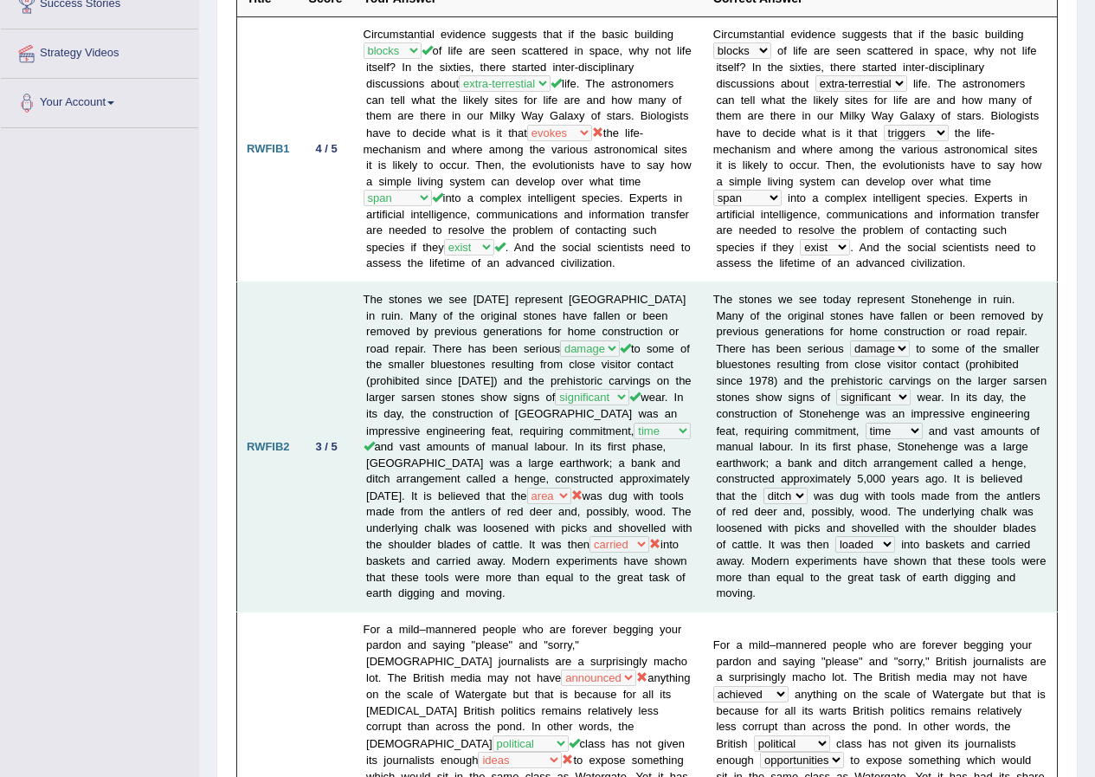
scroll to position [606, 0]
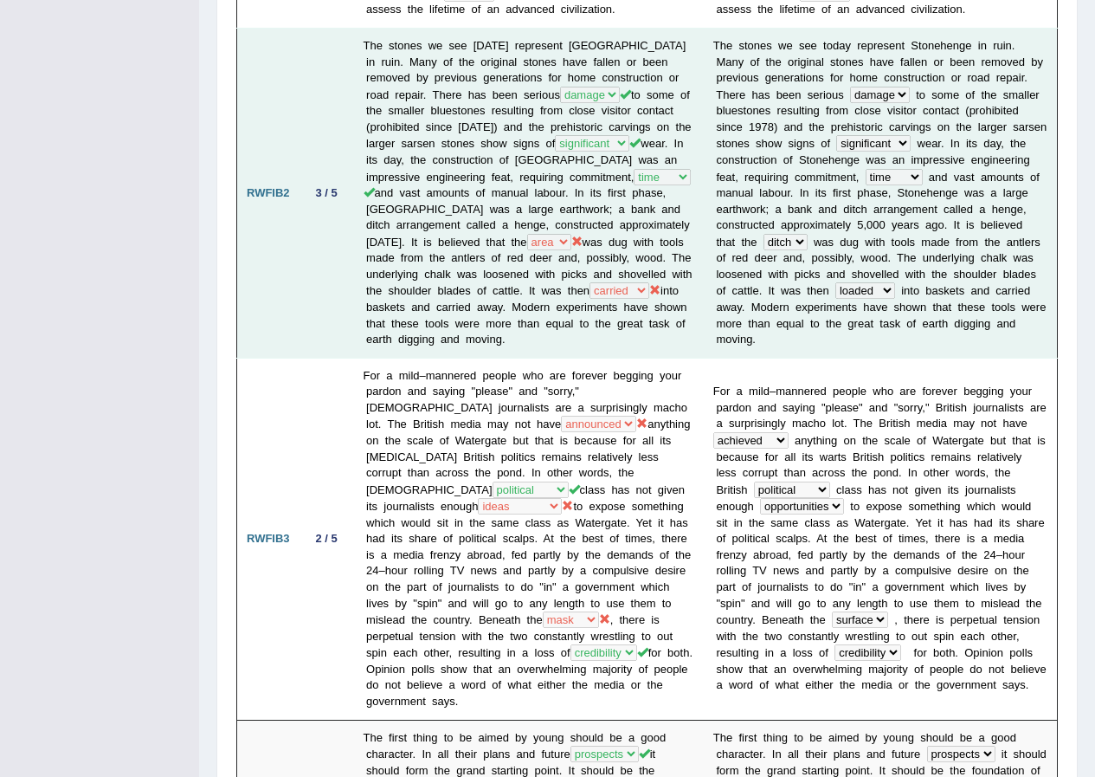
click at [357, 208] on td "The stones we see today represent Stonehenge in ruin. Many of the original ston…" at bounding box center [529, 194] width 350 height 330
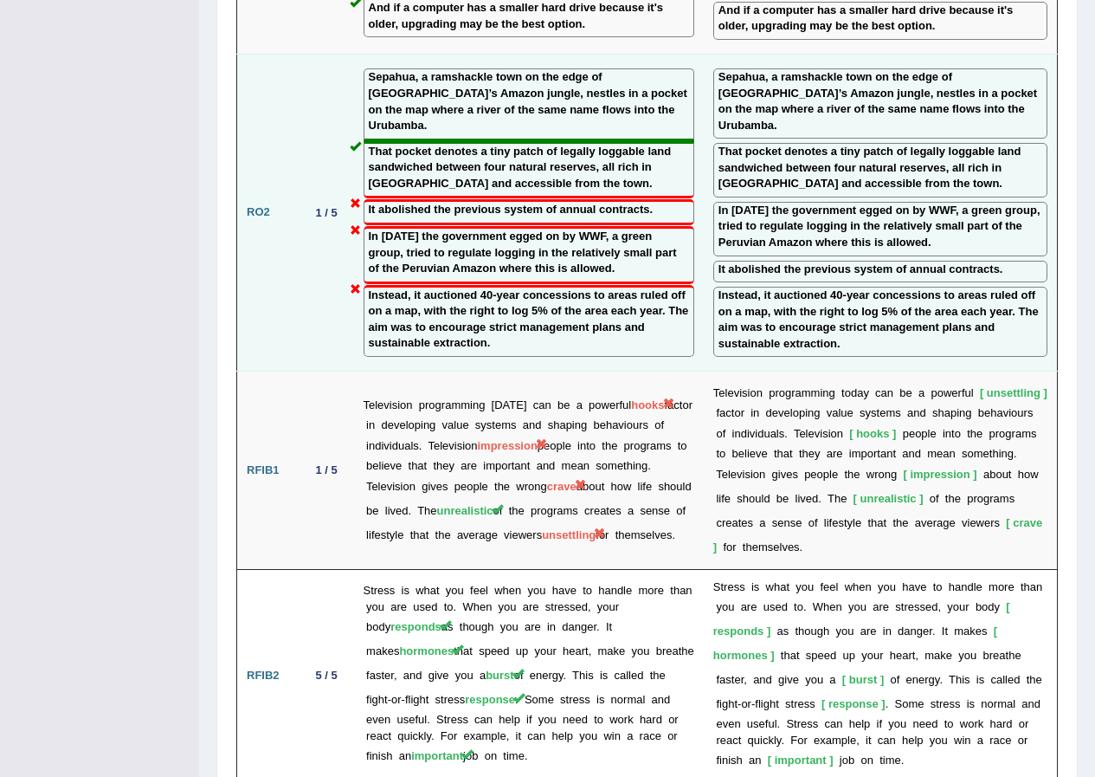
scroll to position [3031, 0]
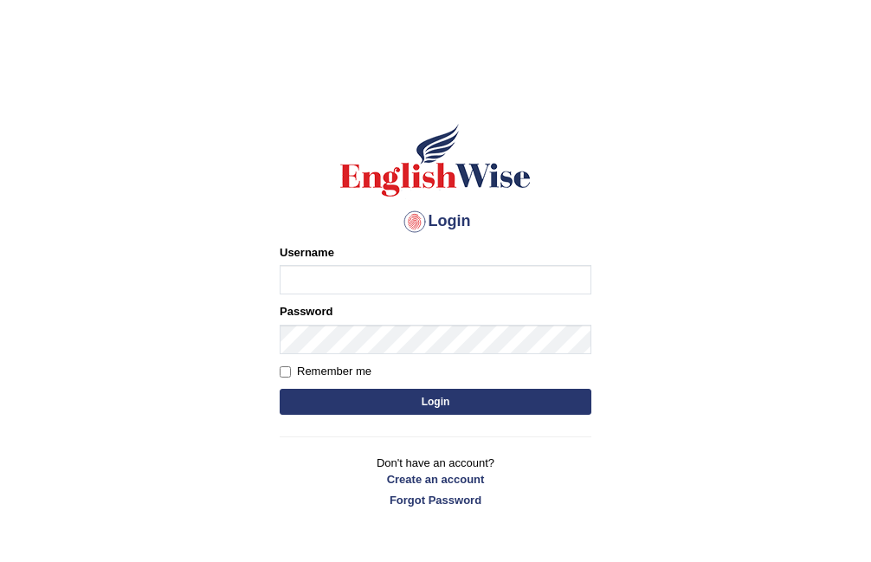
click at [68, 2] on html "Login Please fix the following errors: Username Password Remember me Login Don'…" at bounding box center [435, 281] width 871 height 562
